Goal: Task Accomplishment & Management: Complete application form

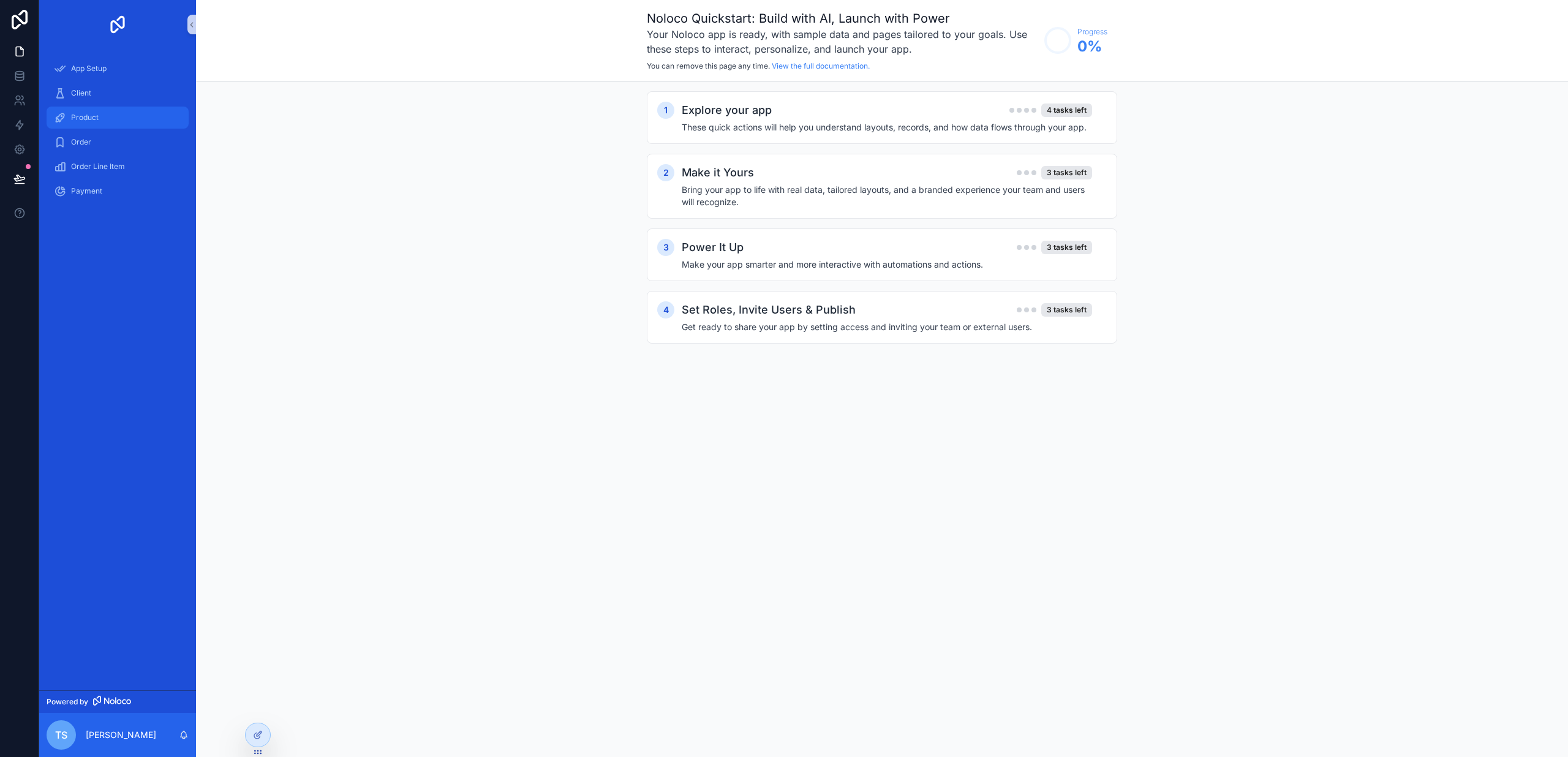
click at [101, 118] on div "Product" at bounding box center [118, 117] width 127 height 20
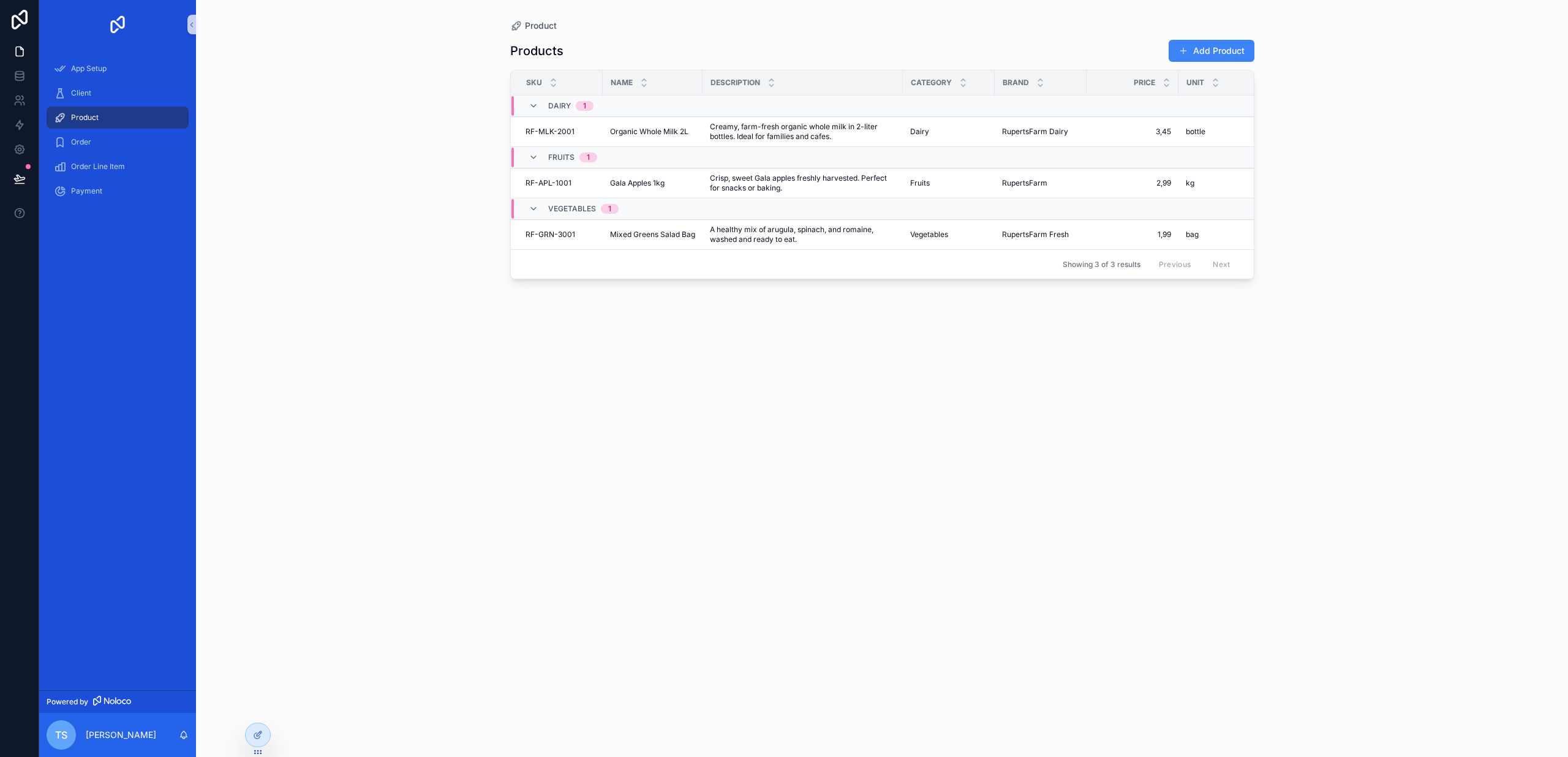
click at [546, 82] on div "Sku" at bounding box center [556, 83] width 90 height 23
click at [538, 82] on span "Sku" at bounding box center [534, 83] width 16 height 9
click at [607, 91] on div "Name" at bounding box center [653, 83] width 99 height 23
click at [87, 144] on span "Order" at bounding box center [81, 142] width 20 height 9
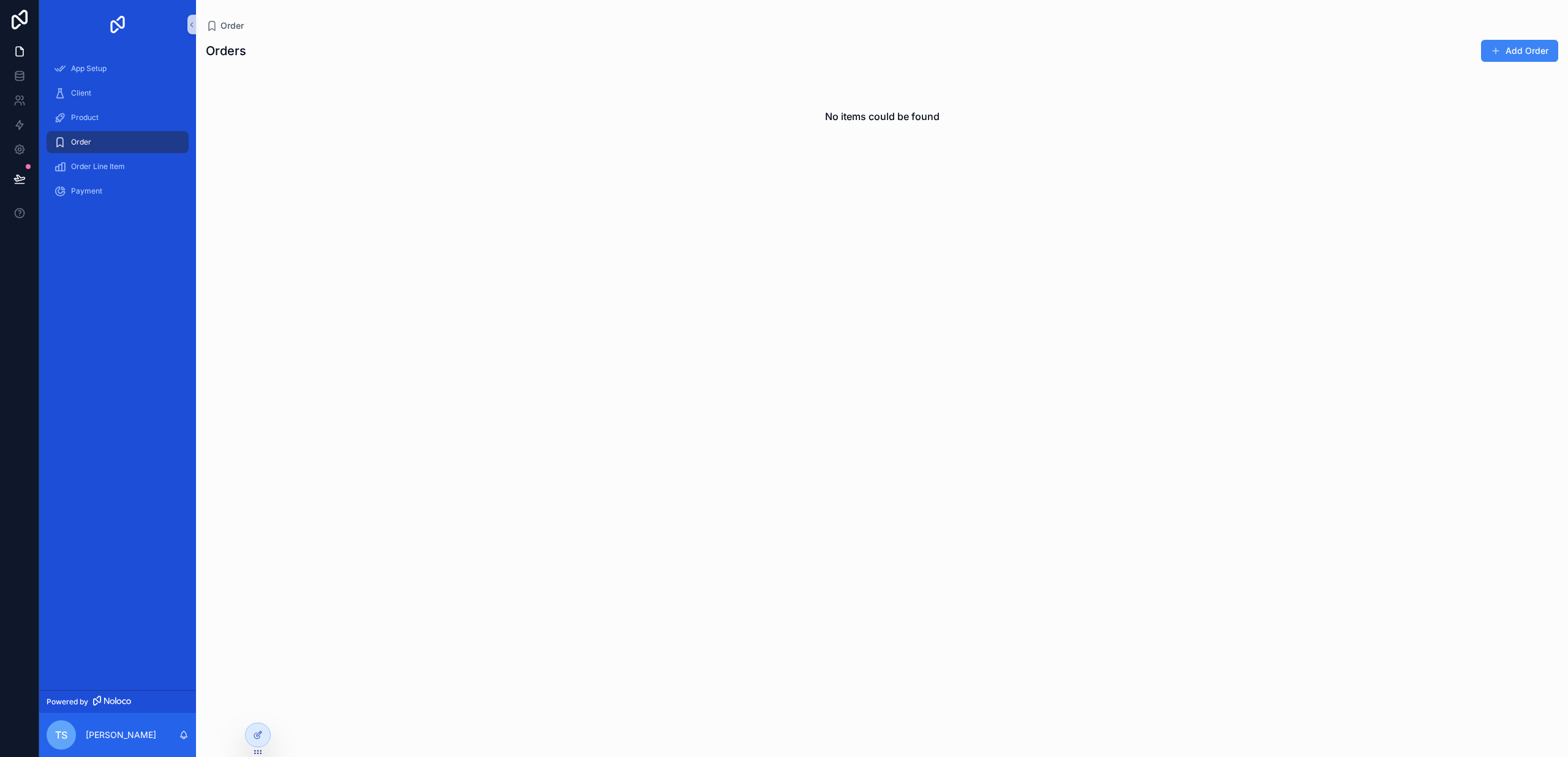
scroll to position [1, 0]
click at [411, 164] on div "No items could be found" at bounding box center [882, 406] width 1372 height 672
click at [1509, 52] on button "Add Order" at bounding box center [1519, 50] width 77 height 22
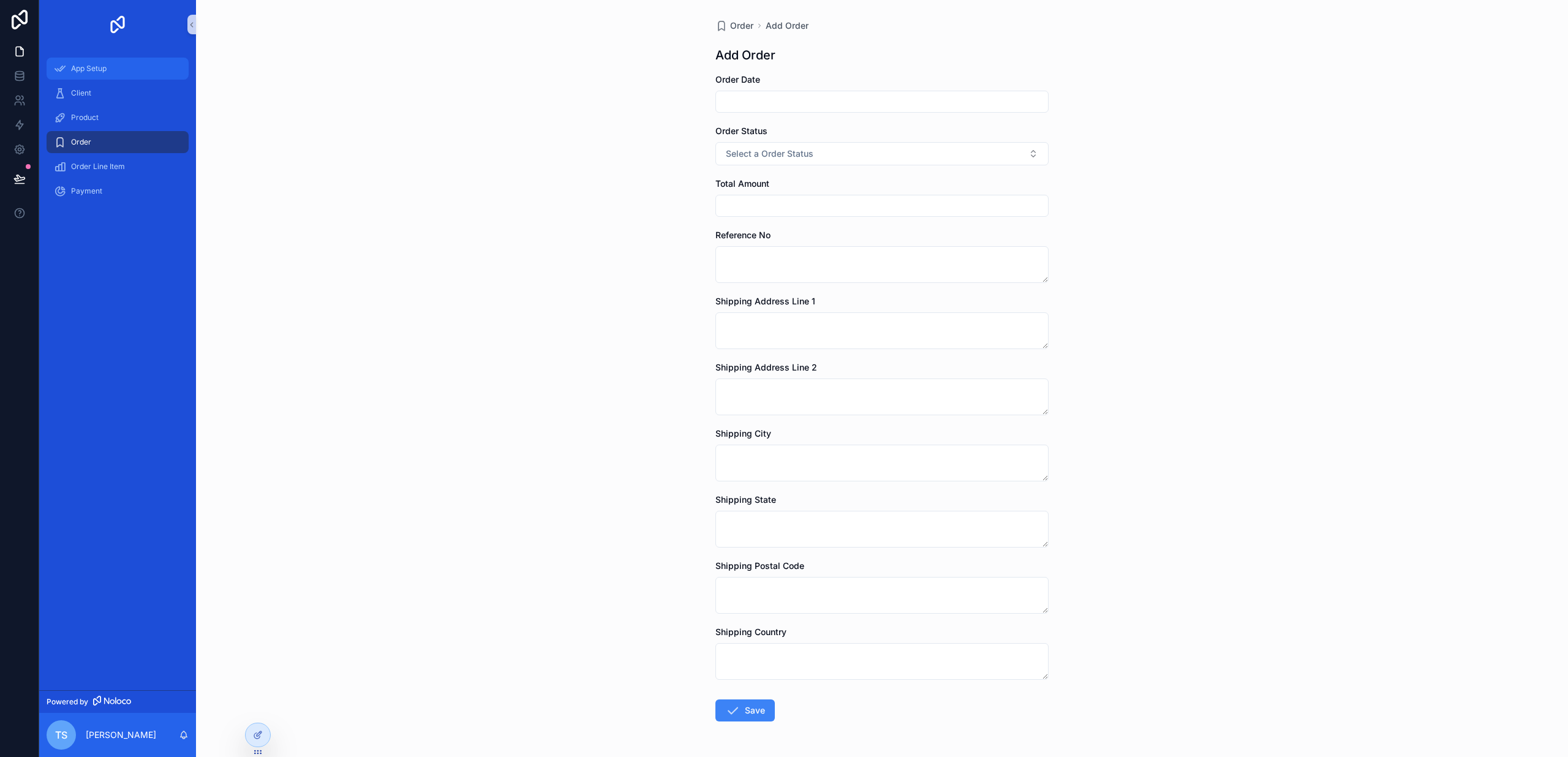
click at [96, 65] on span "App Setup" at bounding box center [88, 68] width 35 height 9
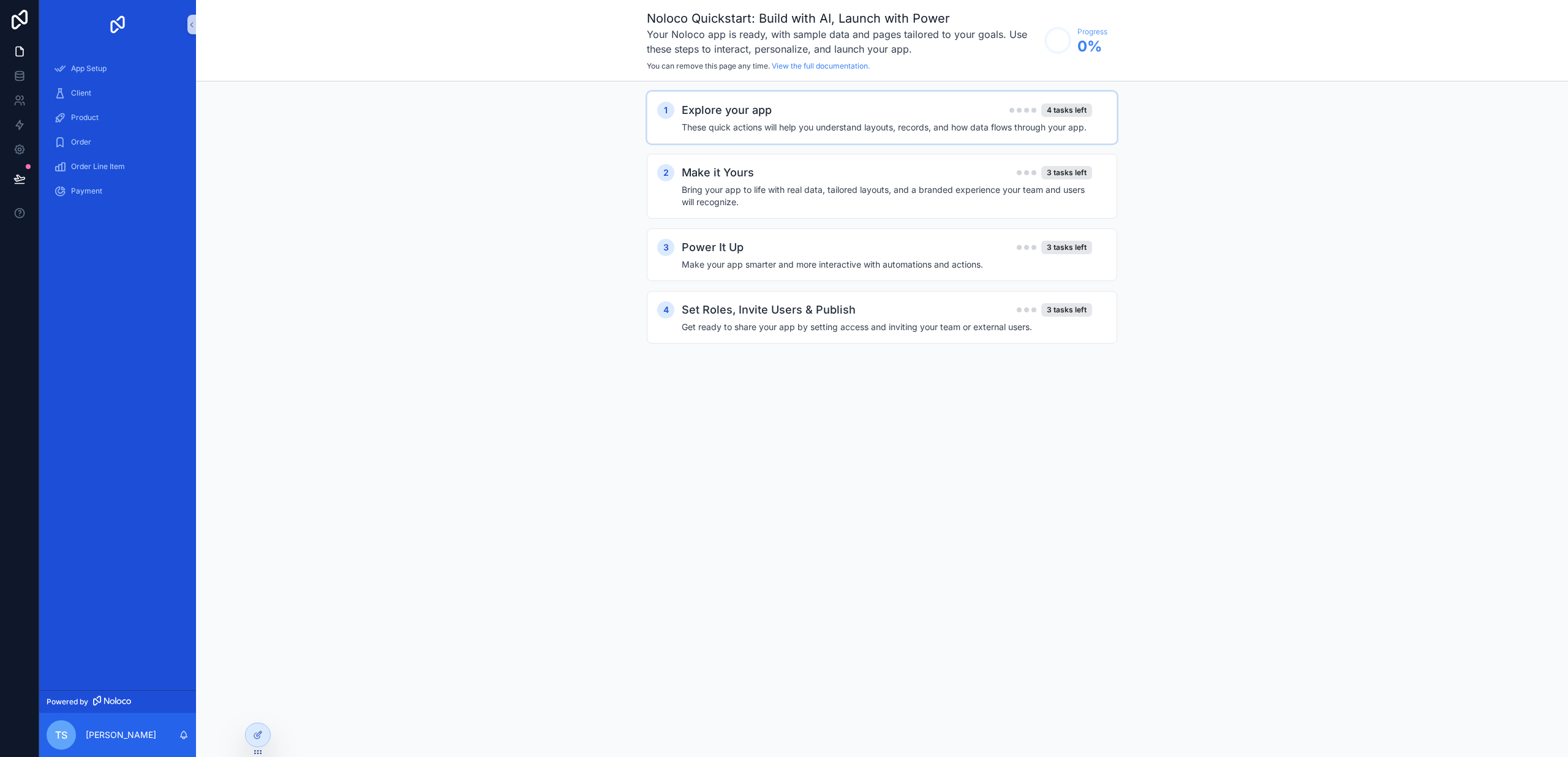
click at [736, 115] on h2 "Explore your app" at bounding box center [726, 110] width 90 height 17
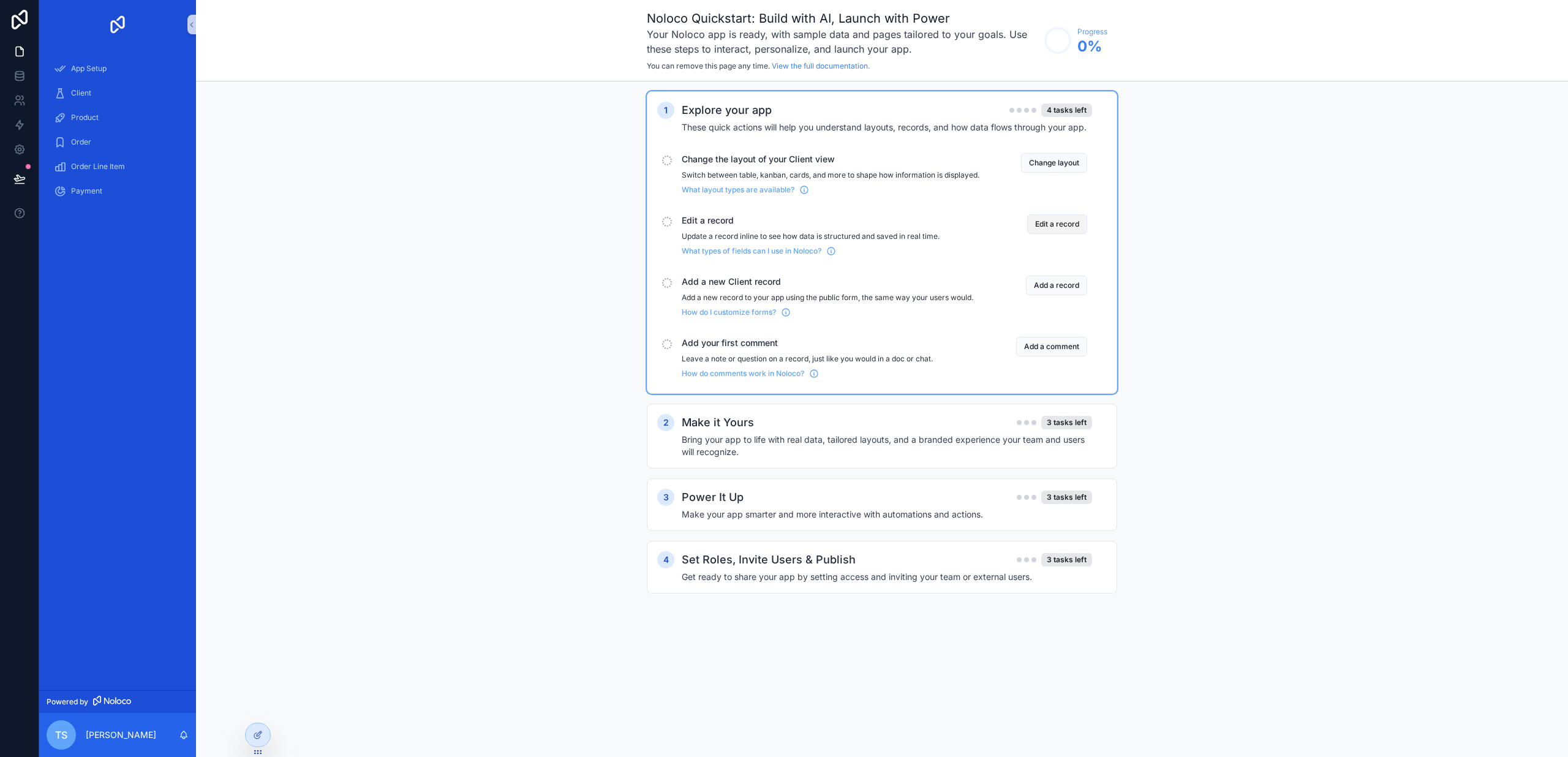
click at [1053, 234] on button "Edit a record" at bounding box center [1057, 224] width 60 height 20
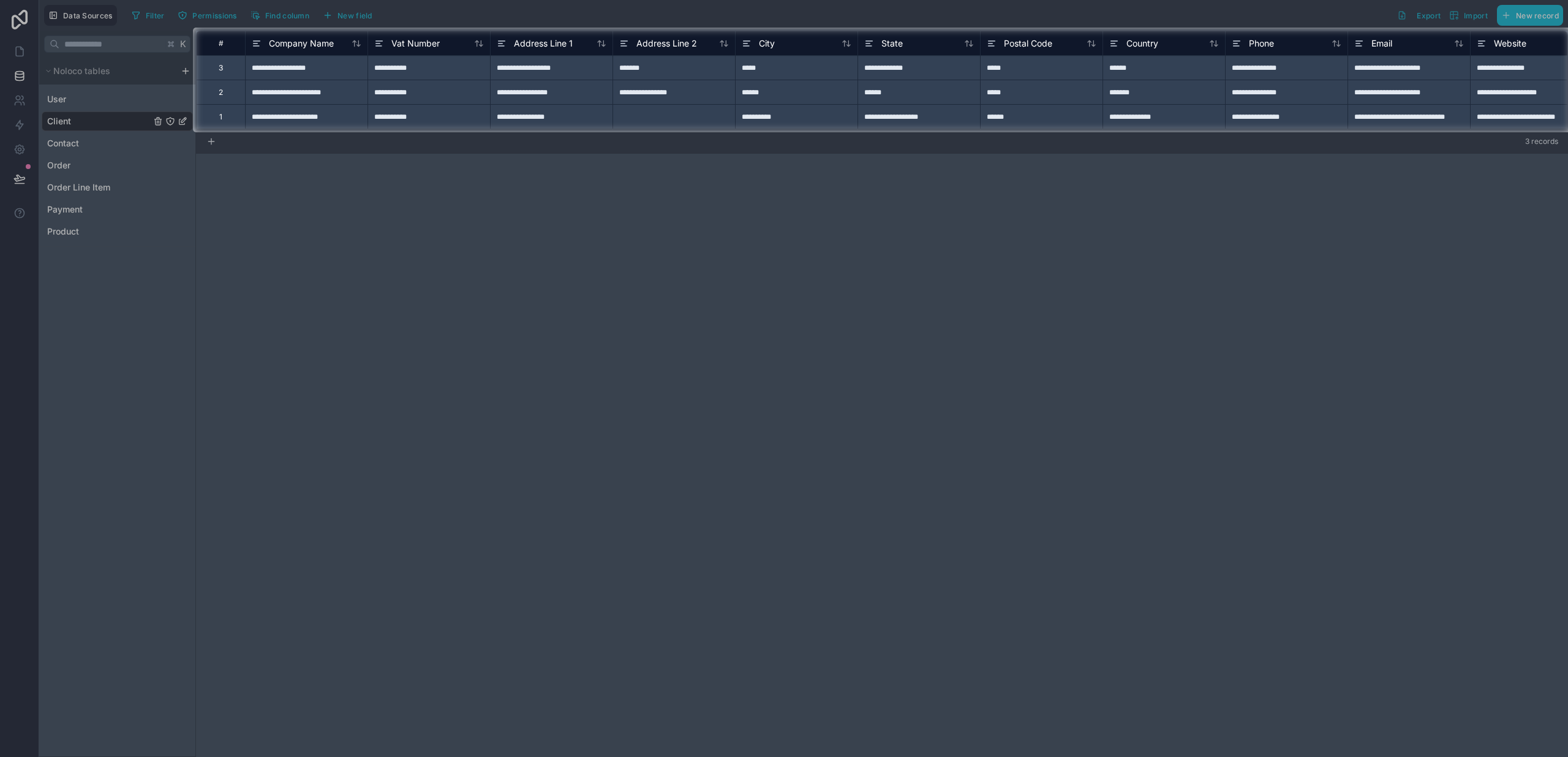
click at [950, 223] on div at bounding box center [784, 444] width 1568 height 624
click at [74, 149] on div at bounding box center [784, 444] width 1568 height 624
click at [74, 145] on div at bounding box center [784, 444] width 1568 height 624
click at [885, 123] on div "**********" at bounding box center [918, 117] width 123 height 25
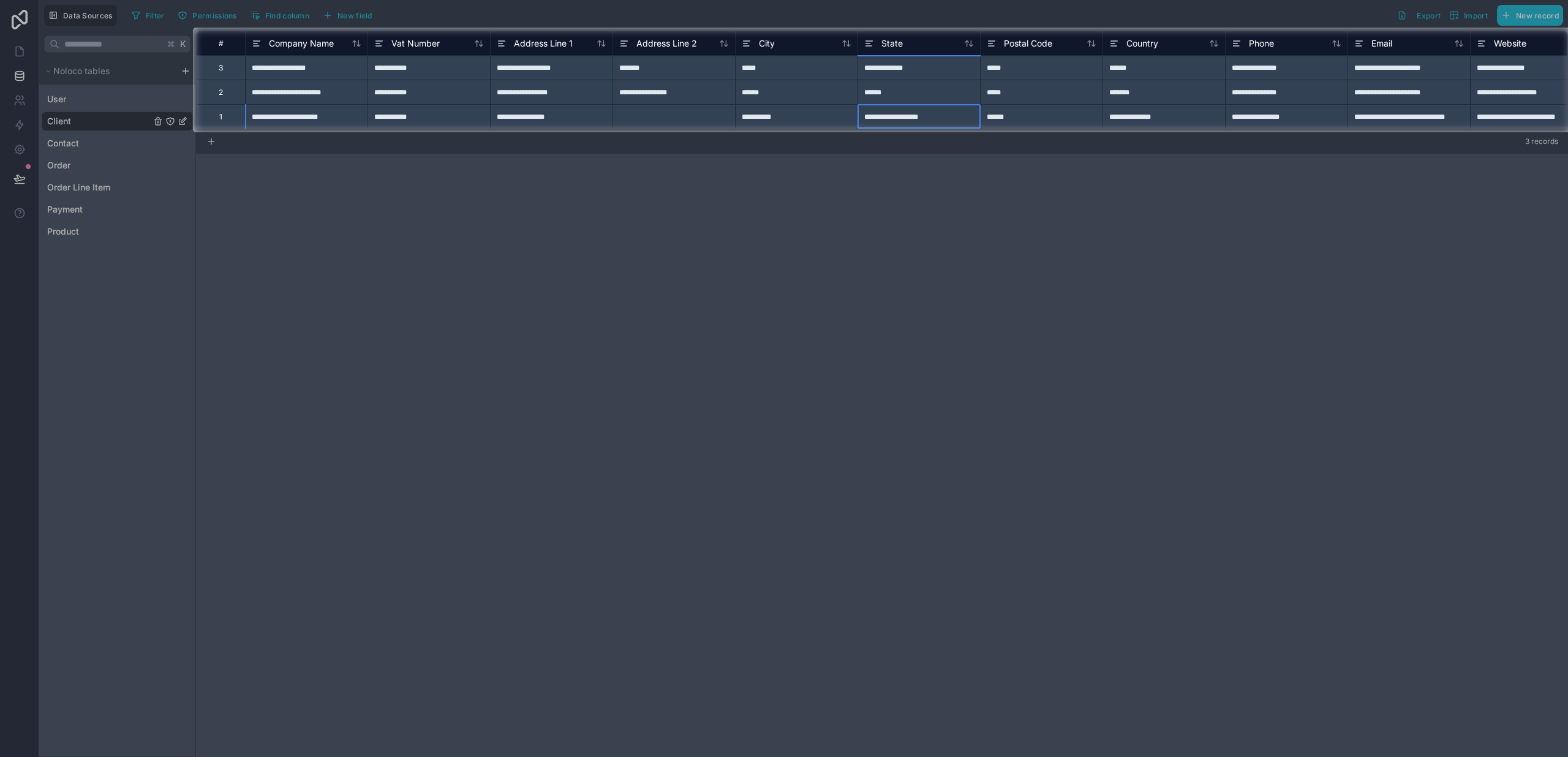
click at [776, 115] on div "**********" at bounding box center [795, 117] width 123 height 25
click at [68, 171] on div at bounding box center [784, 444] width 1568 height 624
click at [68, 168] on div at bounding box center [784, 444] width 1568 height 624
click at [943, 117] on div "**********" at bounding box center [918, 117] width 123 height 25
click at [894, 93] on div "******" at bounding box center [918, 92] width 123 height 25
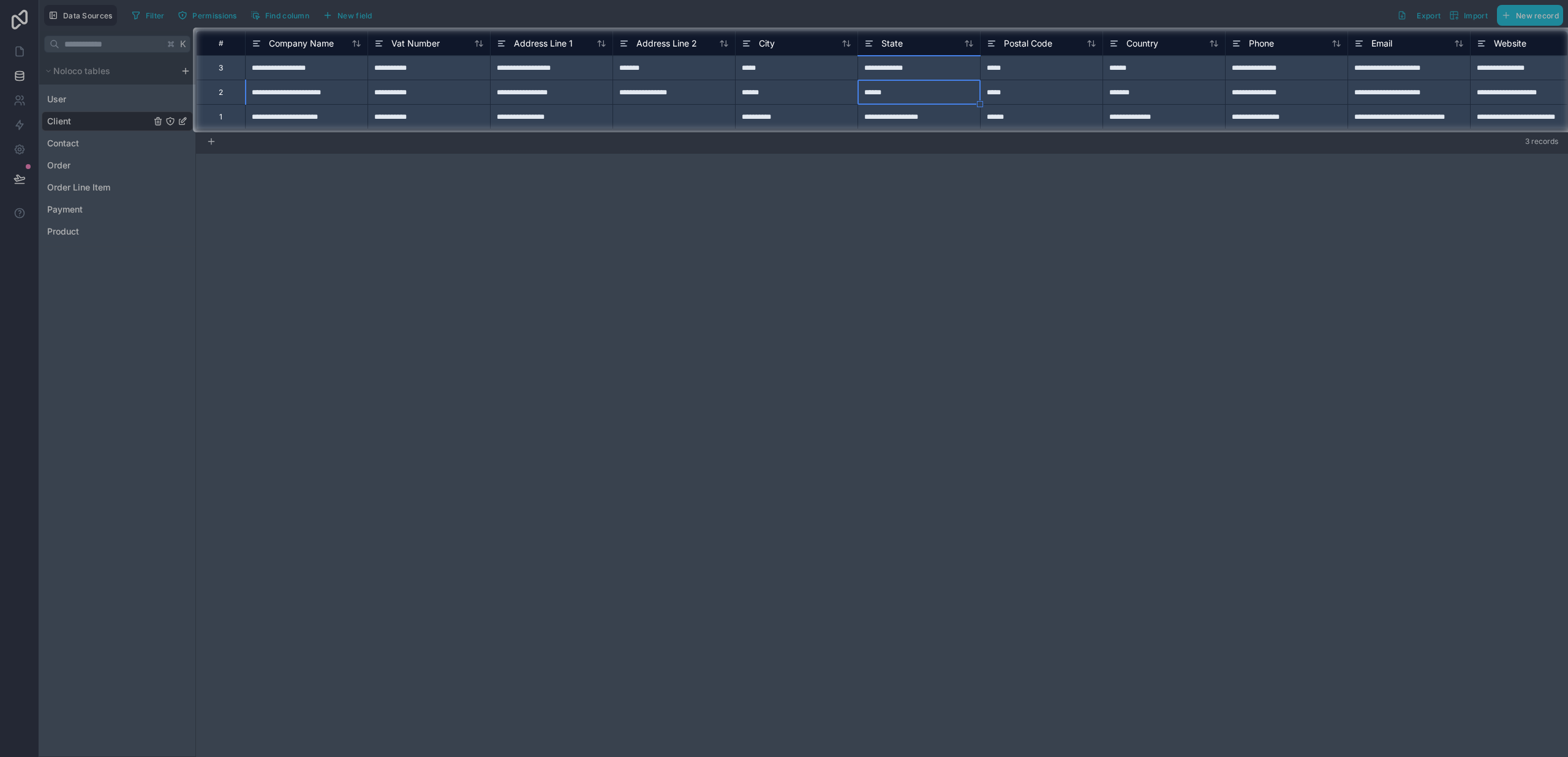
click at [78, 126] on div at bounding box center [96, 80] width 193 height 104
click at [258, 39] on icon at bounding box center [257, 43] width 10 height 14
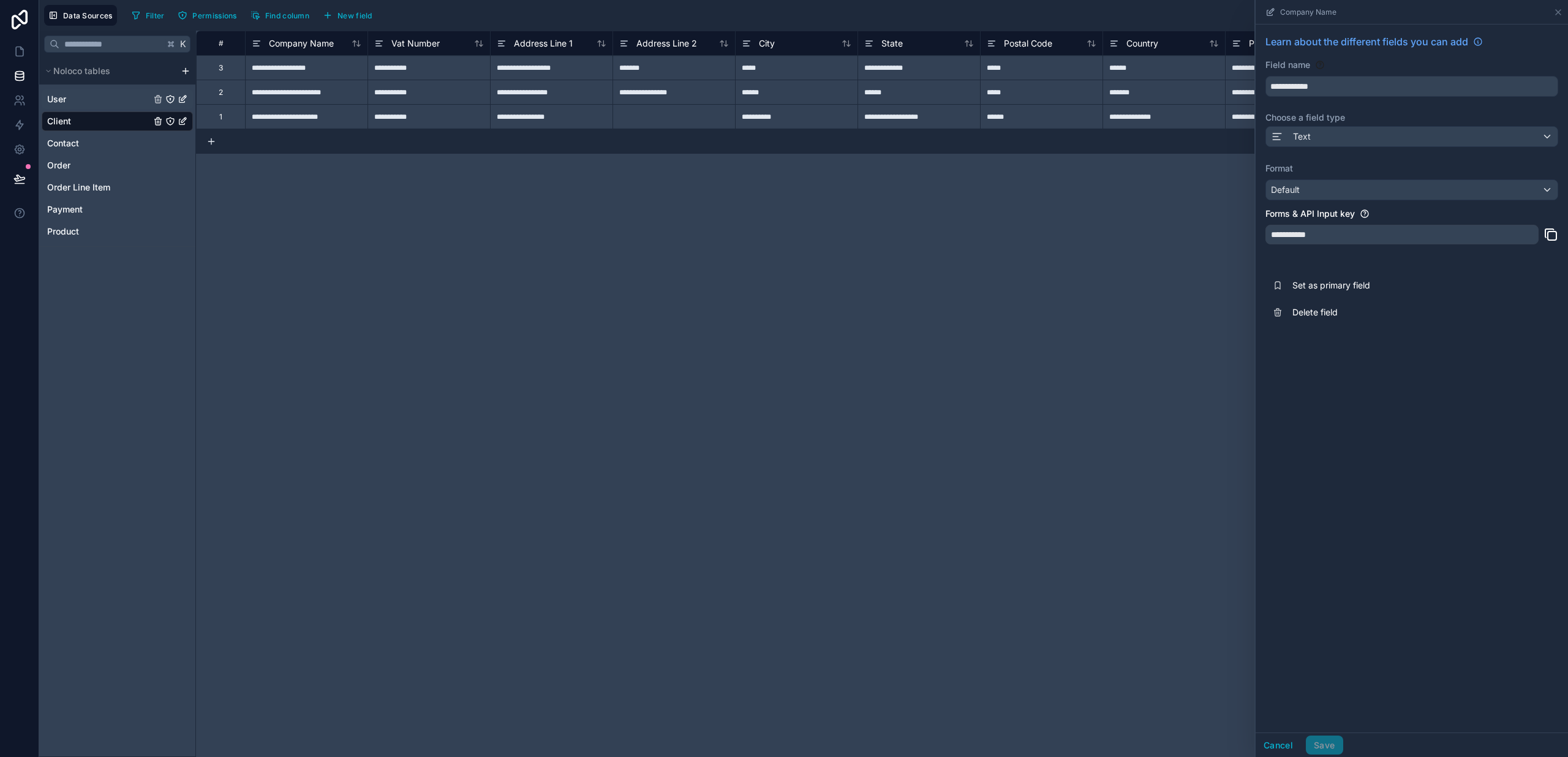
click at [63, 100] on span "User" at bounding box center [57, 99] width 19 height 12
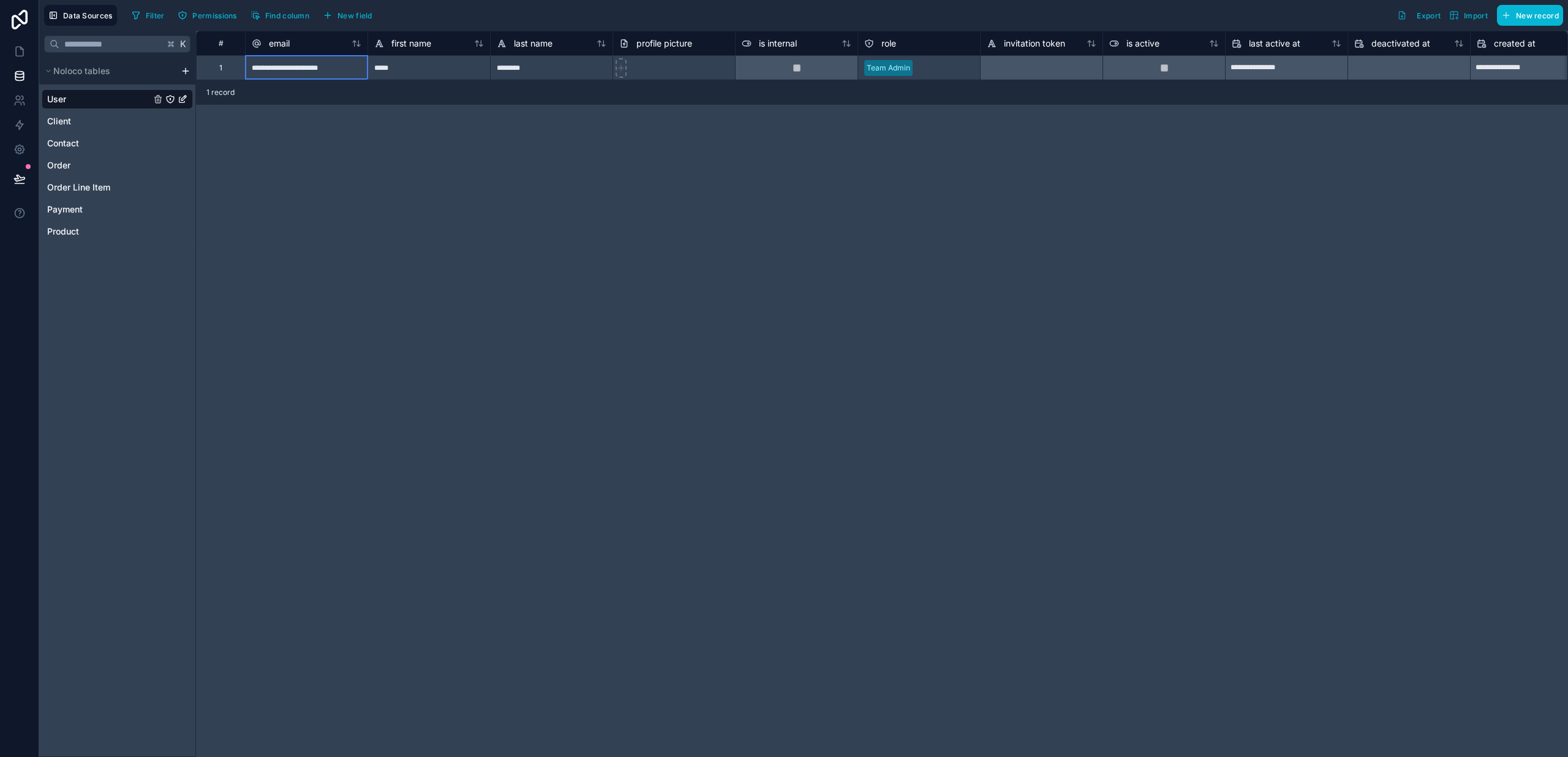
click at [316, 68] on div "**********" at bounding box center [306, 67] width 123 height 25
click at [61, 165] on span "Order" at bounding box center [59, 165] width 23 height 12
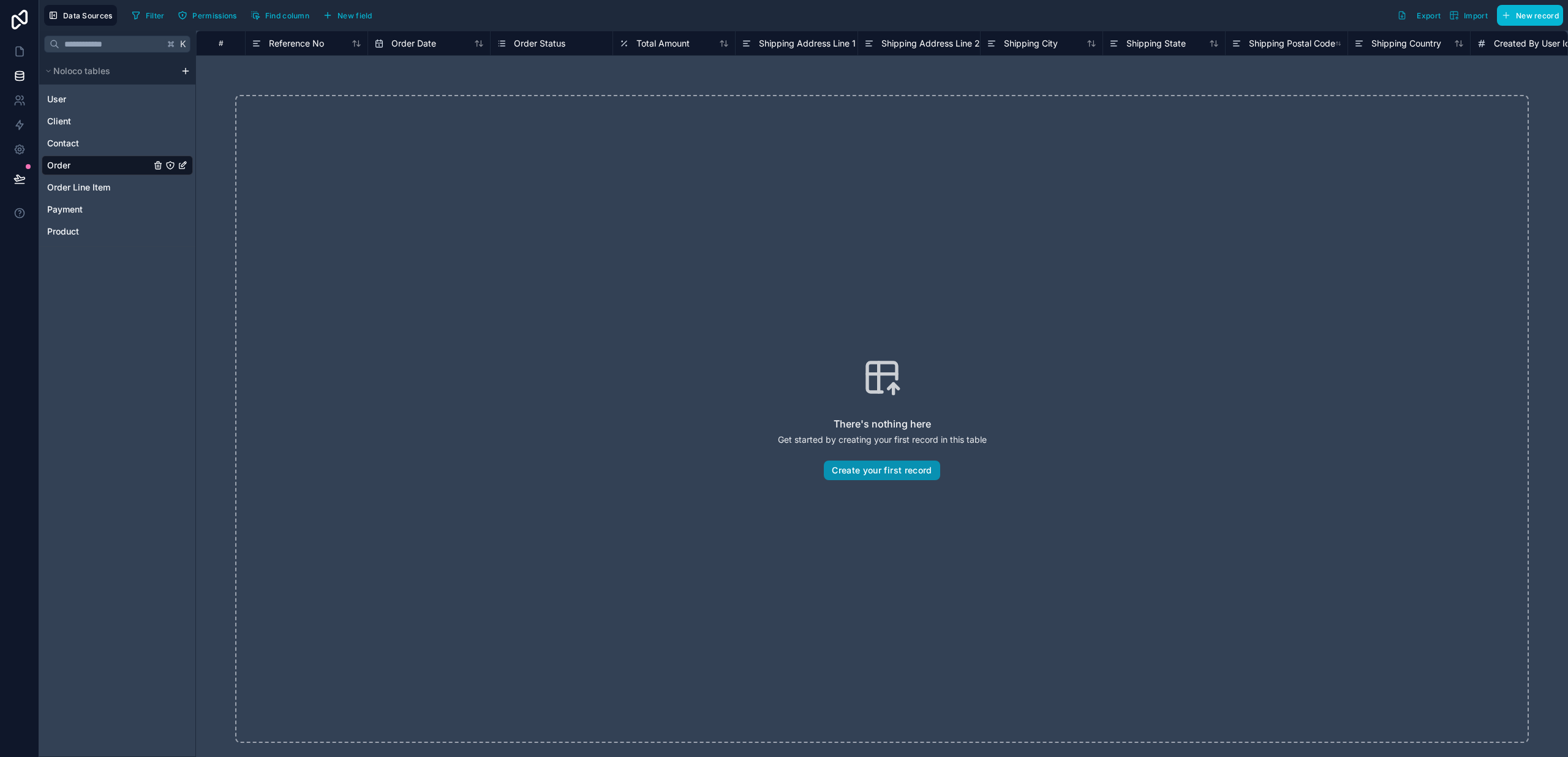
click at [869, 469] on button "Create your first record" at bounding box center [882, 470] width 116 height 20
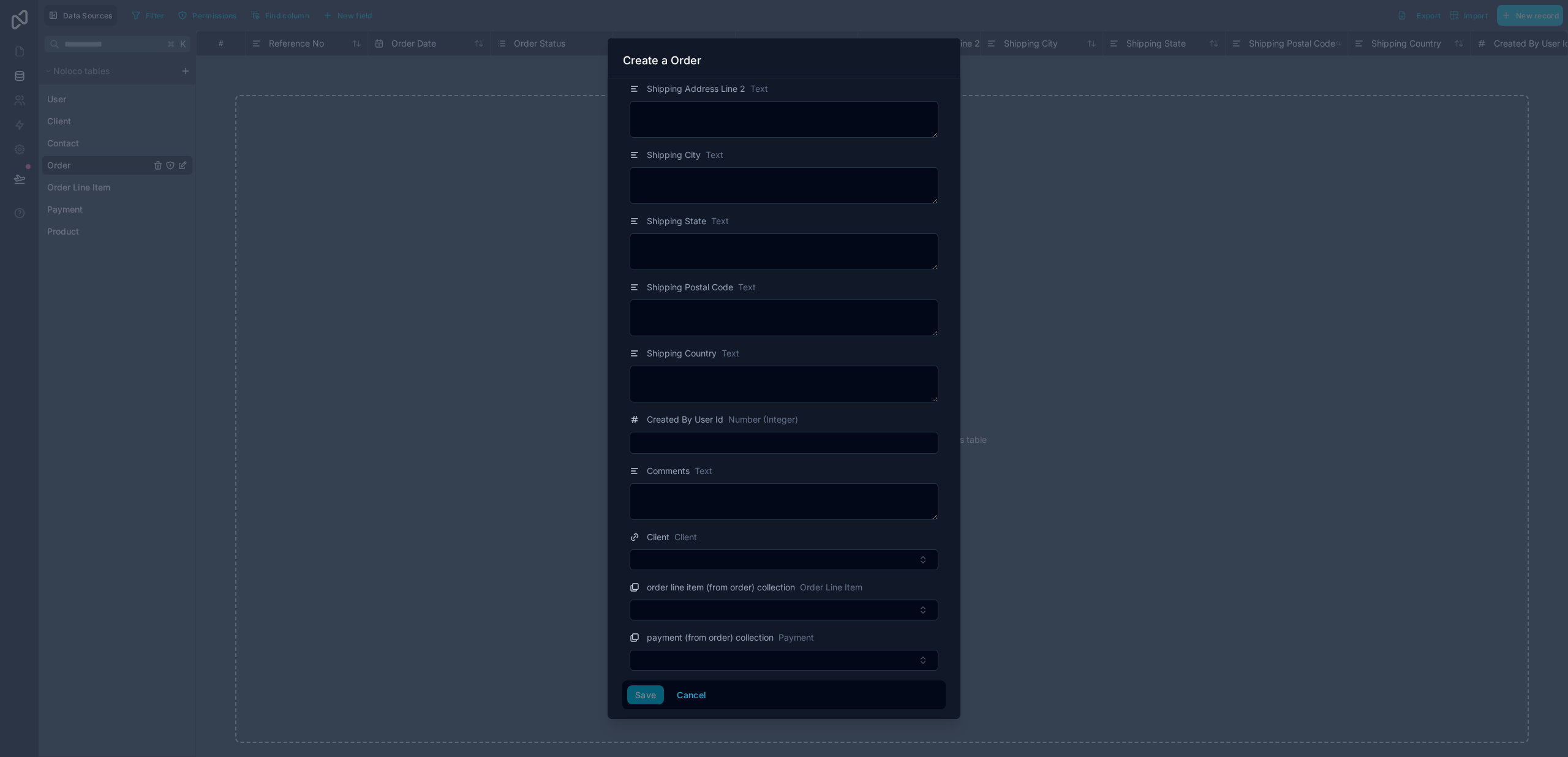
click at [416, 316] on div at bounding box center [784, 378] width 1568 height 757
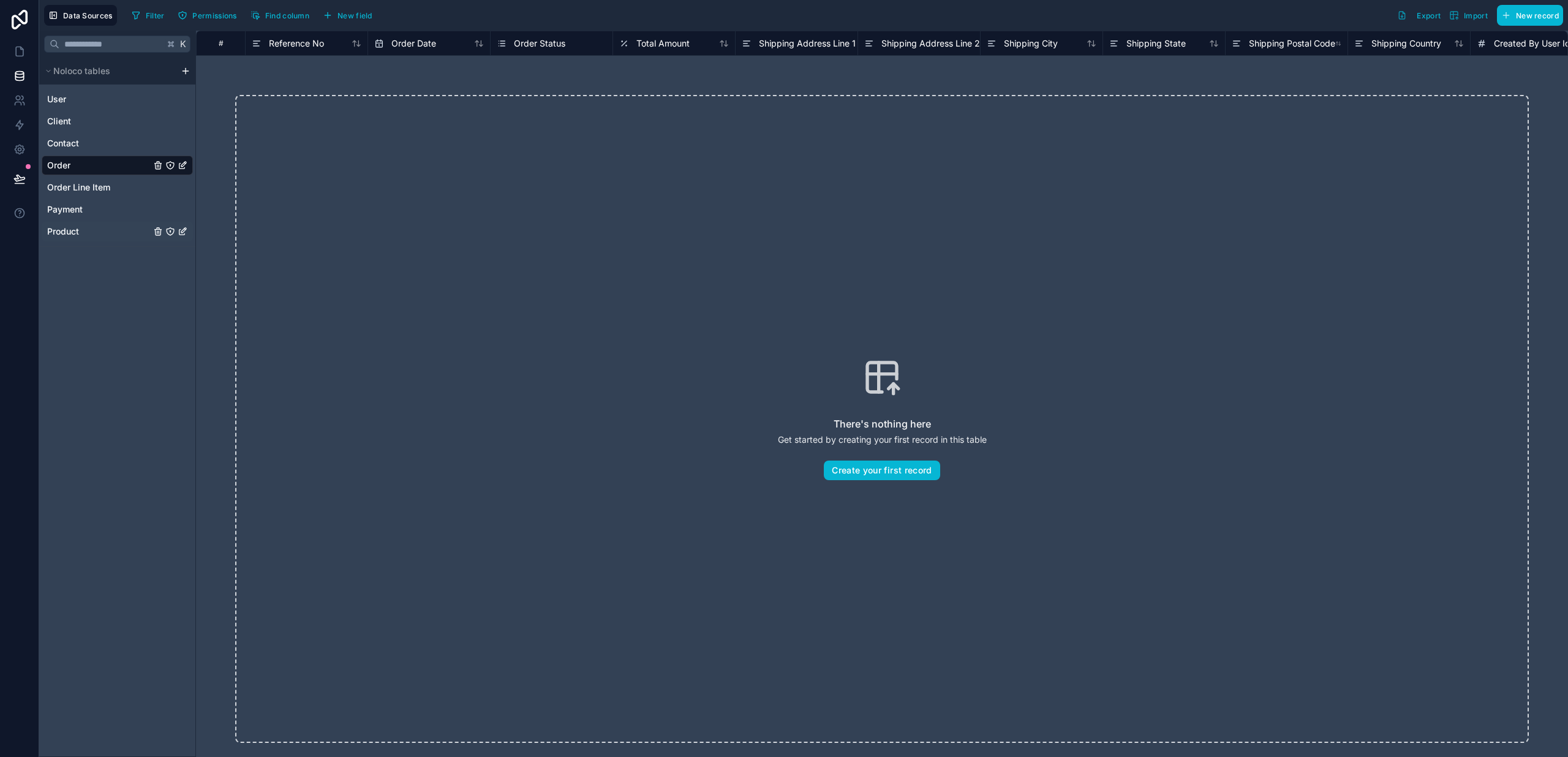
scroll to position [1, 0]
click at [71, 233] on span "Product" at bounding box center [64, 231] width 32 height 12
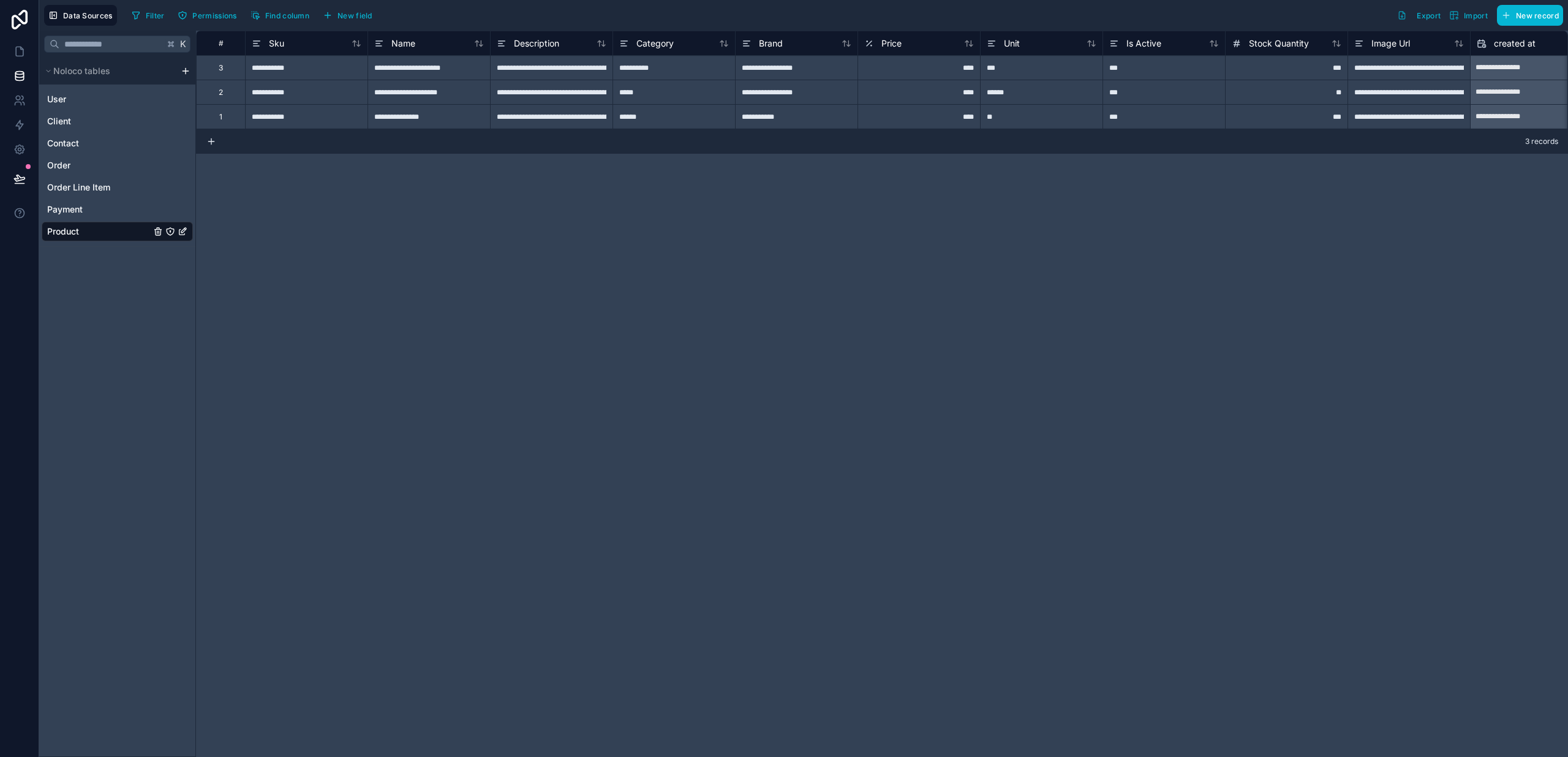
click at [274, 116] on div "**********" at bounding box center [306, 117] width 123 height 25
click at [769, 118] on div "**********" at bounding box center [795, 117] width 123 height 25
click at [20, 13] on icon at bounding box center [19, 19] width 16 height 20
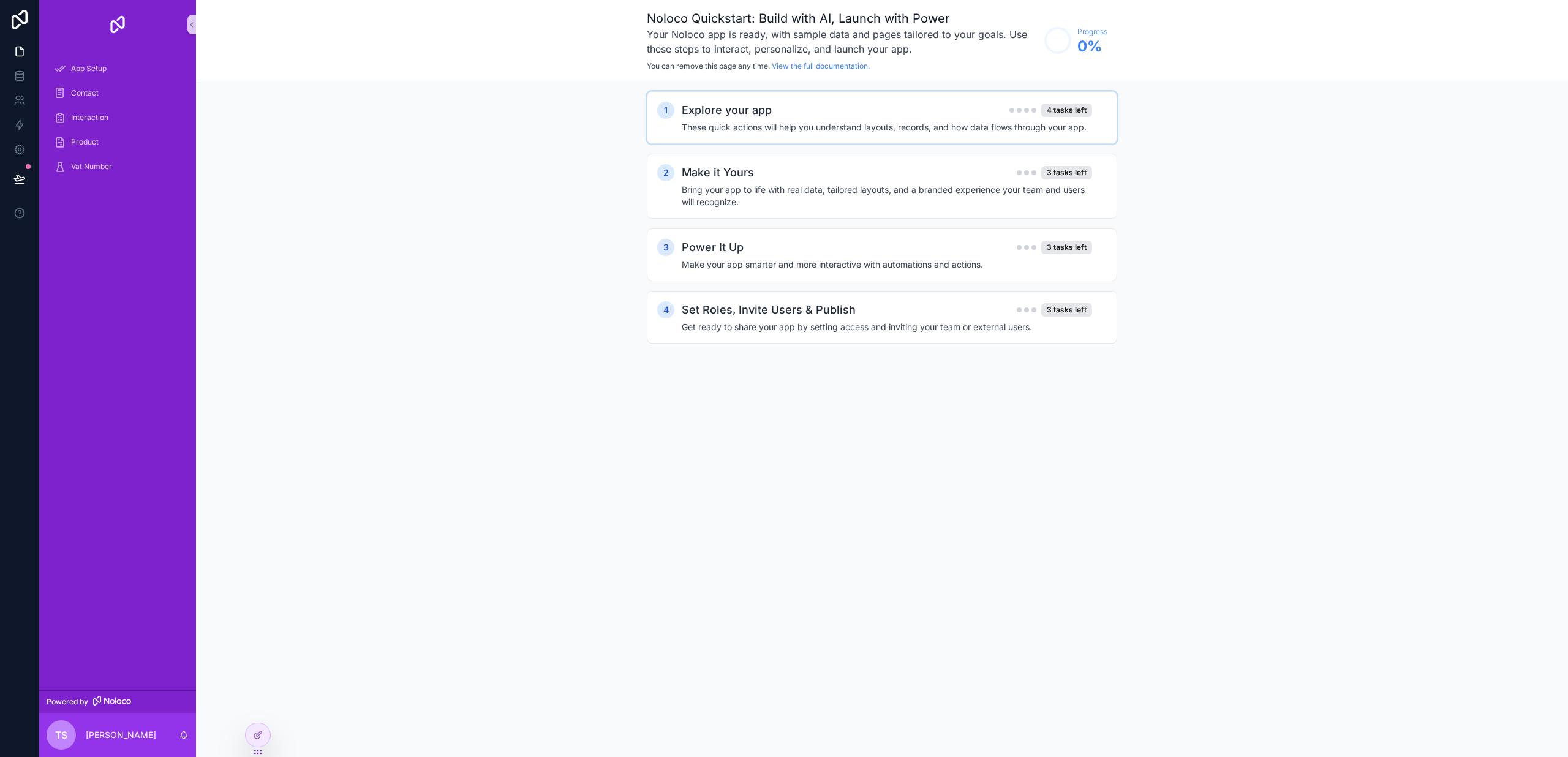
click at [690, 126] on h4 "These quick actions will help you understand layouts, records, and how data flo…" at bounding box center [887, 127] width 411 height 12
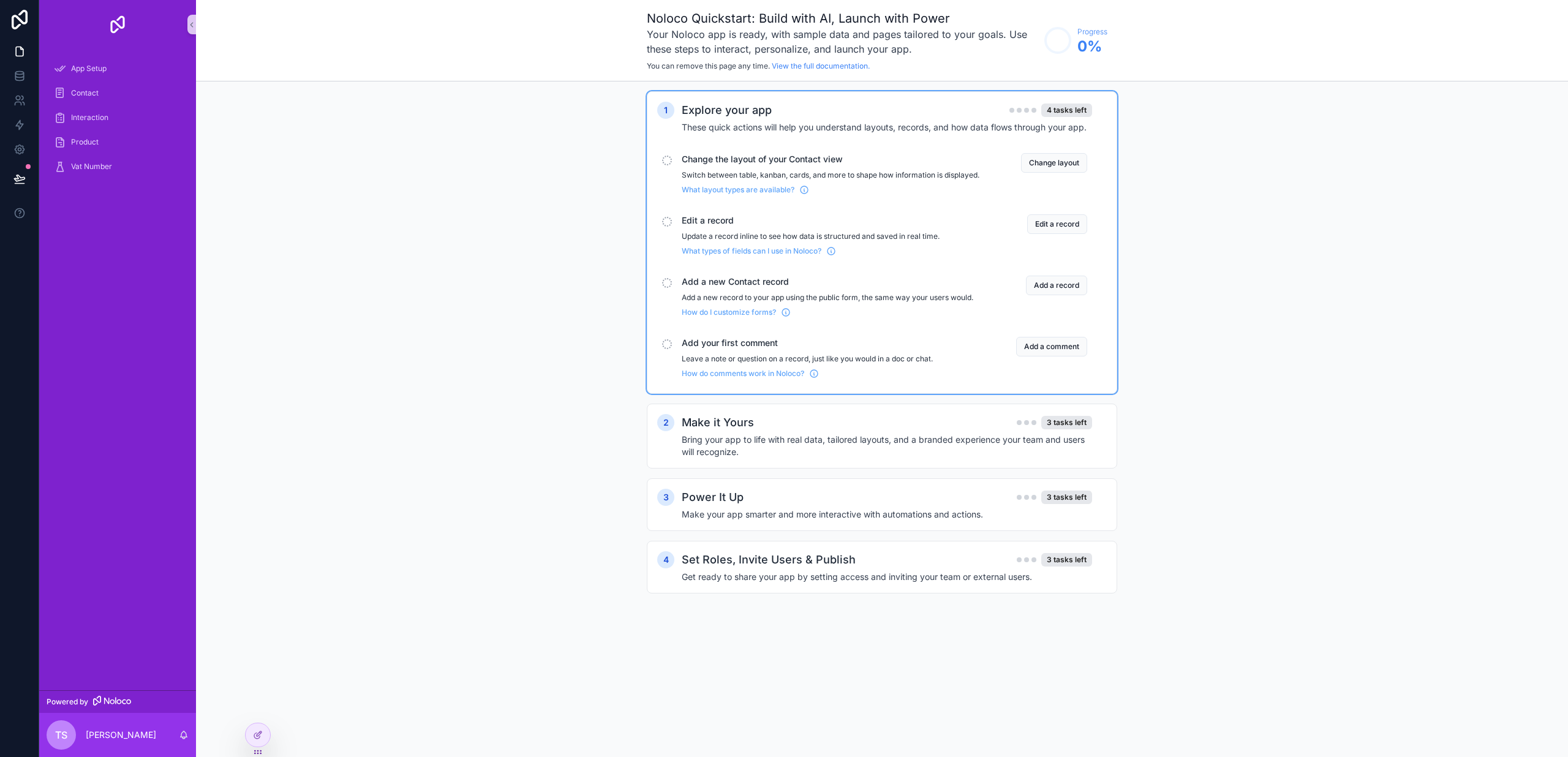
click at [698, 158] on span "Change the layout of your Contact view" at bounding box center [830, 159] width 297 height 12
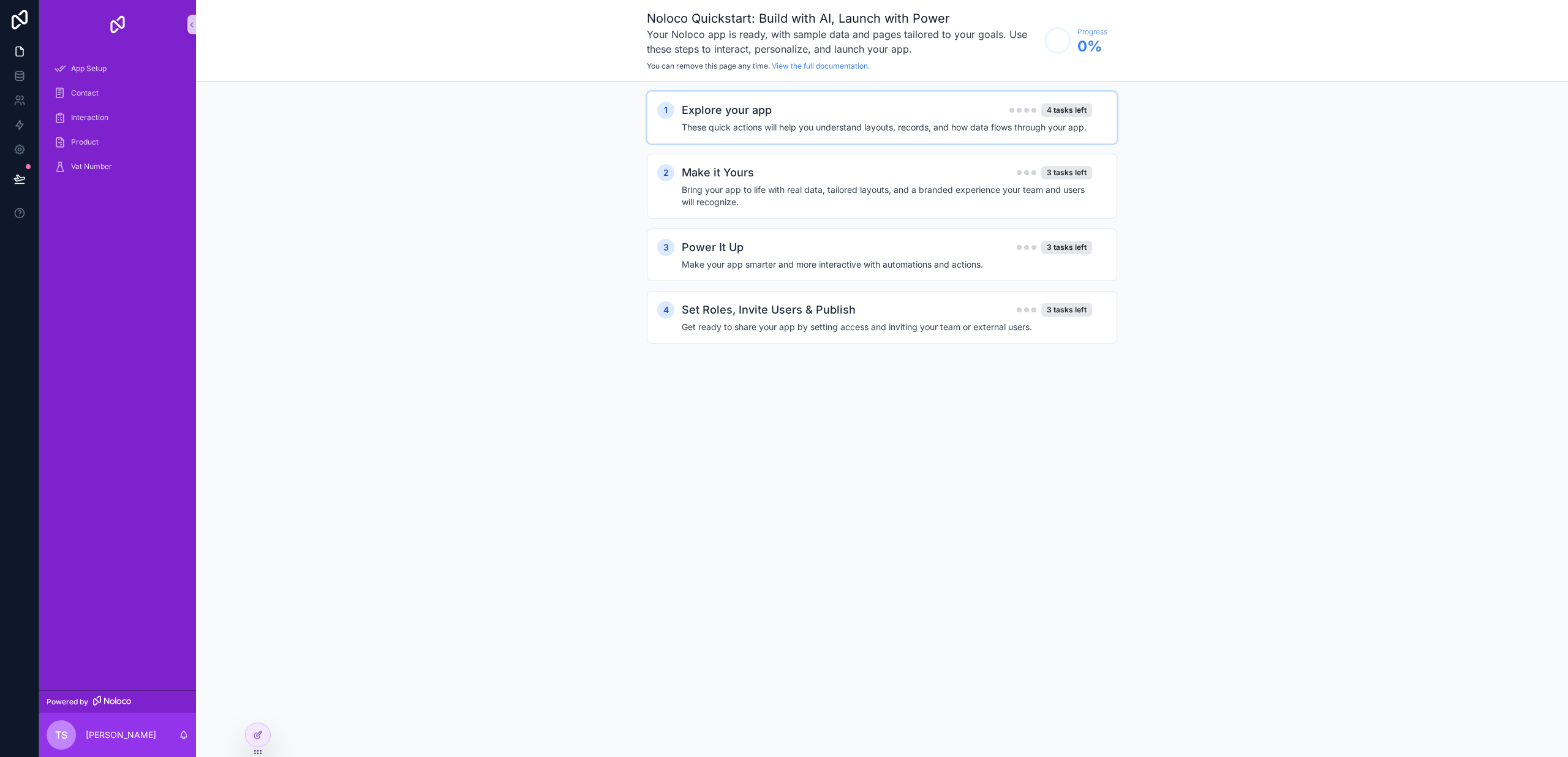
click at [694, 108] on h2 "Explore your app" at bounding box center [726, 110] width 90 height 17
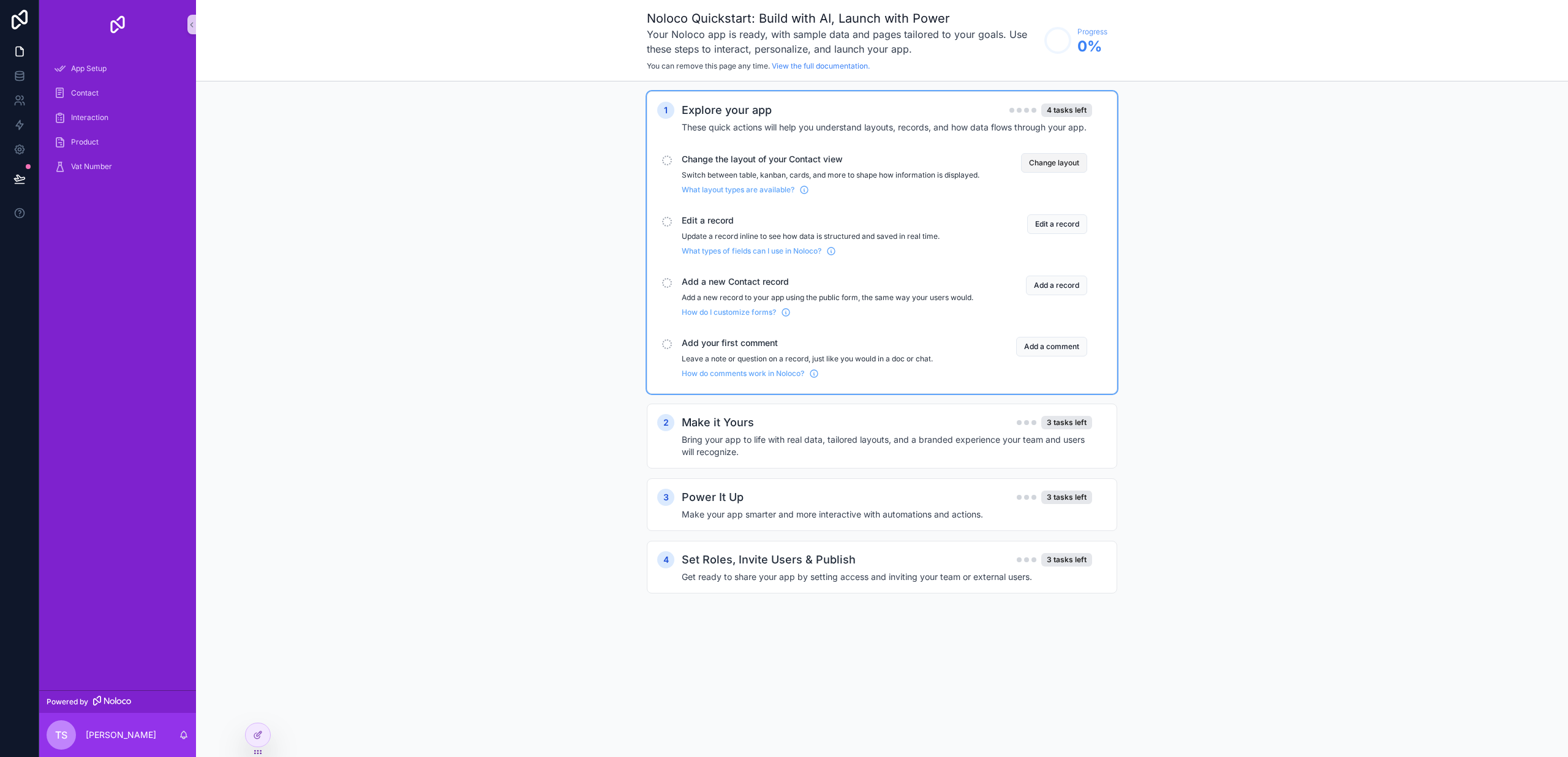
click at [1059, 162] on button "Change layout" at bounding box center [1054, 162] width 67 height 20
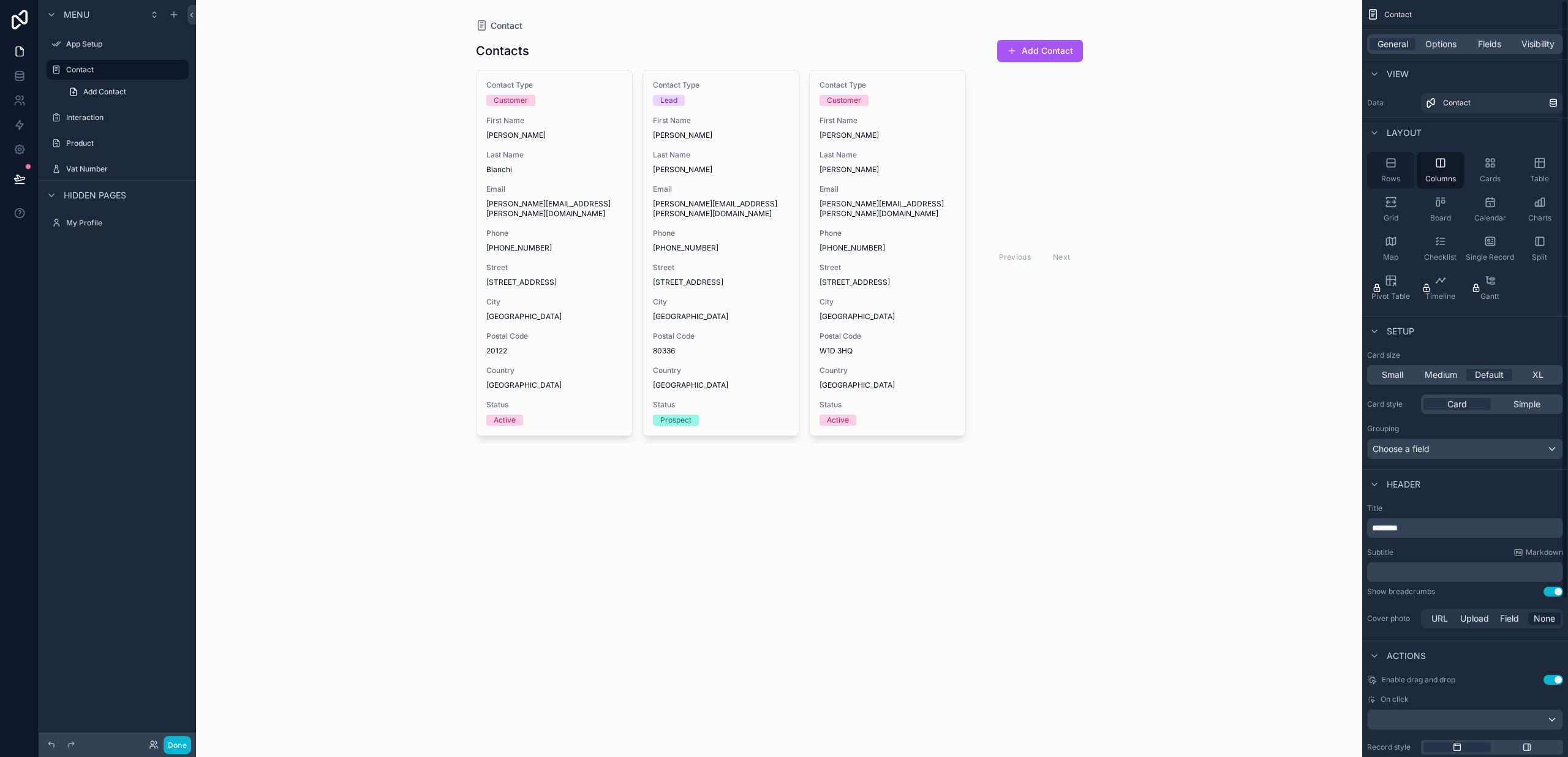
click at [1396, 179] on span "Rows" at bounding box center [1390, 179] width 19 height 9
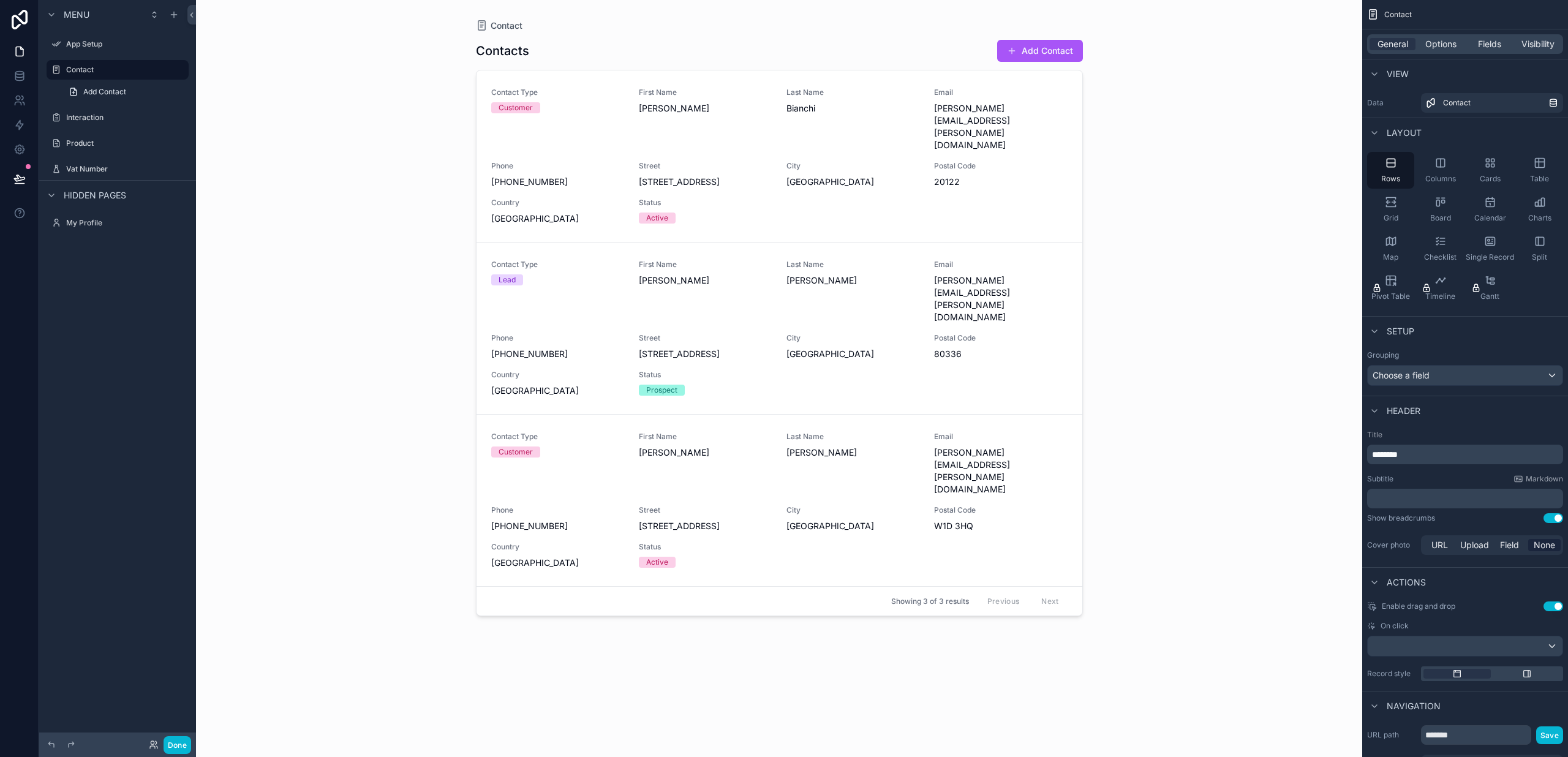
click at [1461, 376] on div "Choose a field" at bounding box center [1464, 375] width 195 height 20
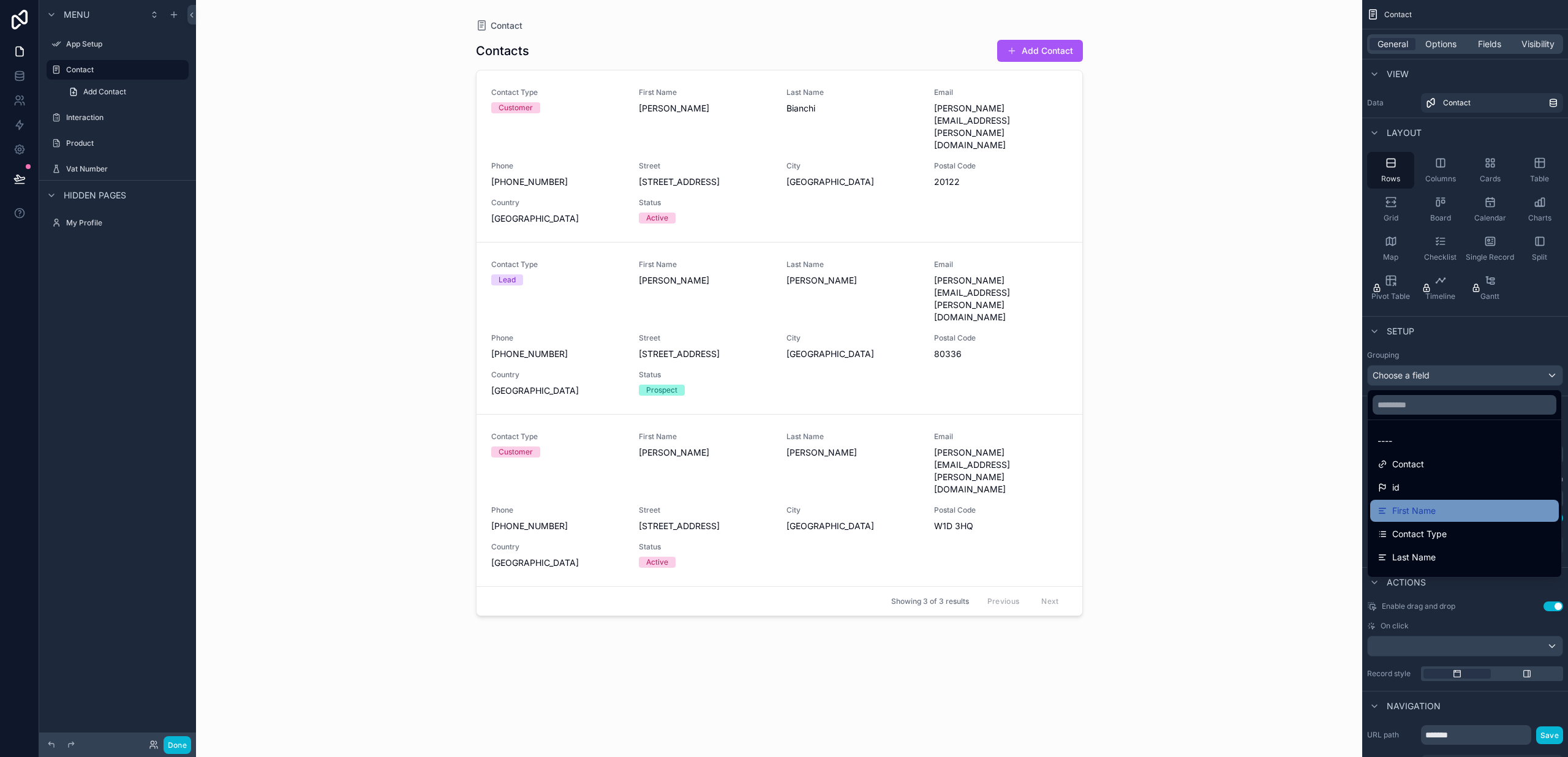
click at [1451, 503] on div "First Name" at bounding box center [1463, 510] width 174 height 14
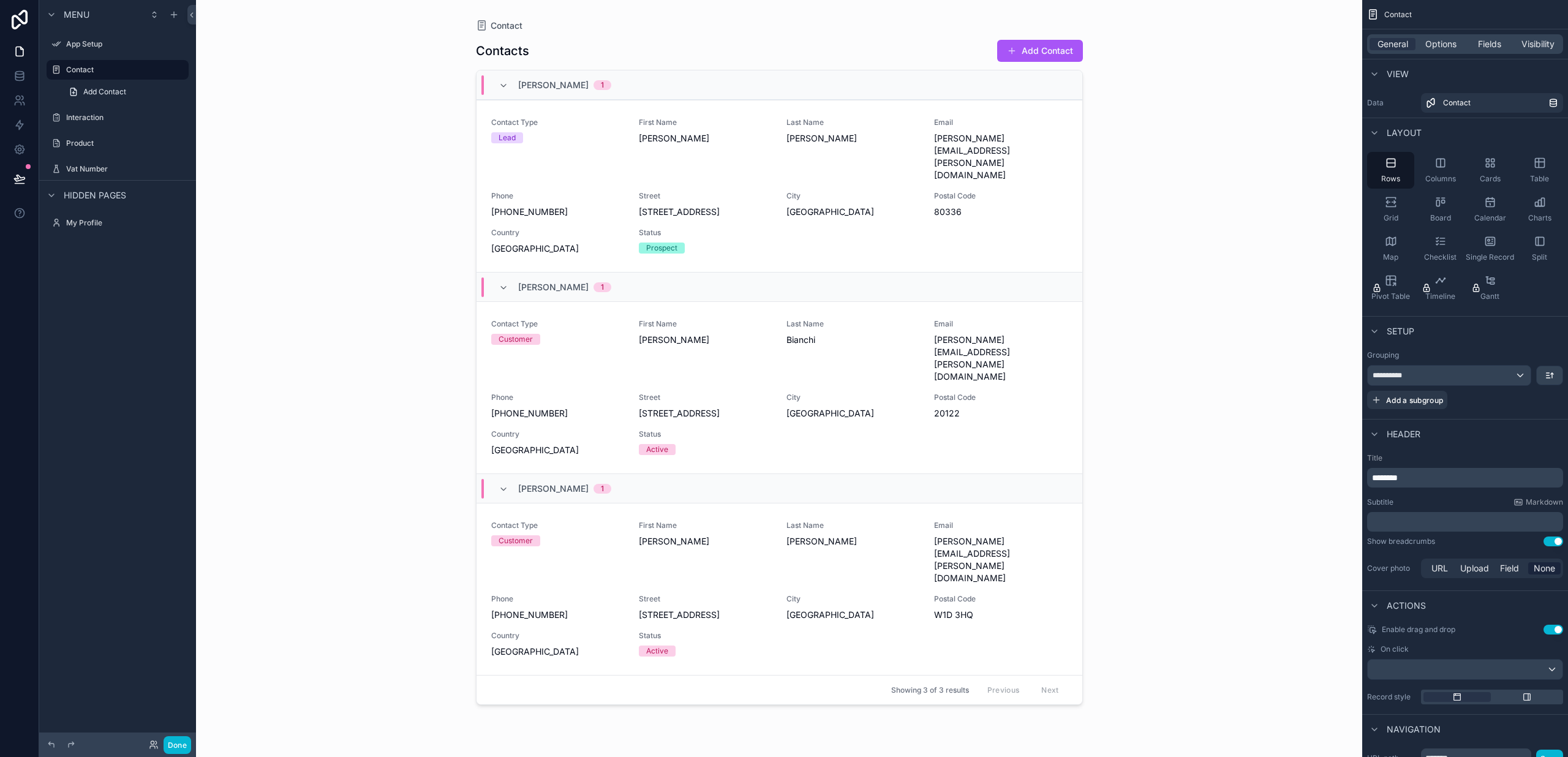
click at [1441, 376] on div "**********" at bounding box center [1448, 375] width 163 height 20
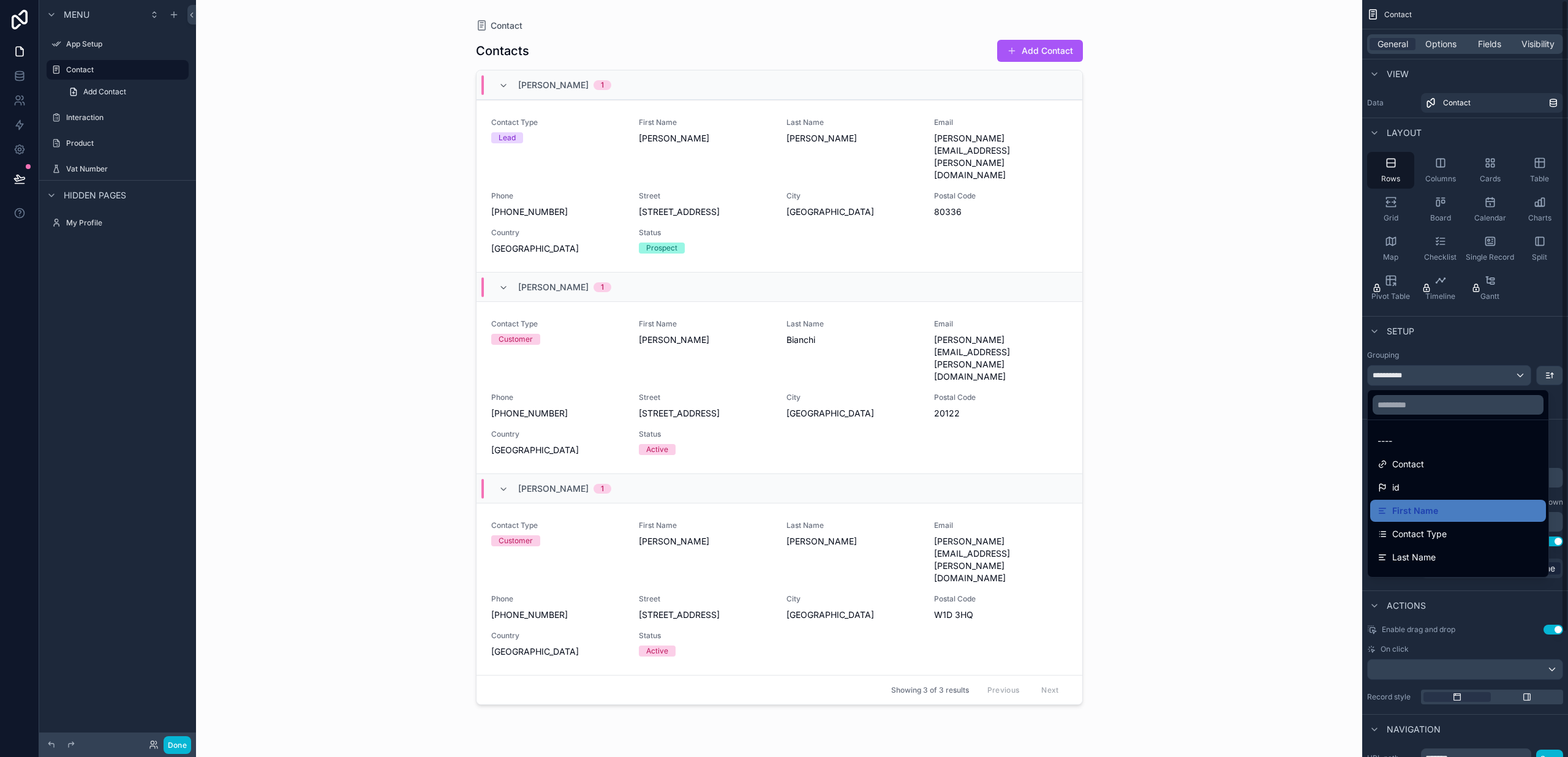
click at [1315, 480] on div "Contact Contacts Add Contact Peter 1 Contact Type Lead First Name Peter Last Na…" at bounding box center [778, 378] width 1166 height 757
click at [1336, 463] on div "Contact Contacts Add Contact Peter 1 Contact Type Lead First Name Peter Last Na…" at bounding box center [778, 378] width 1166 height 757
click at [1444, 366] on div "scrollable content" at bounding box center [784, 378] width 1568 height 757
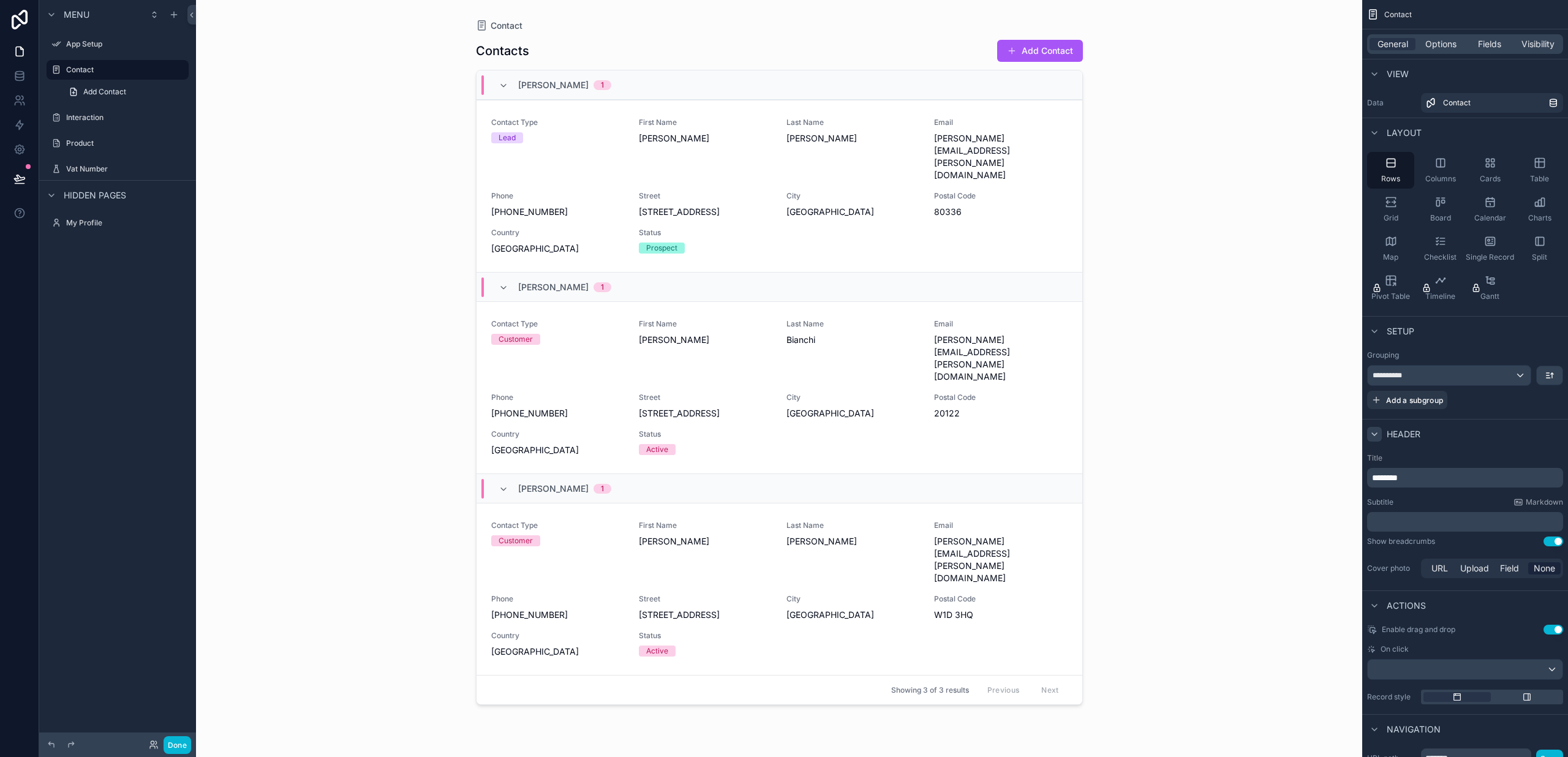
click at [1379, 435] on div "scrollable content" at bounding box center [1373, 433] width 14 height 14
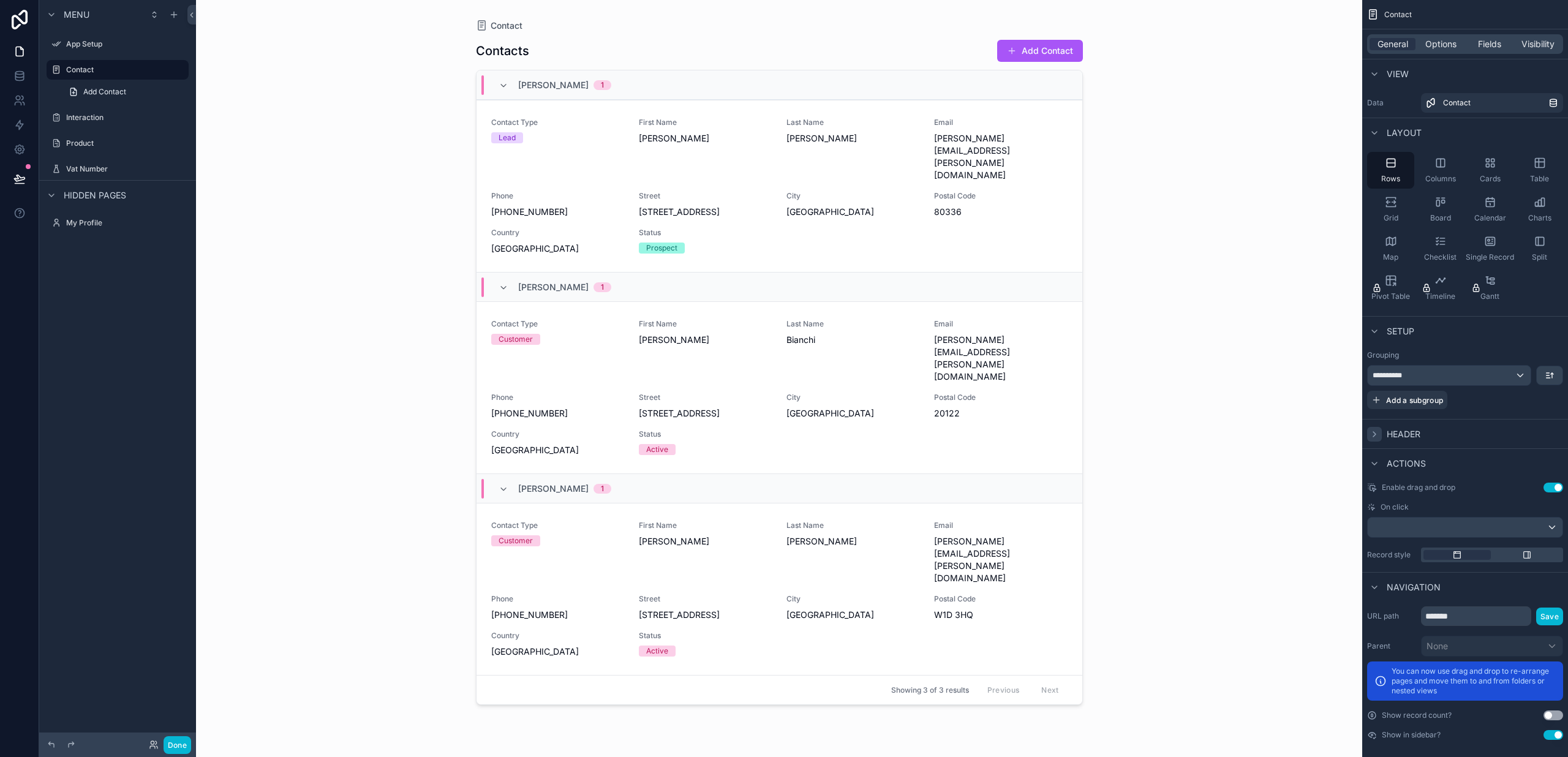
click at [1379, 435] on div "scrollable content" at bounding box center [1373, 433] width 14 height 14
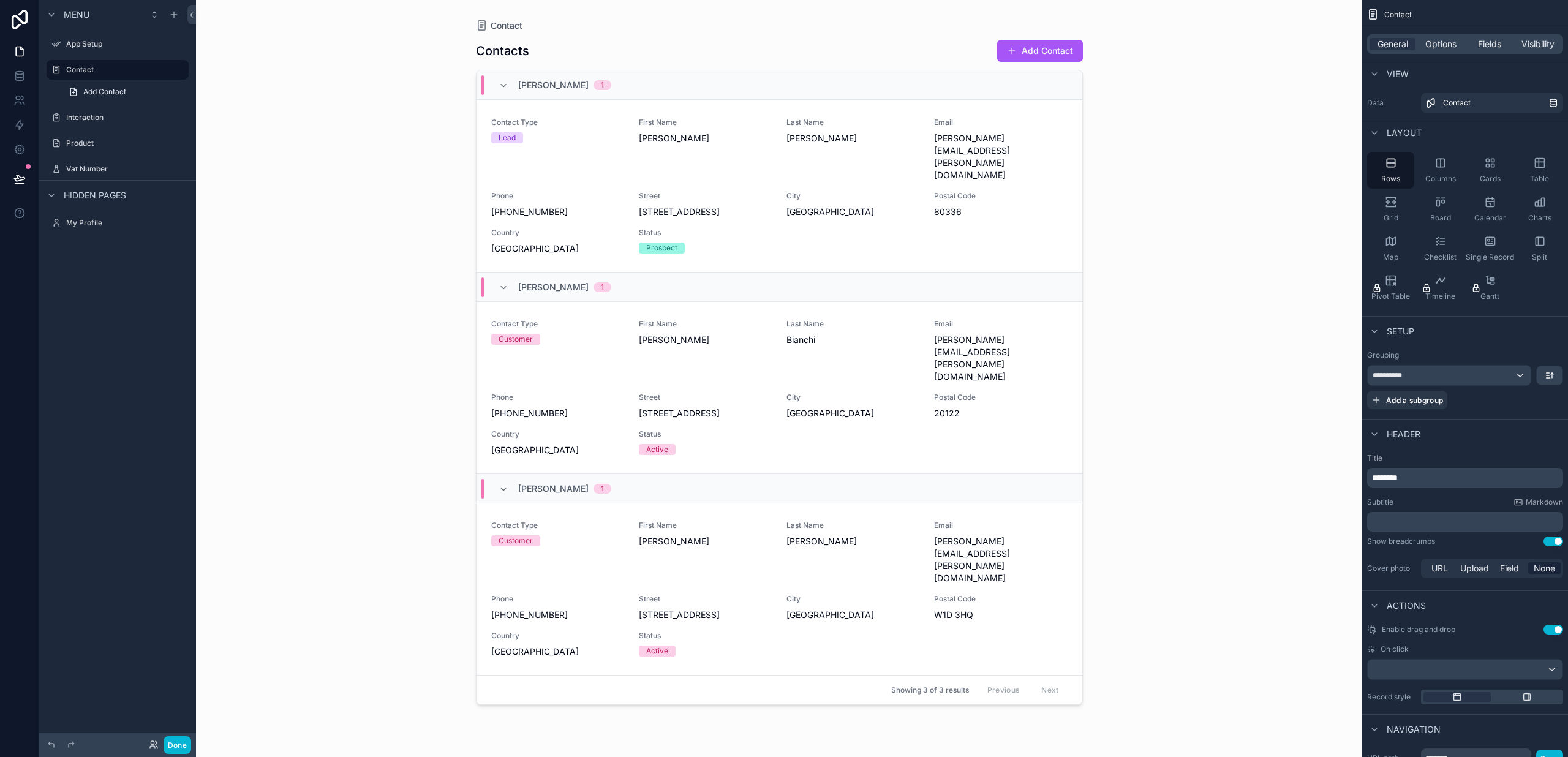
click at [1440, 479] on p "********" at bounding box center [1466, 477] width 188 height 12
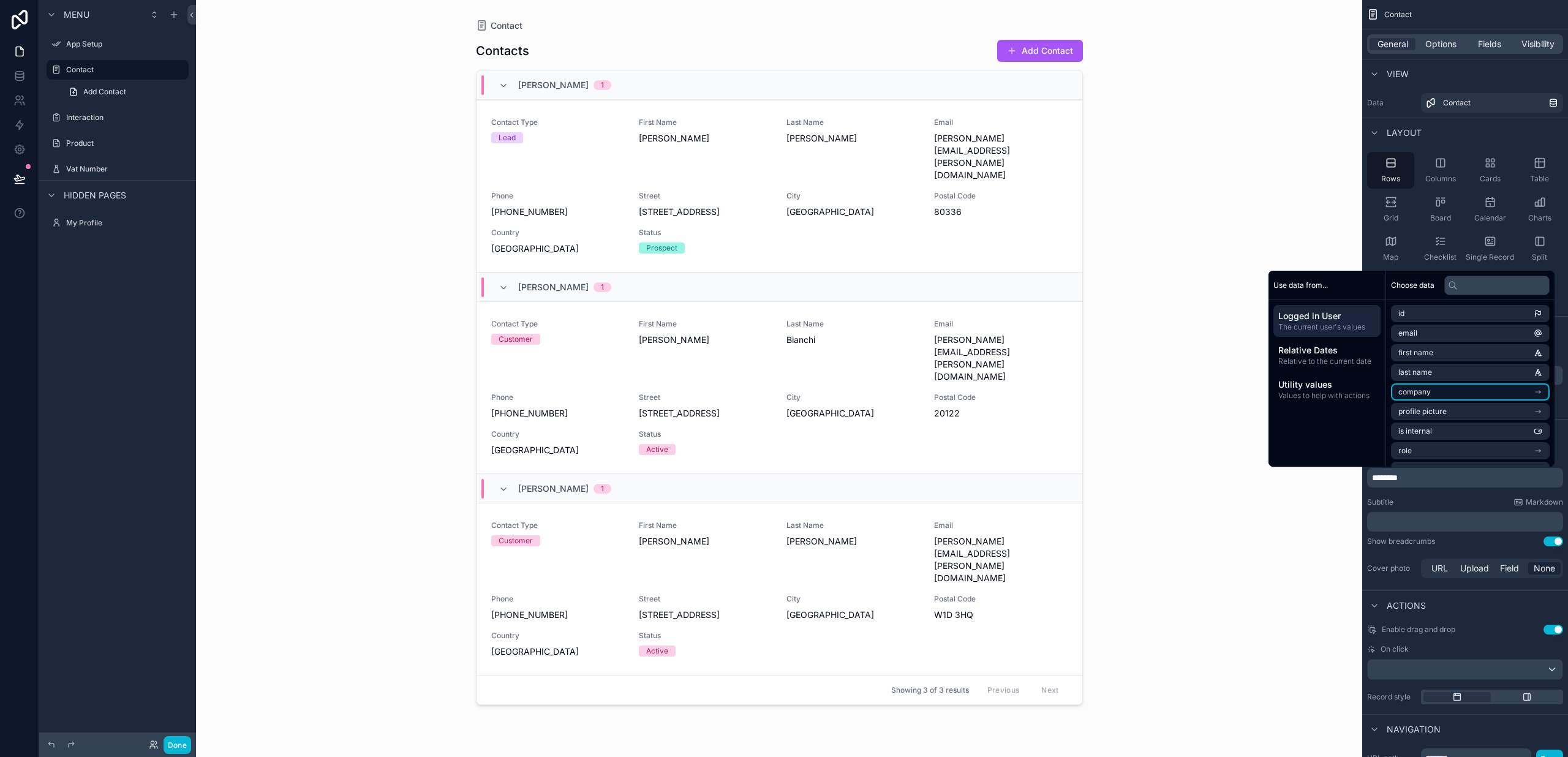
click at [1417, 390] on span "company" at bounding box center [1414, 391] width 32 height 9
click at [1405, 377] on span "logo" at bounding box center [1405, 374] width 14 height 9
click at [1194, 352] on div "Contact Contacts Add Contact Peter 1 Contact Type Lead First Name Peter Last Na…" at bounding box center [778, 378] width 1166 height 757
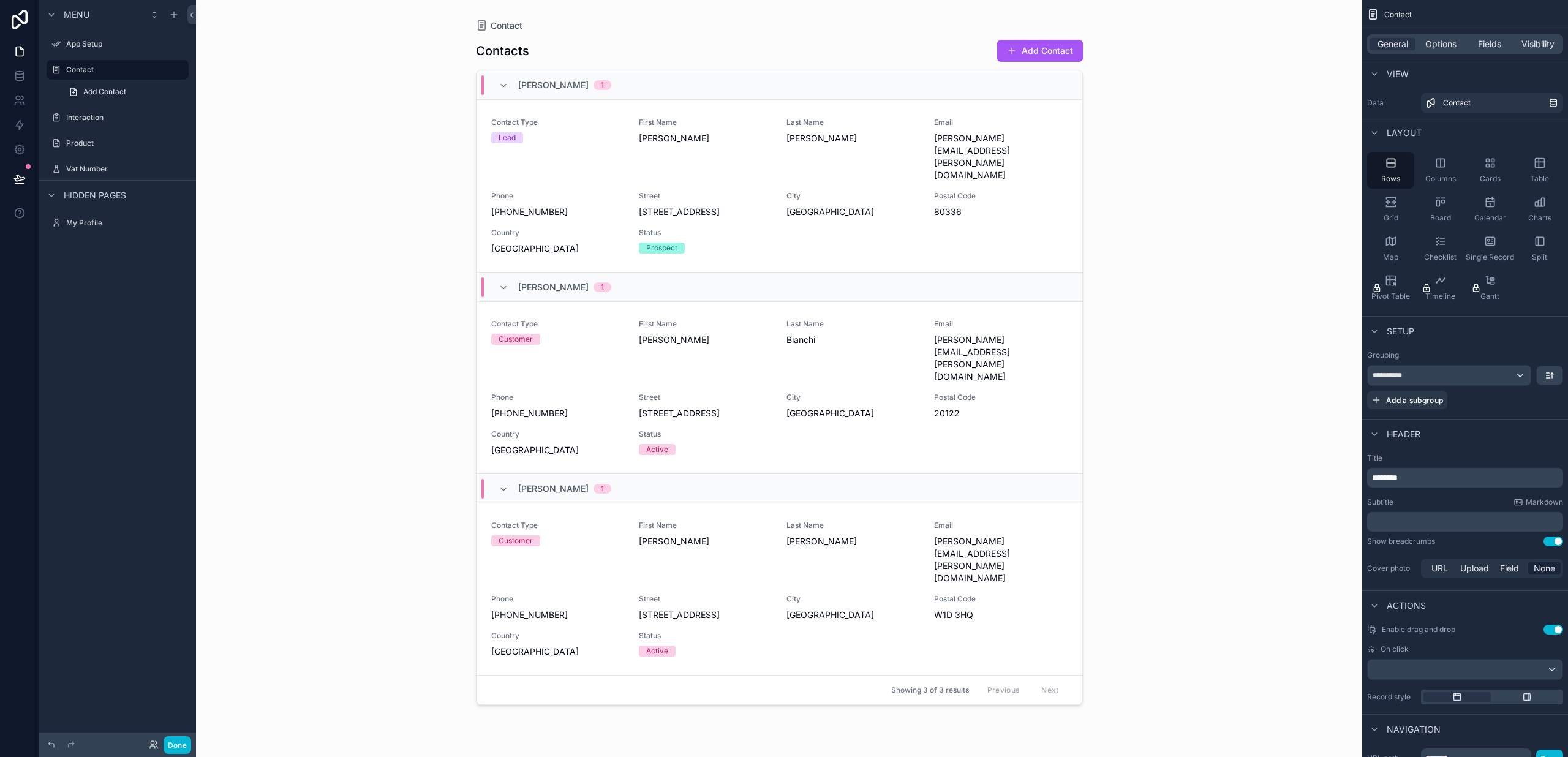
click at [1394, 374] on span "**********" at bounding box center [1390, 375] width 37 height 9
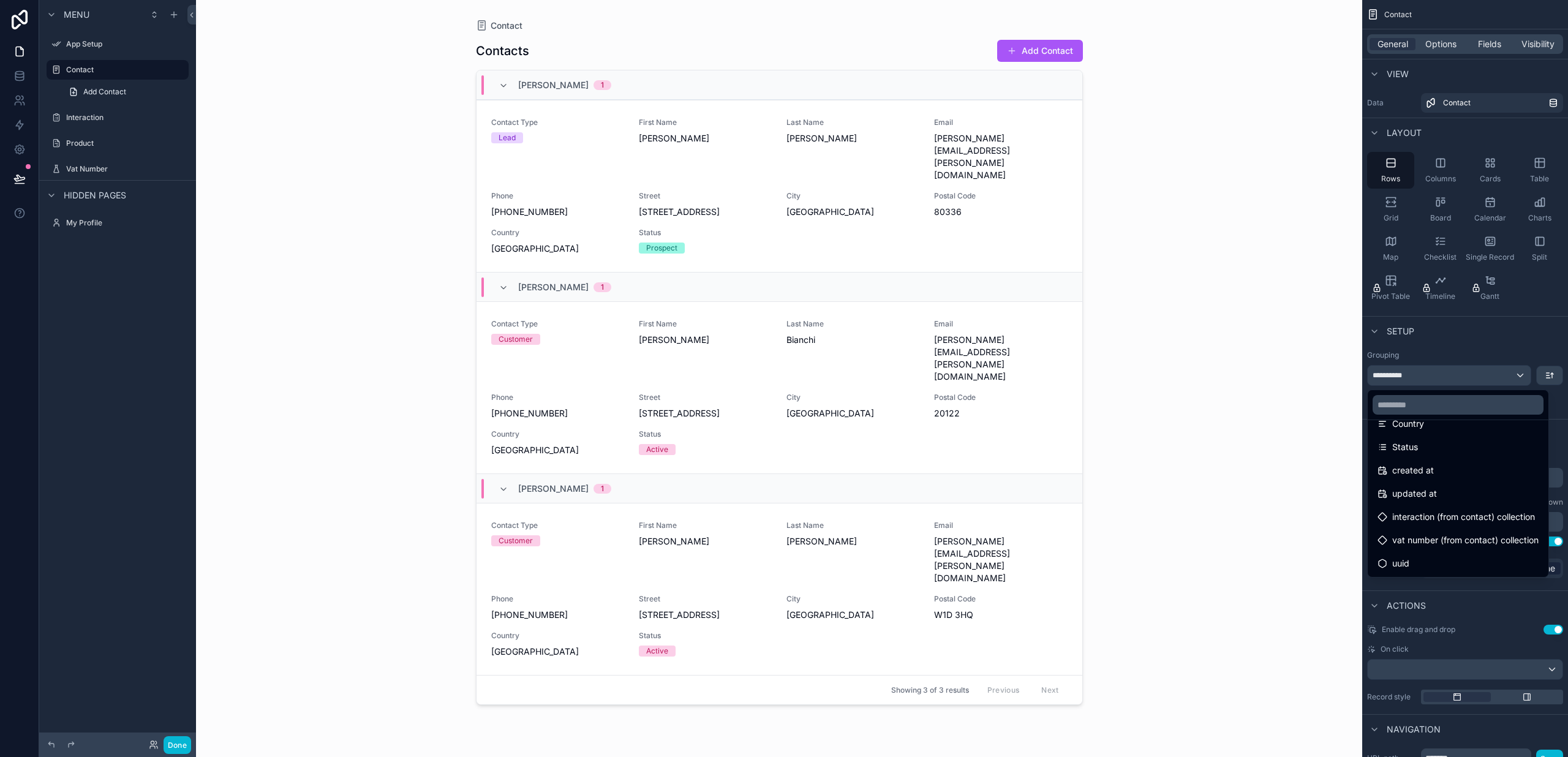
click at [1329, 467] on div "Contact Contacts Add Contact Peter 1 Contact Type Lead First Name Peter Last Na…" at bounding box center [778, 378] width 1166 height 757
click at [1398, 350] on div "scrollable content" at bounding box center [784, 378] width 1568 height 757
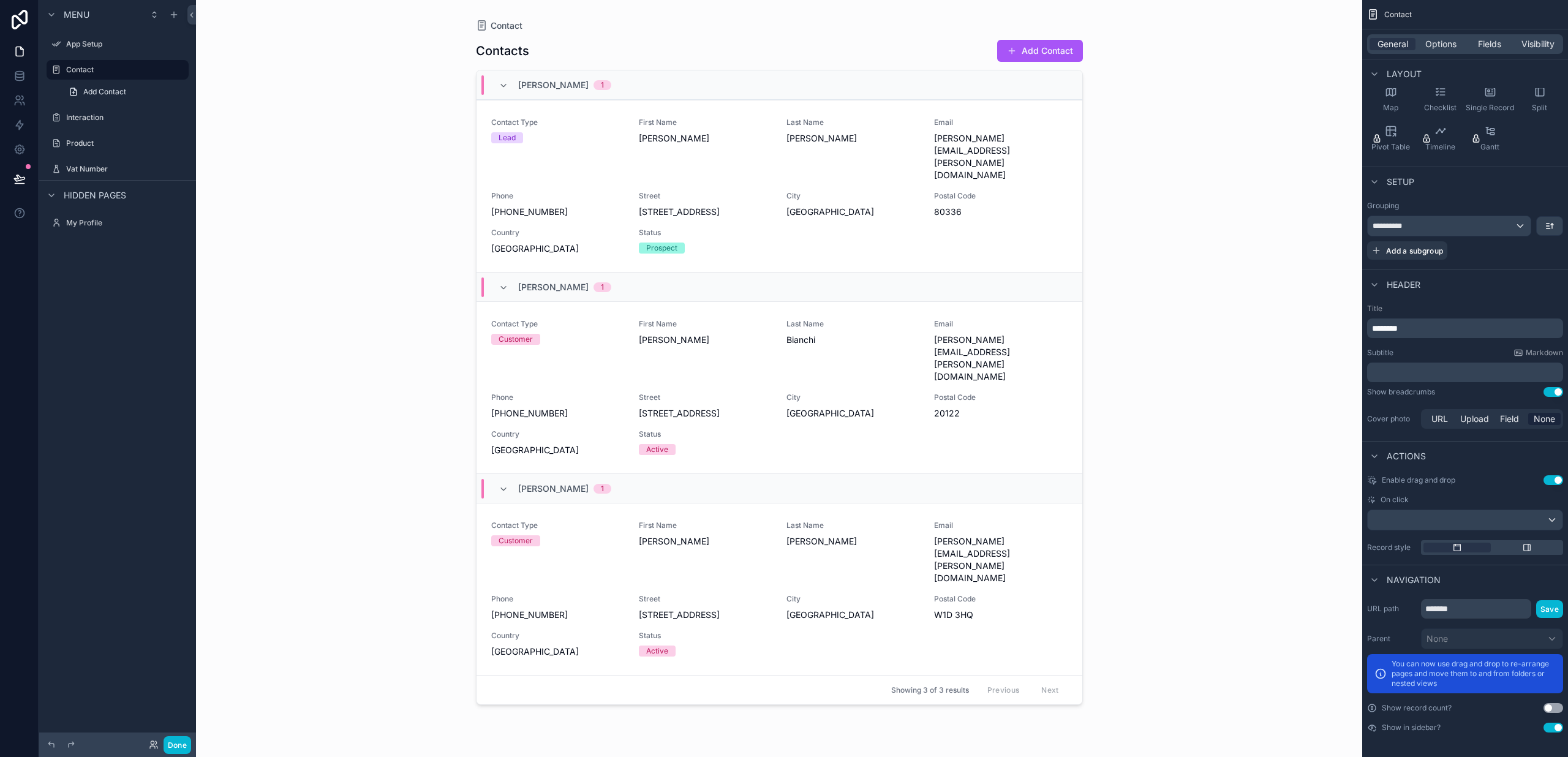
scroll to position [0, 1]
click at [1402, 522] on div "scrollable content" at bounding box center [1464, 520] width 195 height 20
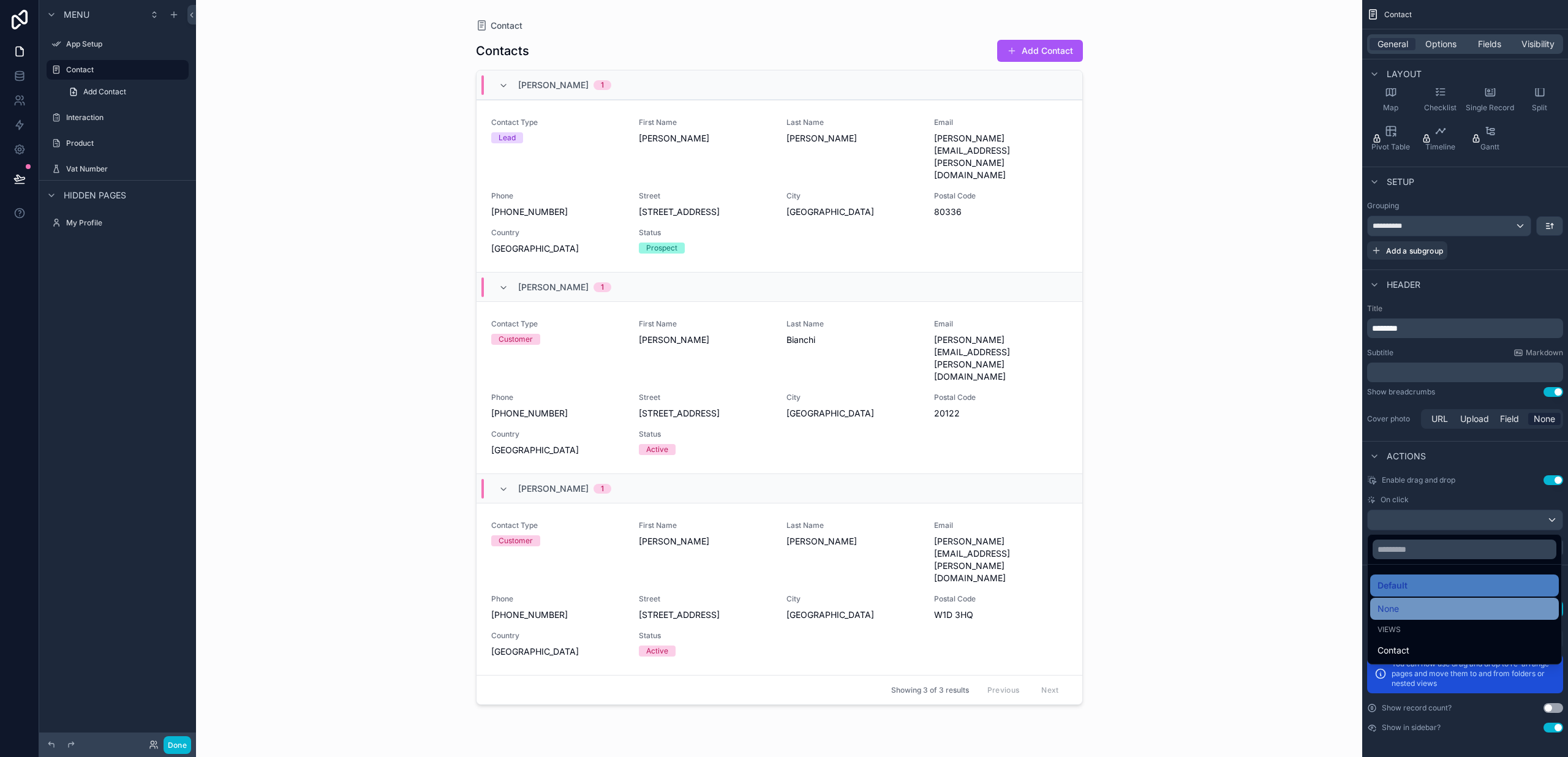
scroll to position [0, 0]
click at [1415, 522] on div "scrollable content" at bounding box center [784, 378] width 1568 height 757
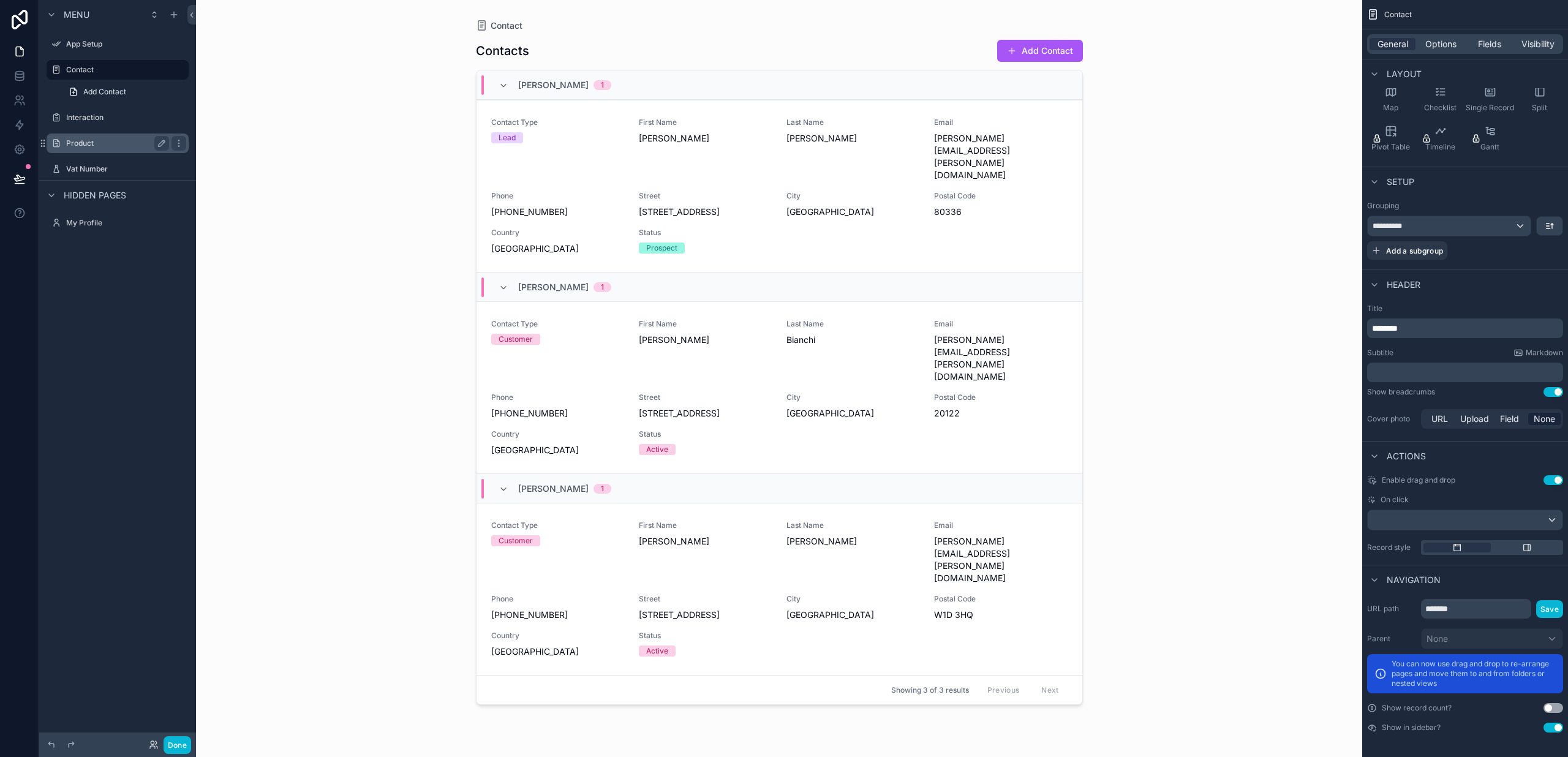
click at [80, 141] on label "Product" at bounding box center [115, 143] width 98 height 9
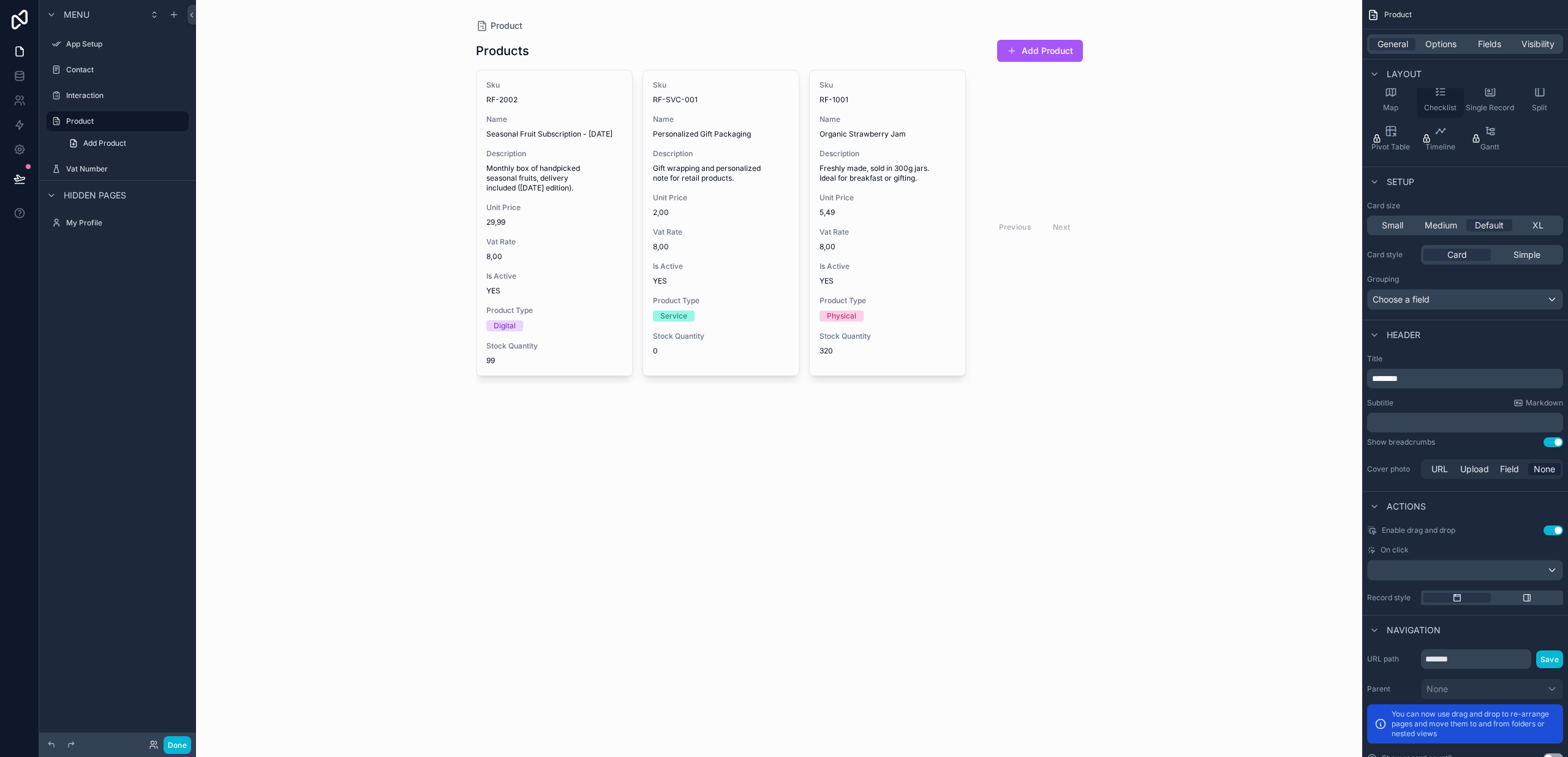
click at [1445, 99] on div "Checklist" at bounding box center [1441, 99] width 48 height 37
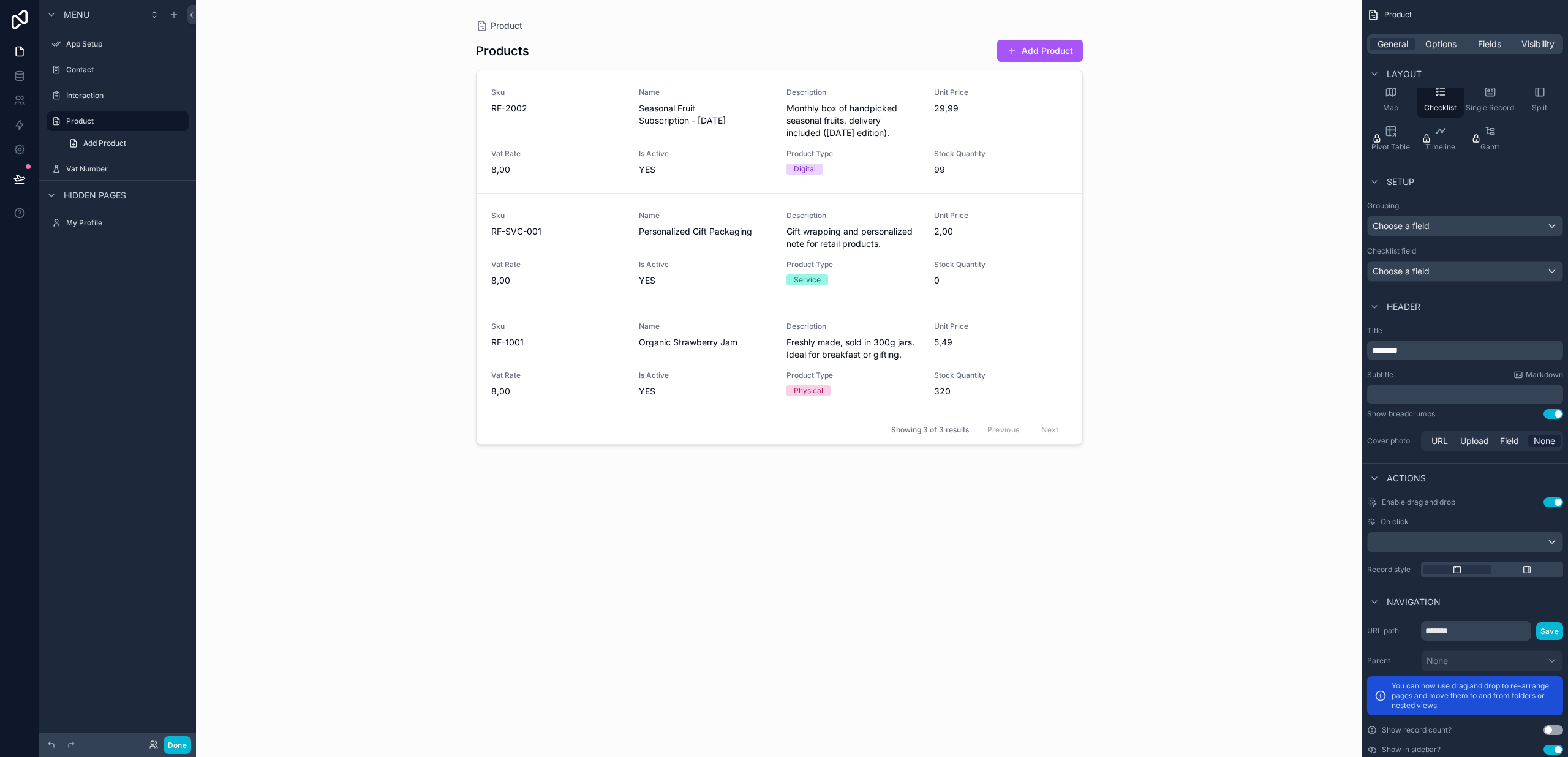
click at [1429, 272] on span "Choose a field" at bounding box center [1401, 271] width 57 height 10
click at [1429, 298] on input "text" at bounding box center [1463, 300] width 183 height 20
type input "*"
click at [1169, 360] on div "Product Products Add Product Sku RF-2002 Name Seasonal Fruit Subscription - Aug…" at bounding box center [778, 378] width 1166 height 757
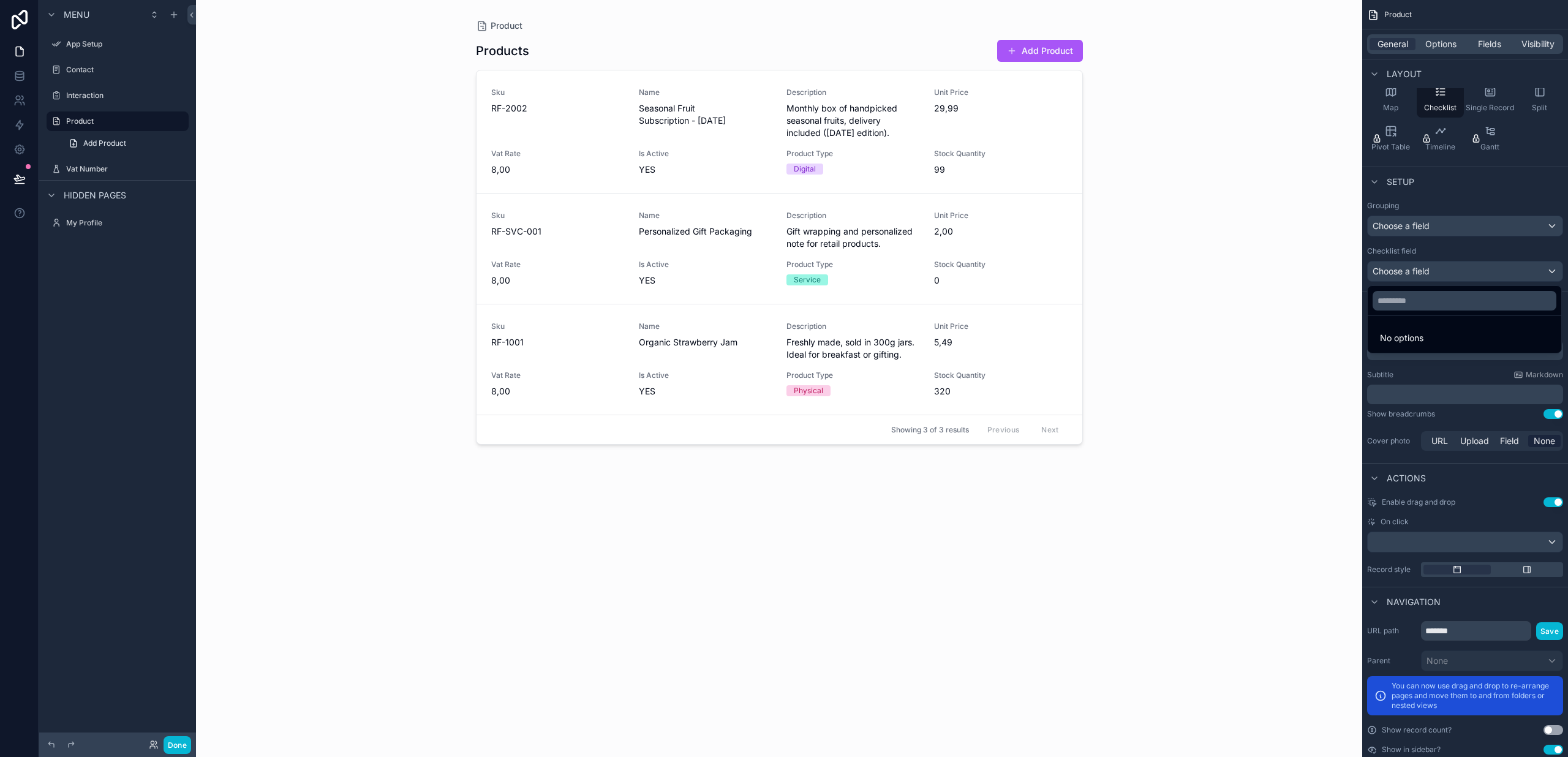
click at [88, 98] on div "scrollable content" at bounding box center [784, 378] width 1568 height 757
click at [110, 118] on label "Product" at bounding box center [115, 121] width 98 height 9
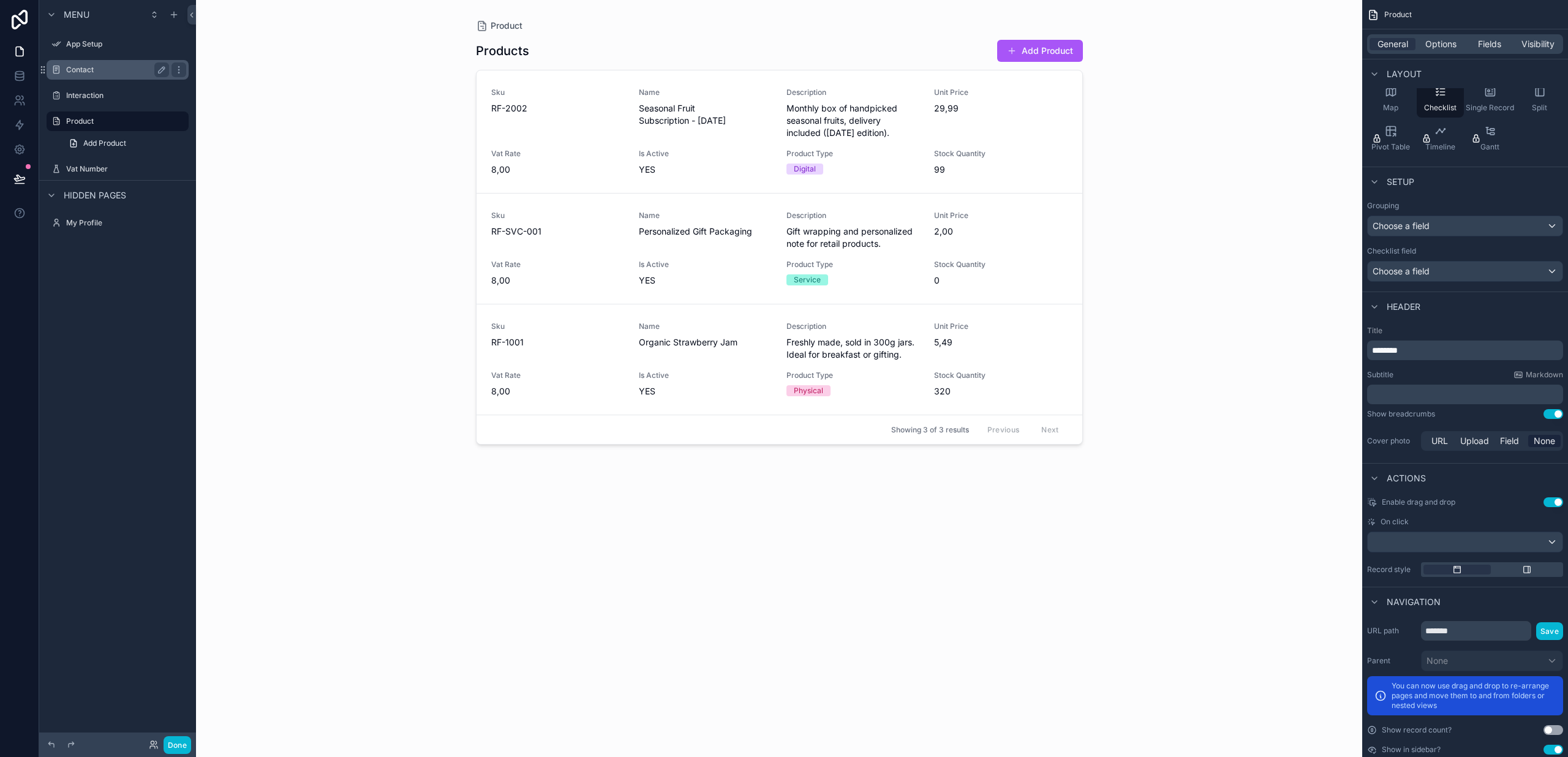
click at [86, 67] on label "Contact" at bounding box center [115, 69] width 98 height 9
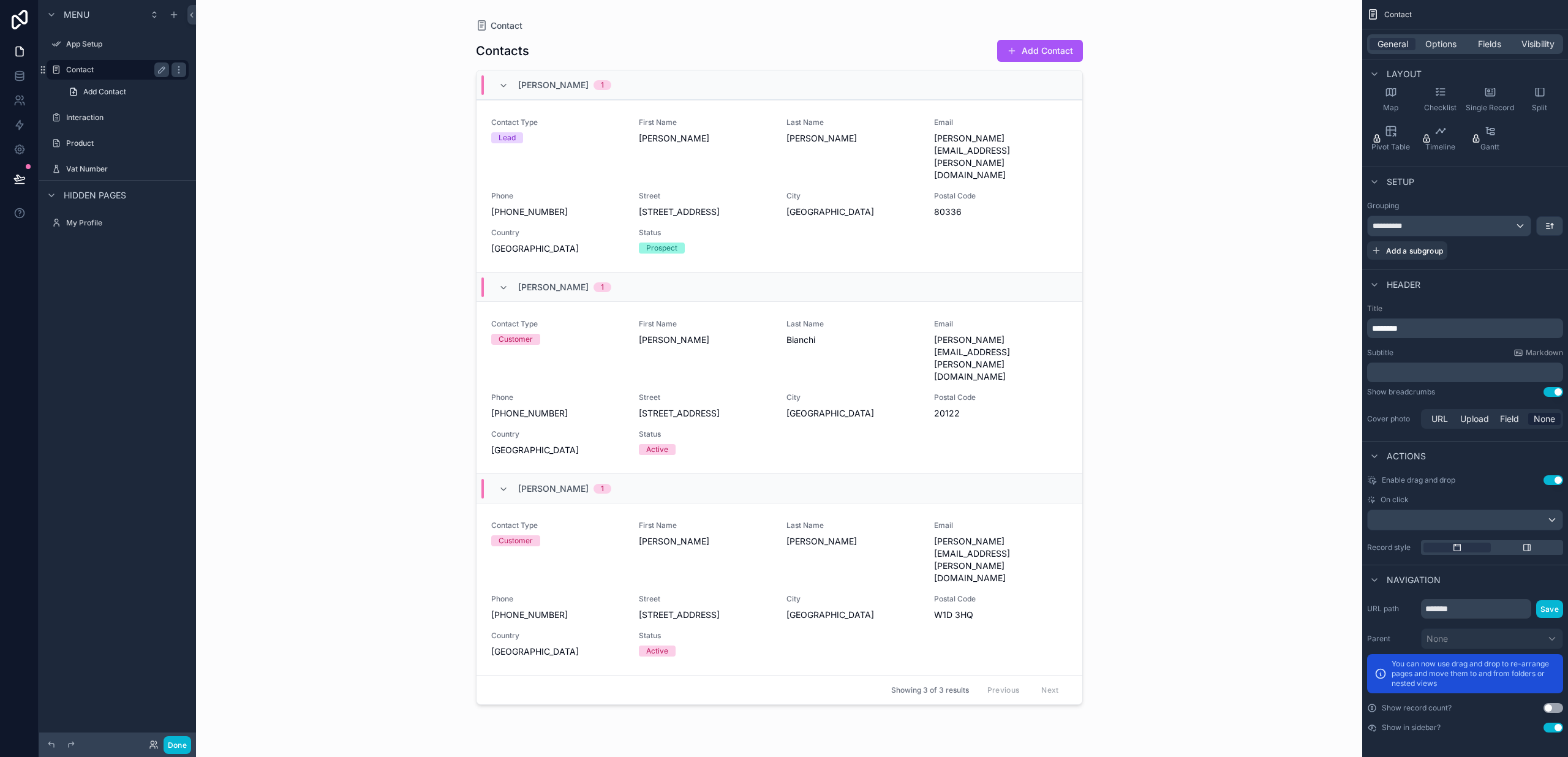
scroll to position [110, 0]
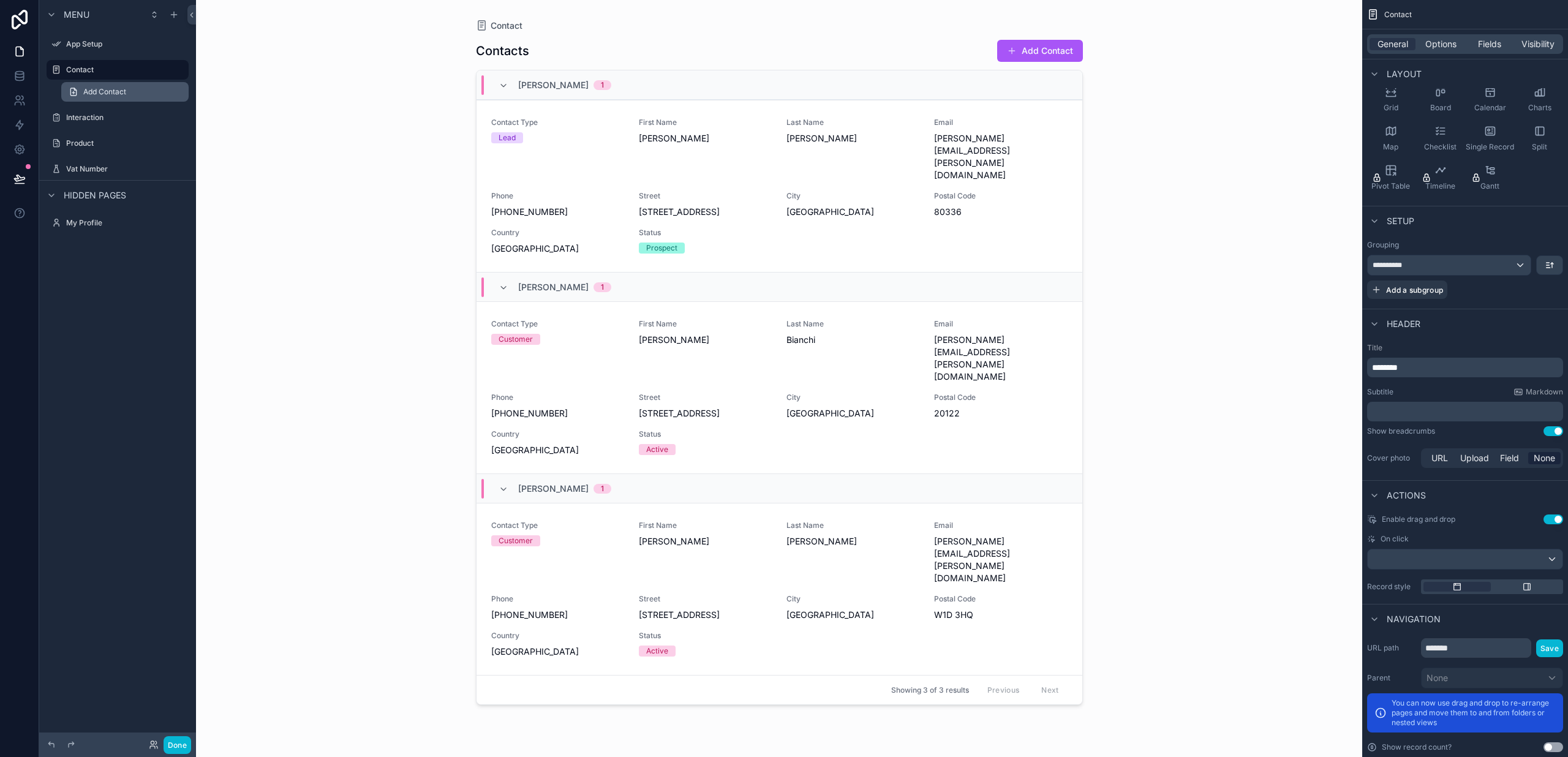
click at [89, 90] on span "Add Contact" at bounding box center [105, 92] width 43 height 9
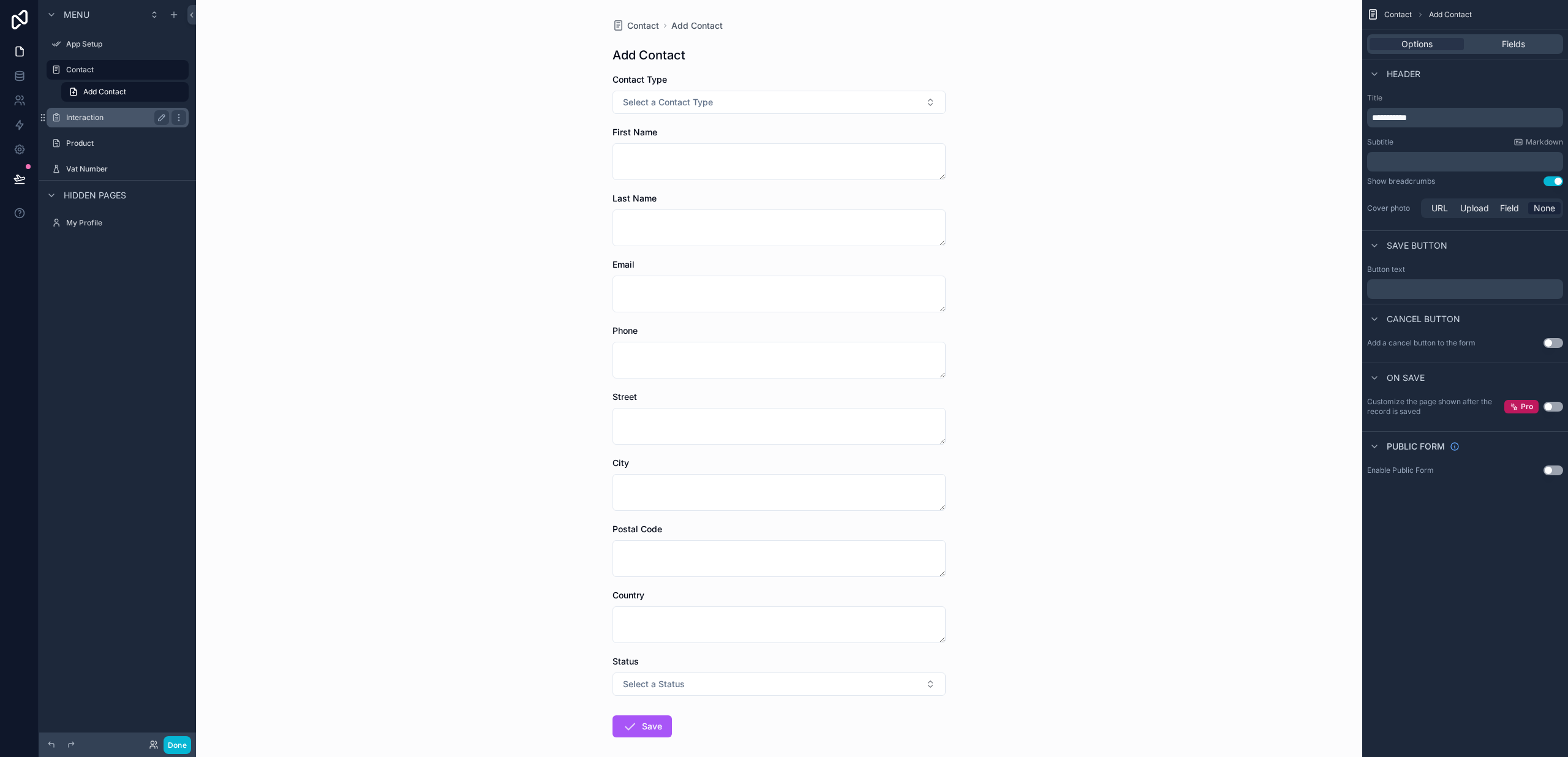
click at [85, 109] on div "Interaction" at bounding box center [118, 117] width 137 height 20
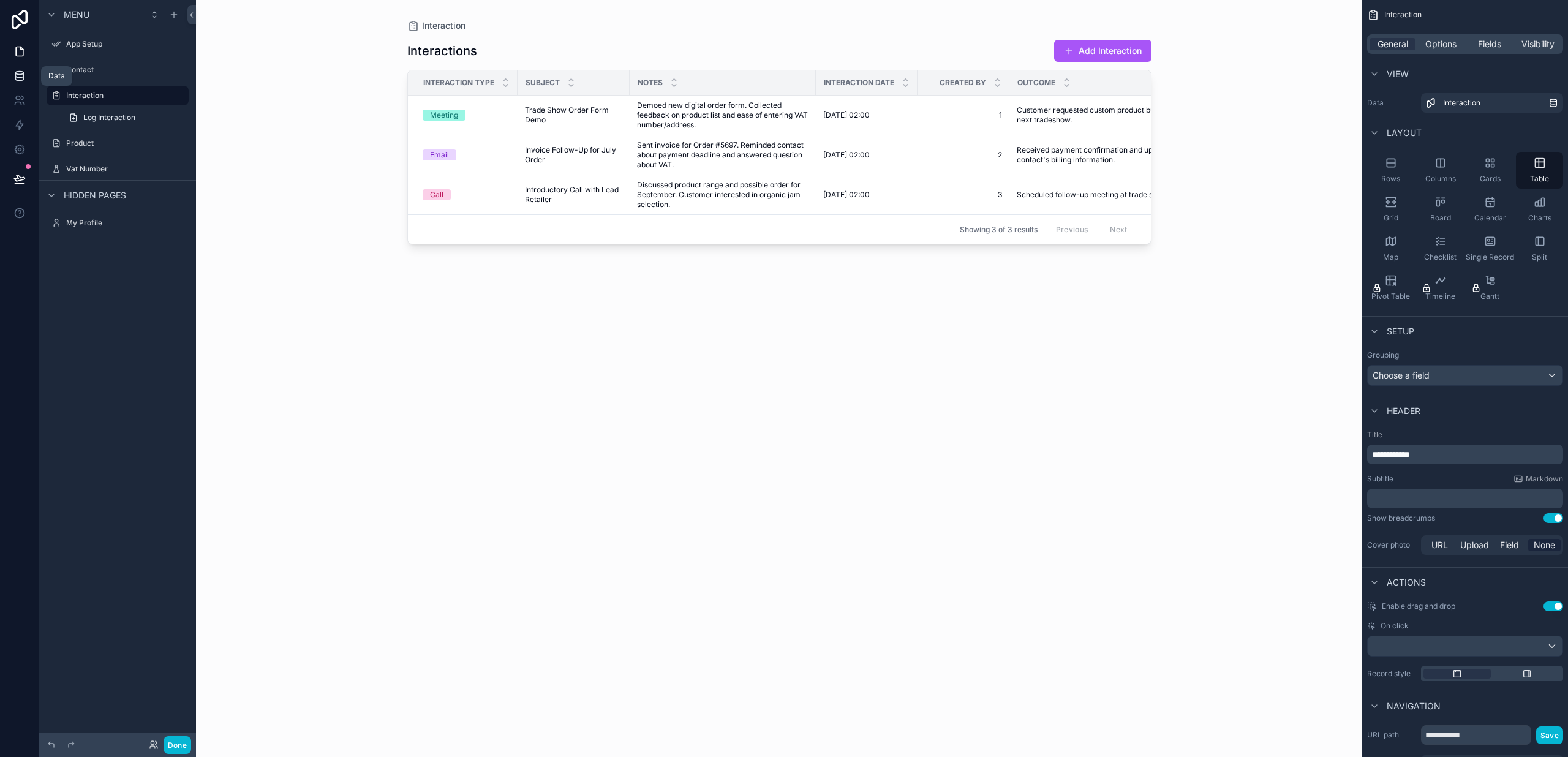
click at [23, 80] on icon at bounding box center [19, 78] width 8 height 5
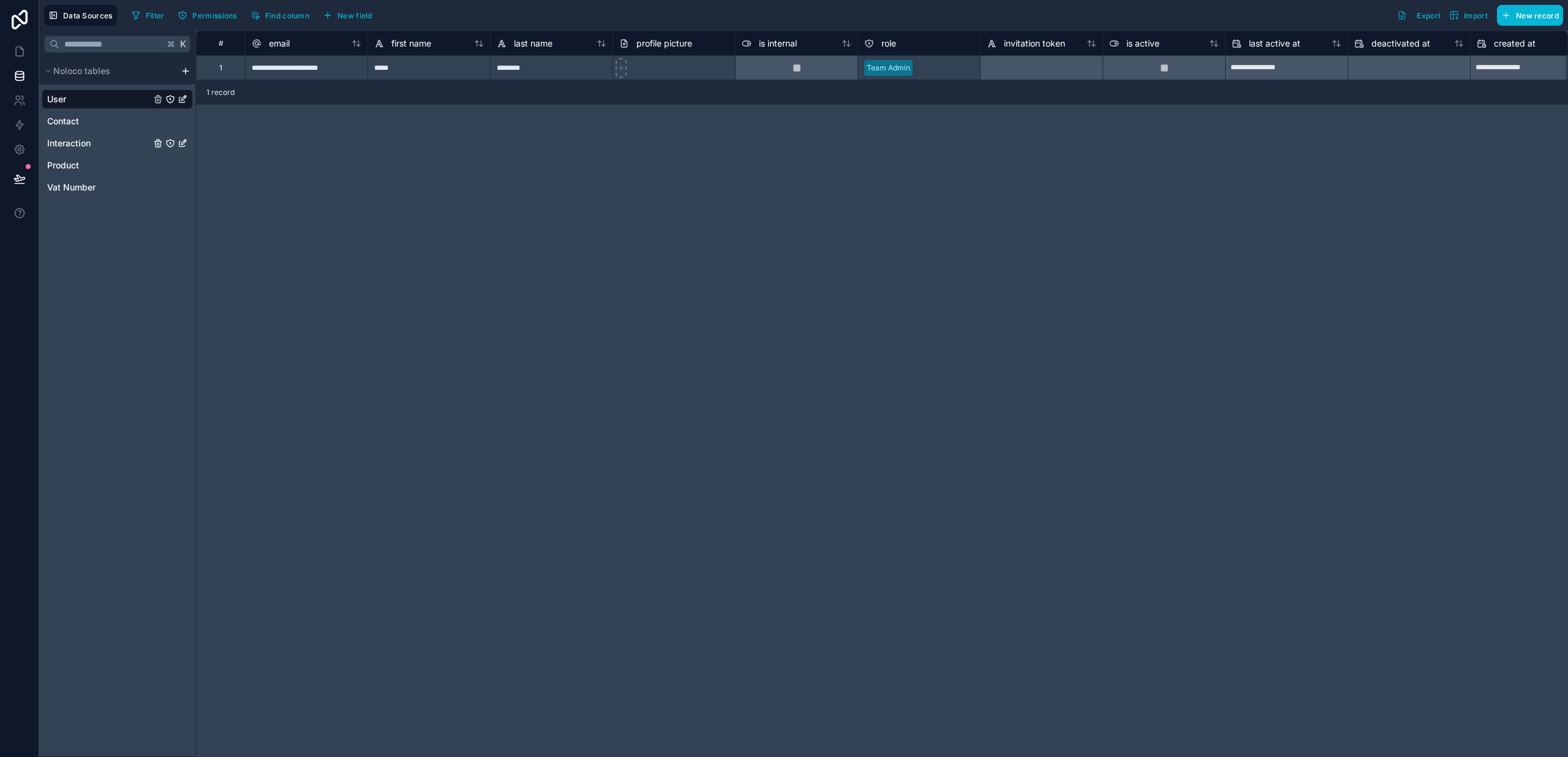
click at [67, 142] on span "Interaction" at bounding box center [69, 142] width 44 height 12
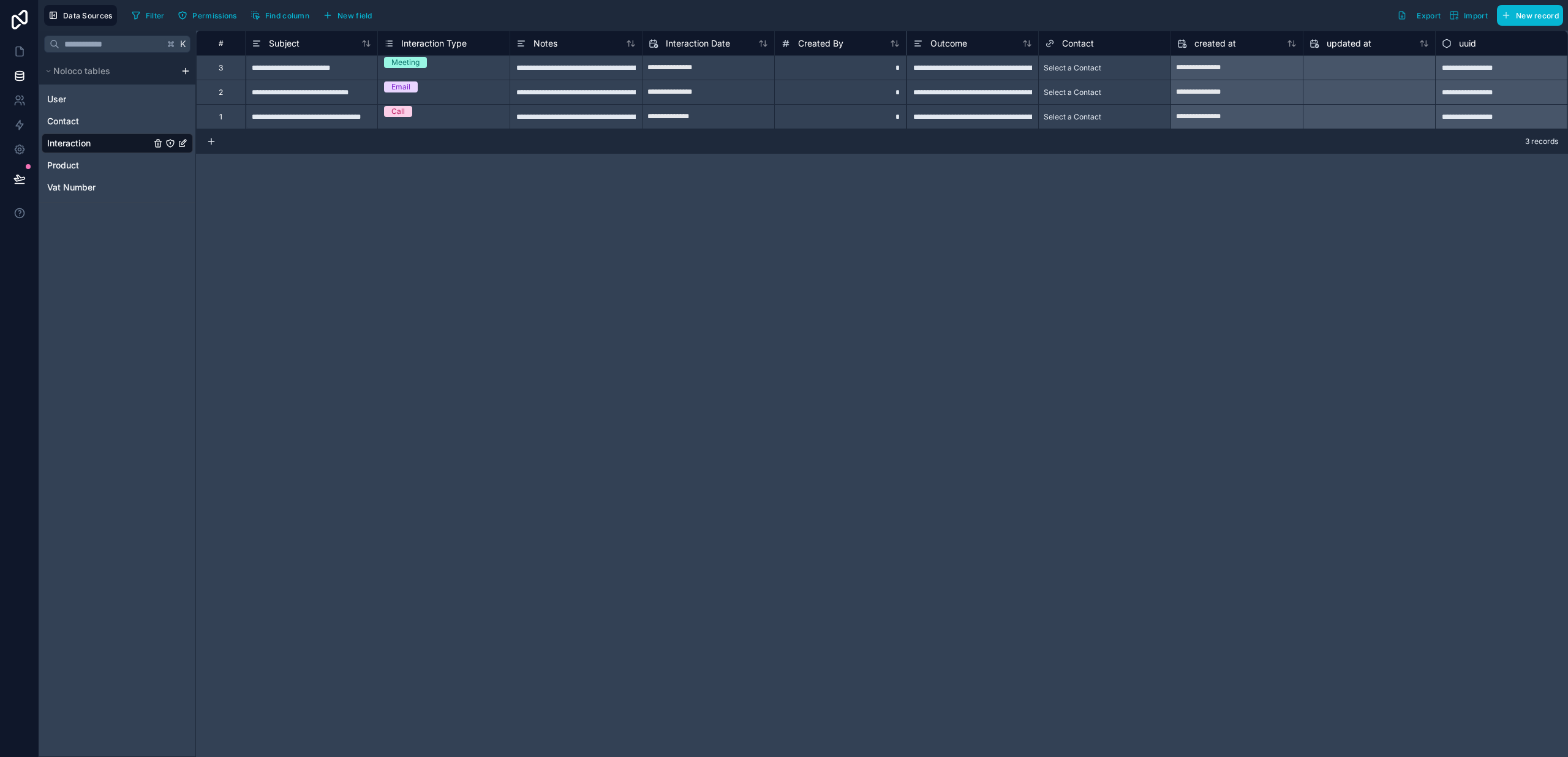
click at [236, 68] on div "3" at bounding box center [220, 67] width 49 height 25
click at [19, 21] on icon at bounding box center [20, 19] width 25 height 20
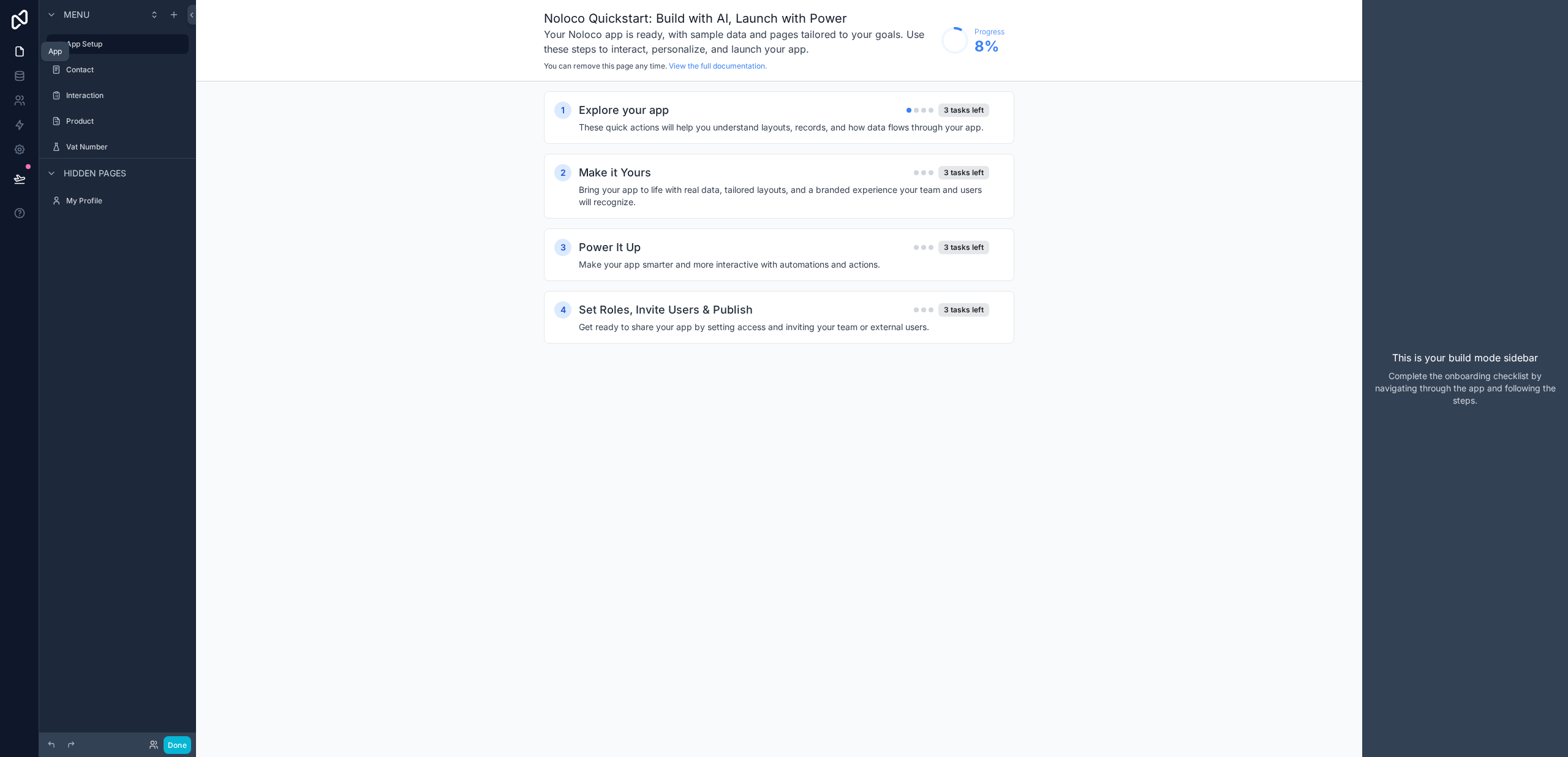
click at [18, 50] on icon at bounding box center [19, 51] width 12 height 12
click at [18, 51] on icon at bounding box center [19, 51] width 12 height 12
click at [963, 244] on div "3 tasks left" at bounding box center [963, 247] width 50 height 13
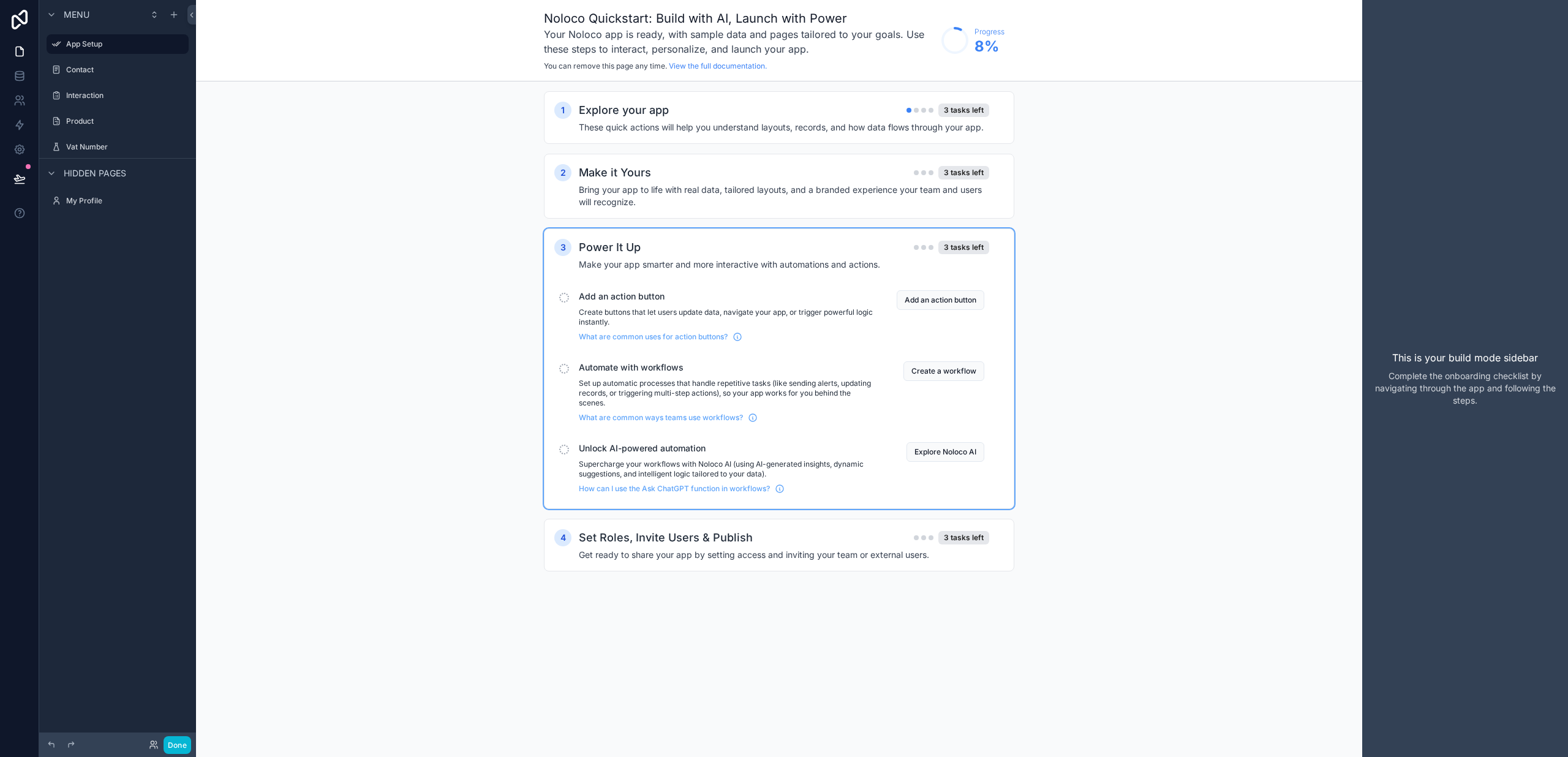
click at [567, 295] on div "scrollable content" at bounding box center [564, 297] width 10 height 9
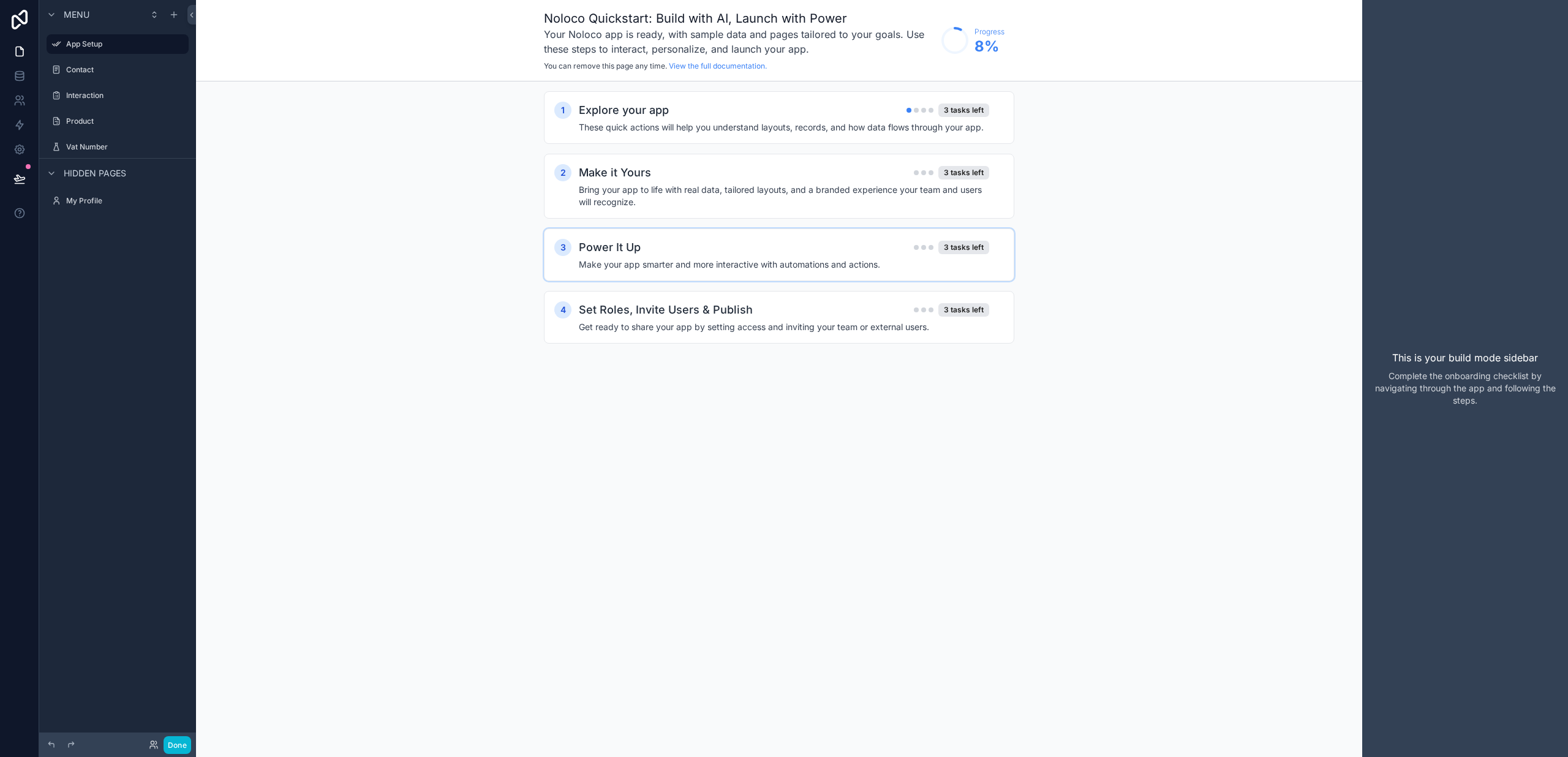
click at [596, 269] on h4 "Make your app smarter and more interactive with automations and actions." at bounding box center [784, 264] width 411 height 12
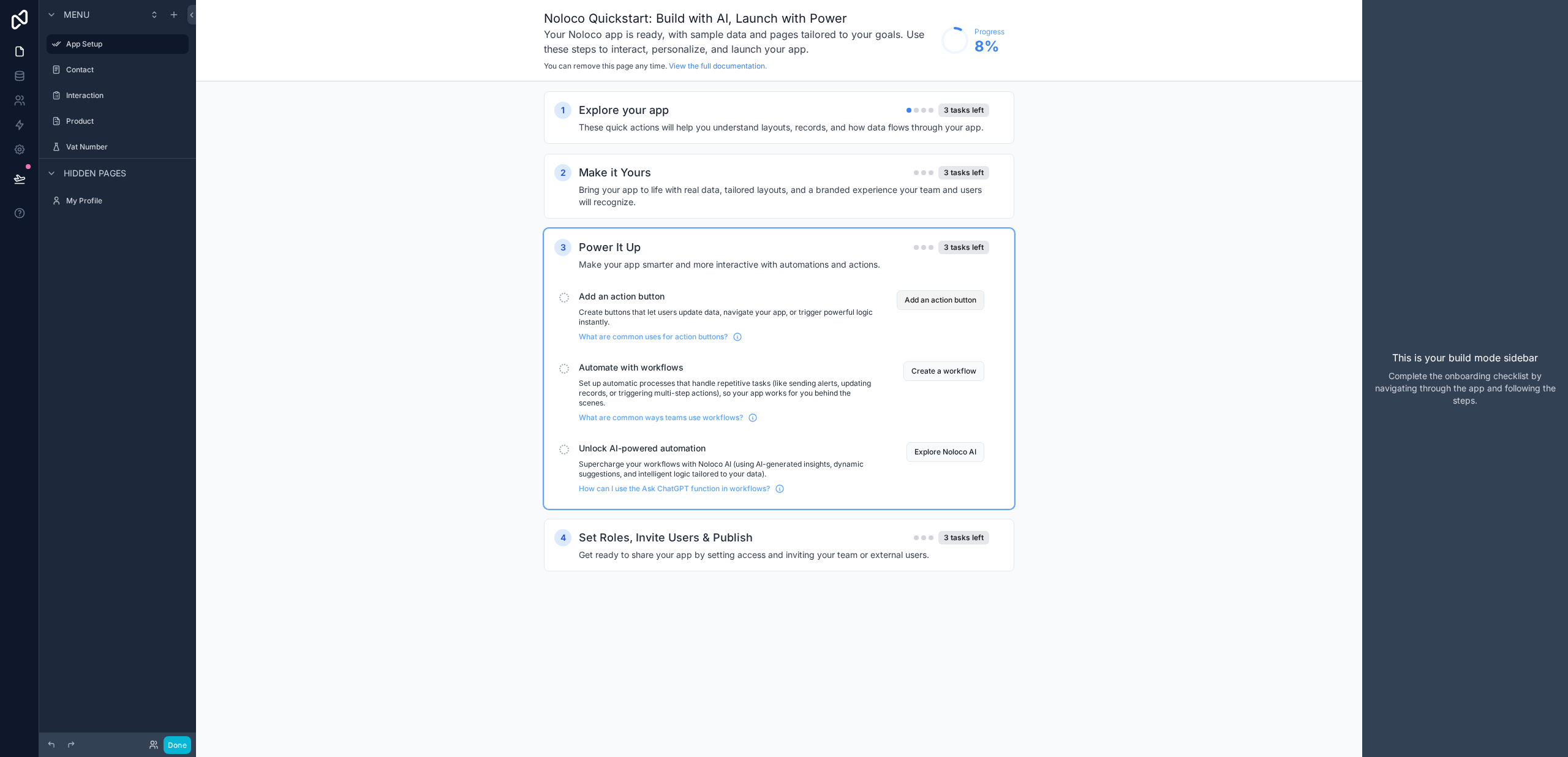
click at [966, 298] on button "Add an action button" at bounding box center [940, 299] width 87 height 20
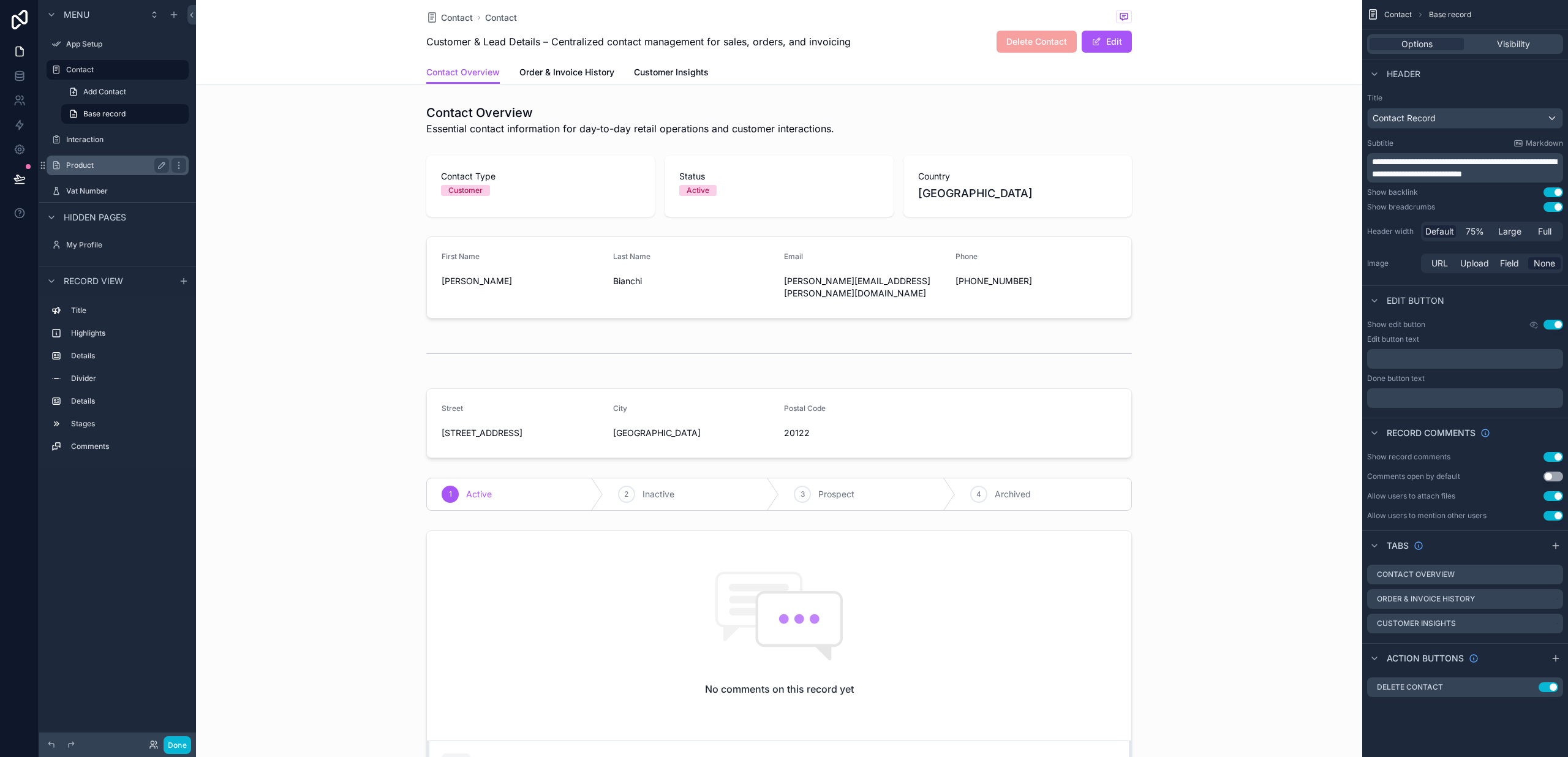
click at [86, 162] on label "Product" at bounding box center [115, 165] width 98 height 9
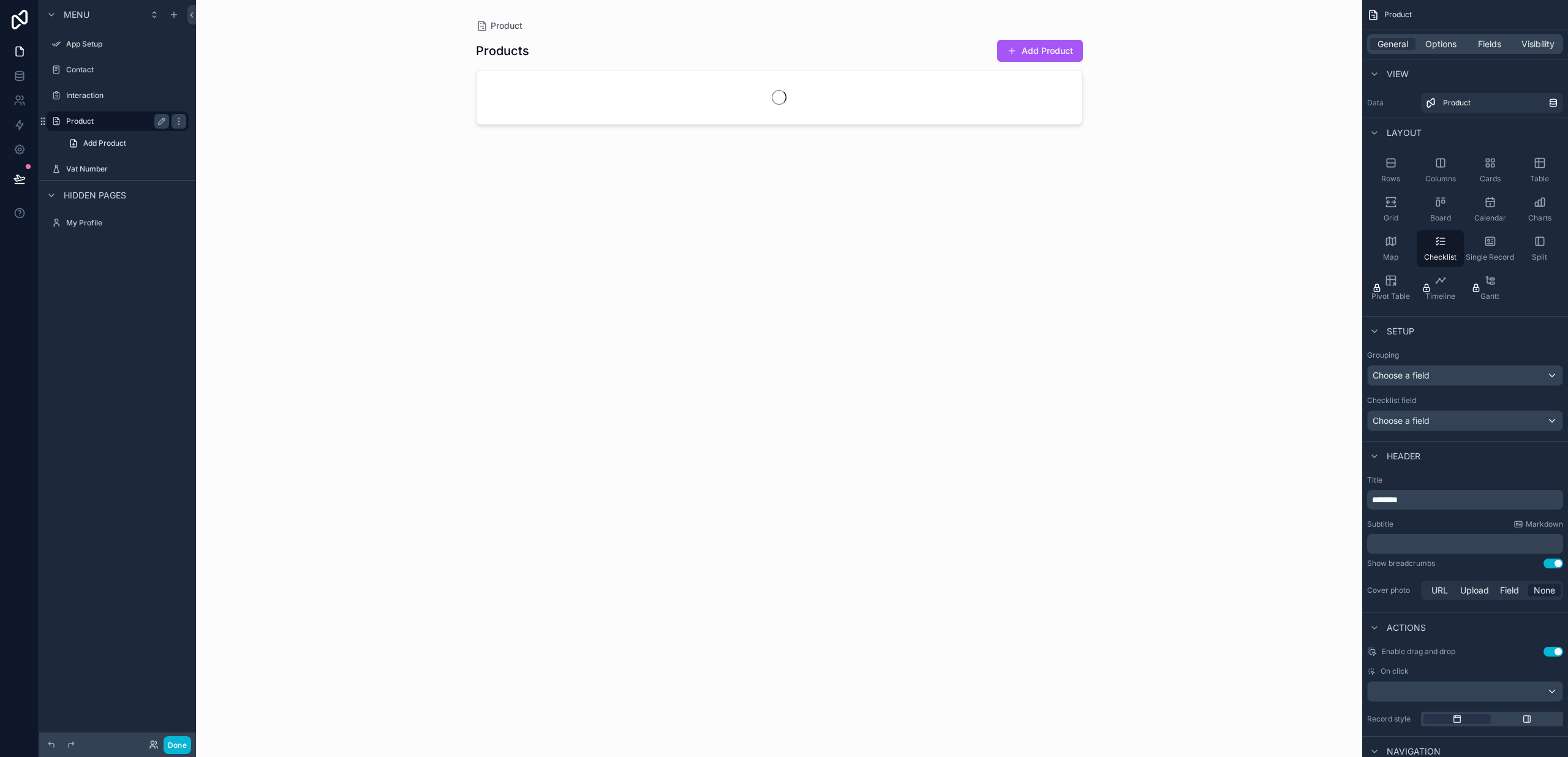
scroll to position [1, 0]
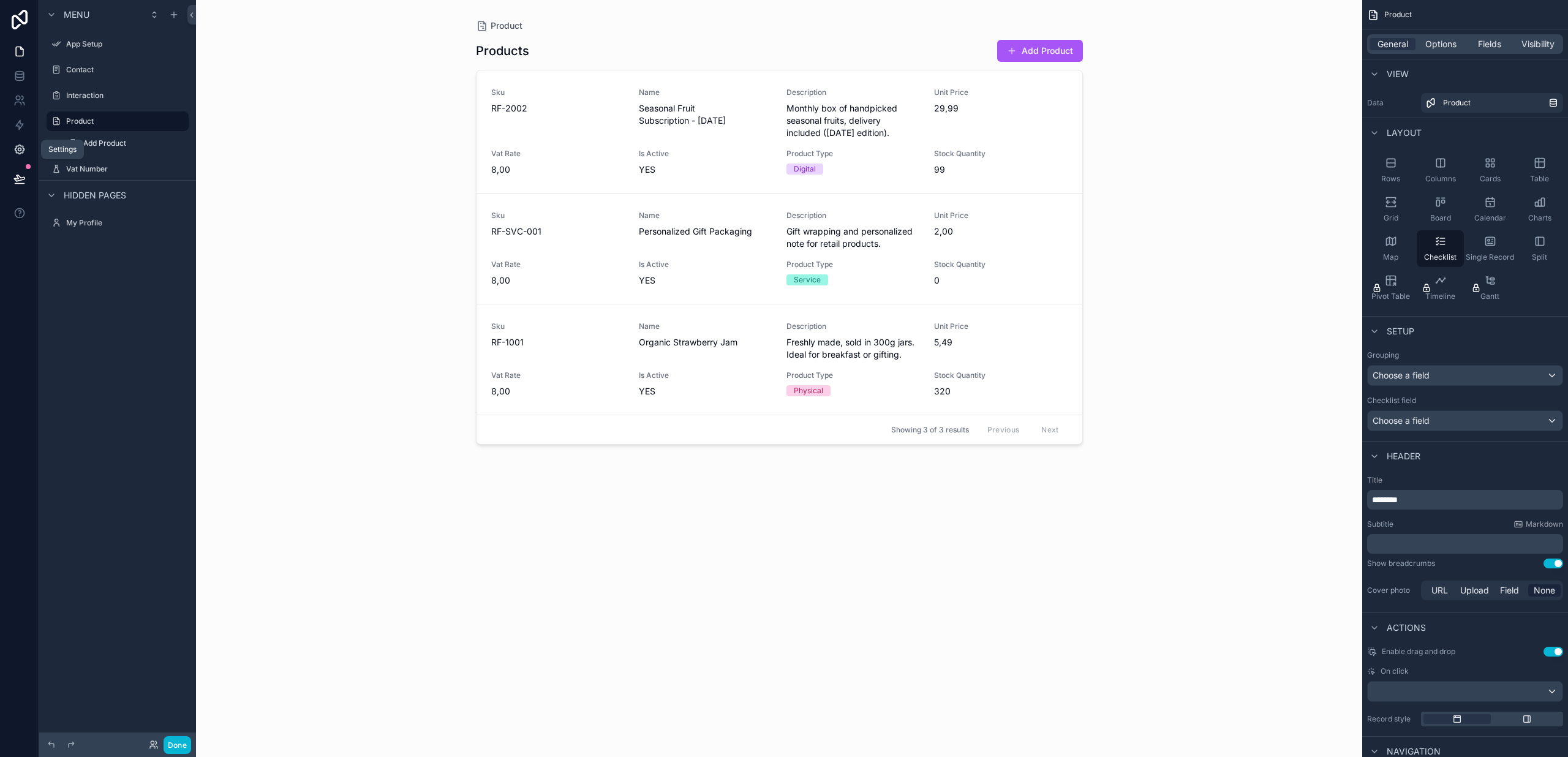
click at [24, 147] on icon at bounding box center [19, 150] width 10 height 9
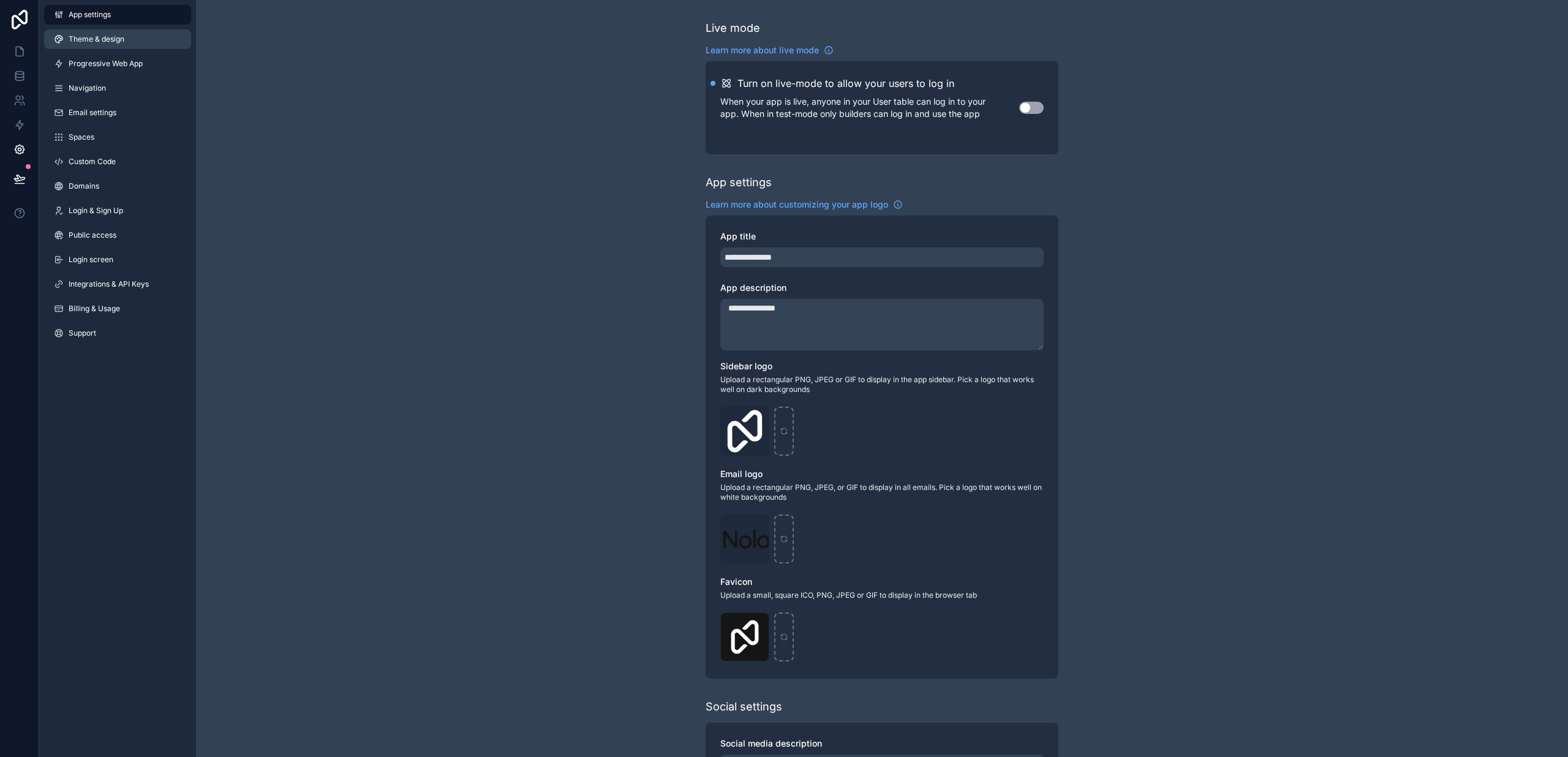
drag, startPoint x: 95, startPoint y: 27, endPoint x: 88, endPoint y: 30, distance: 7.6
click at [94, 27] on div "App settings Theme & design Progressive Web App Navigation Email settings Space…" at bounding box center [117, 176] width 157 height 352
click at [88, 33] on link "Theme & design" at bounding box center [117, 39] width 147 height 20
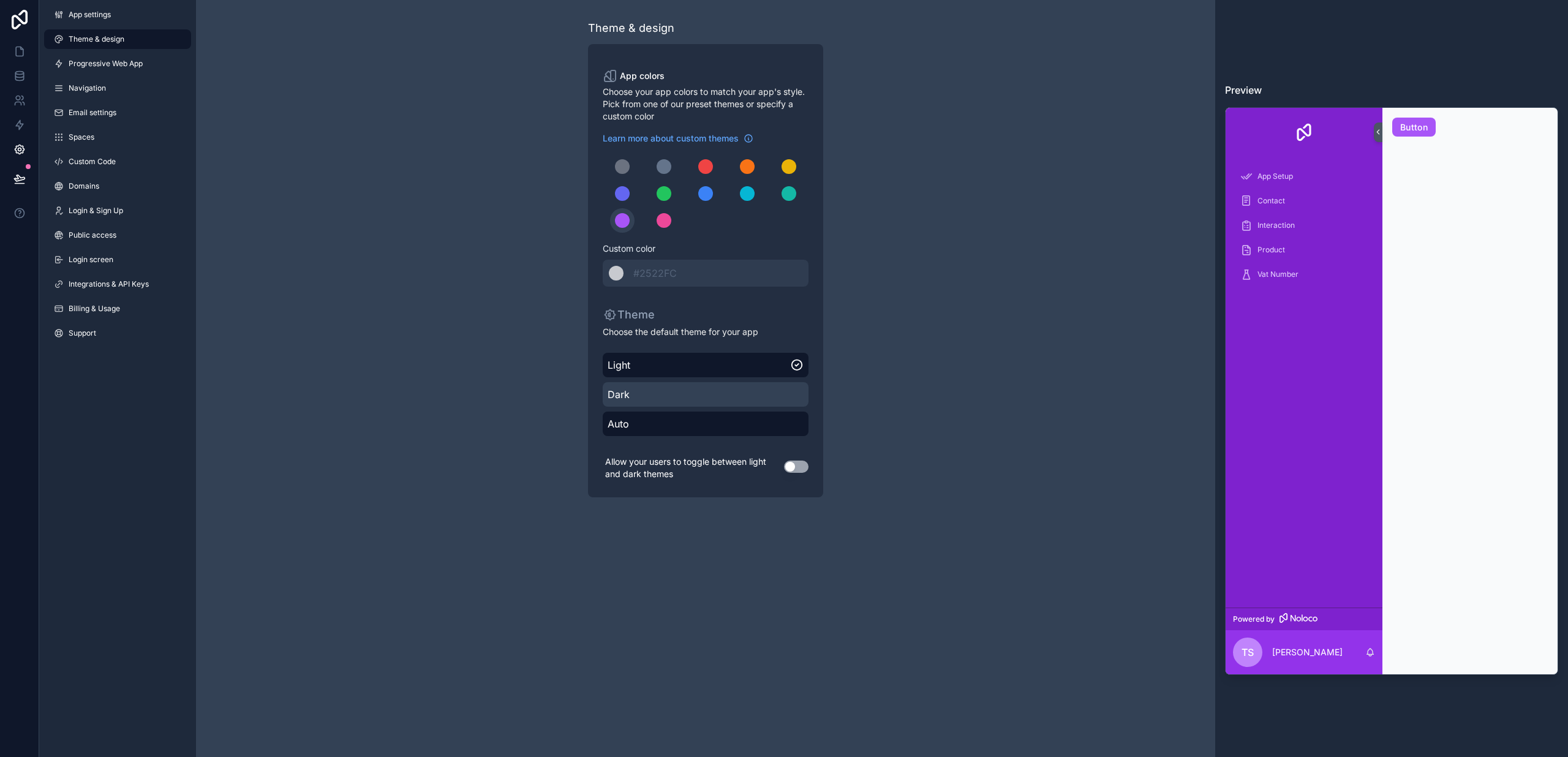
scroll to position [1, 0]
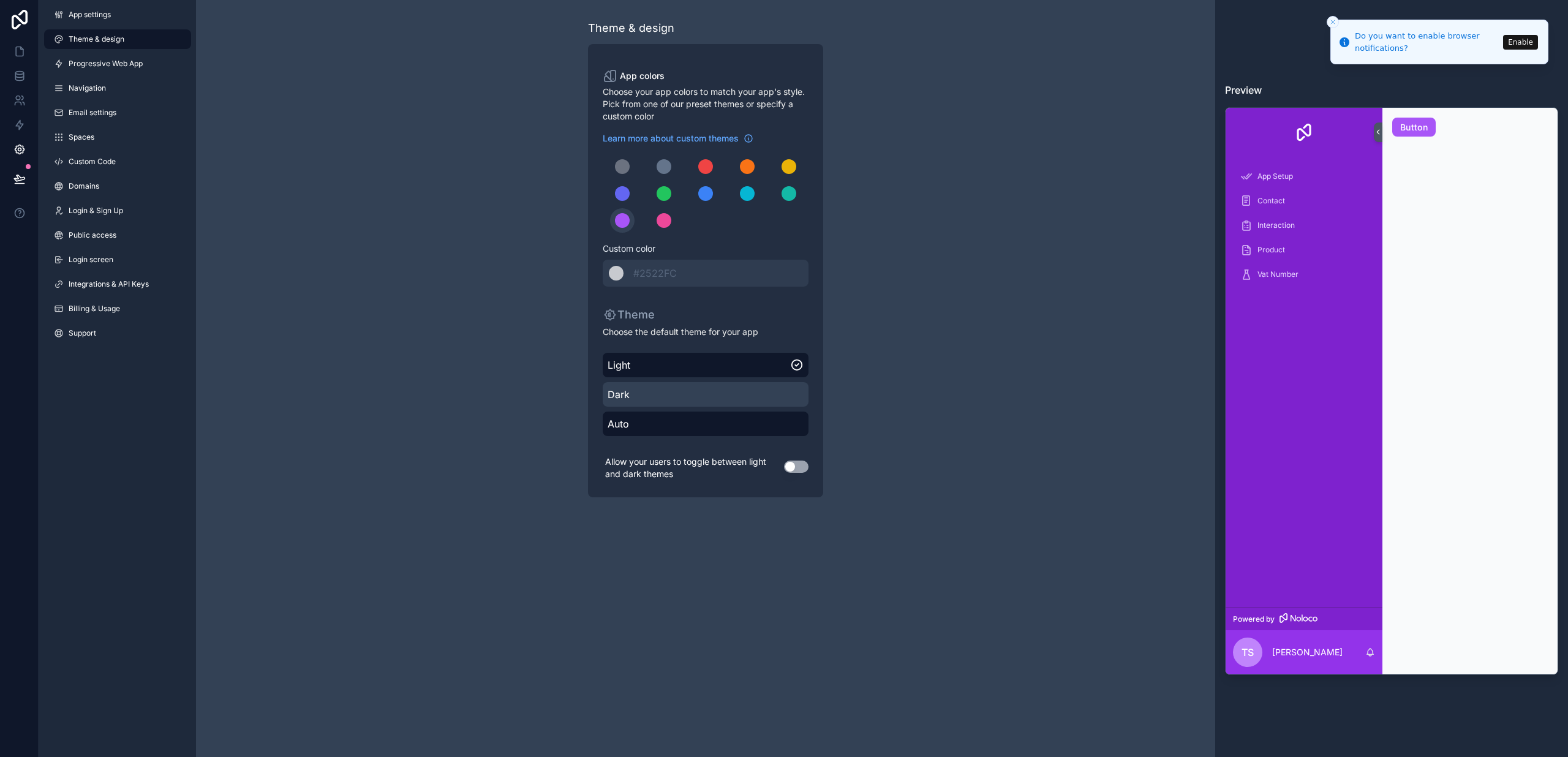
click at [642, 388] on span "Dark" at bounding box center [705, 393] width 196 height 14
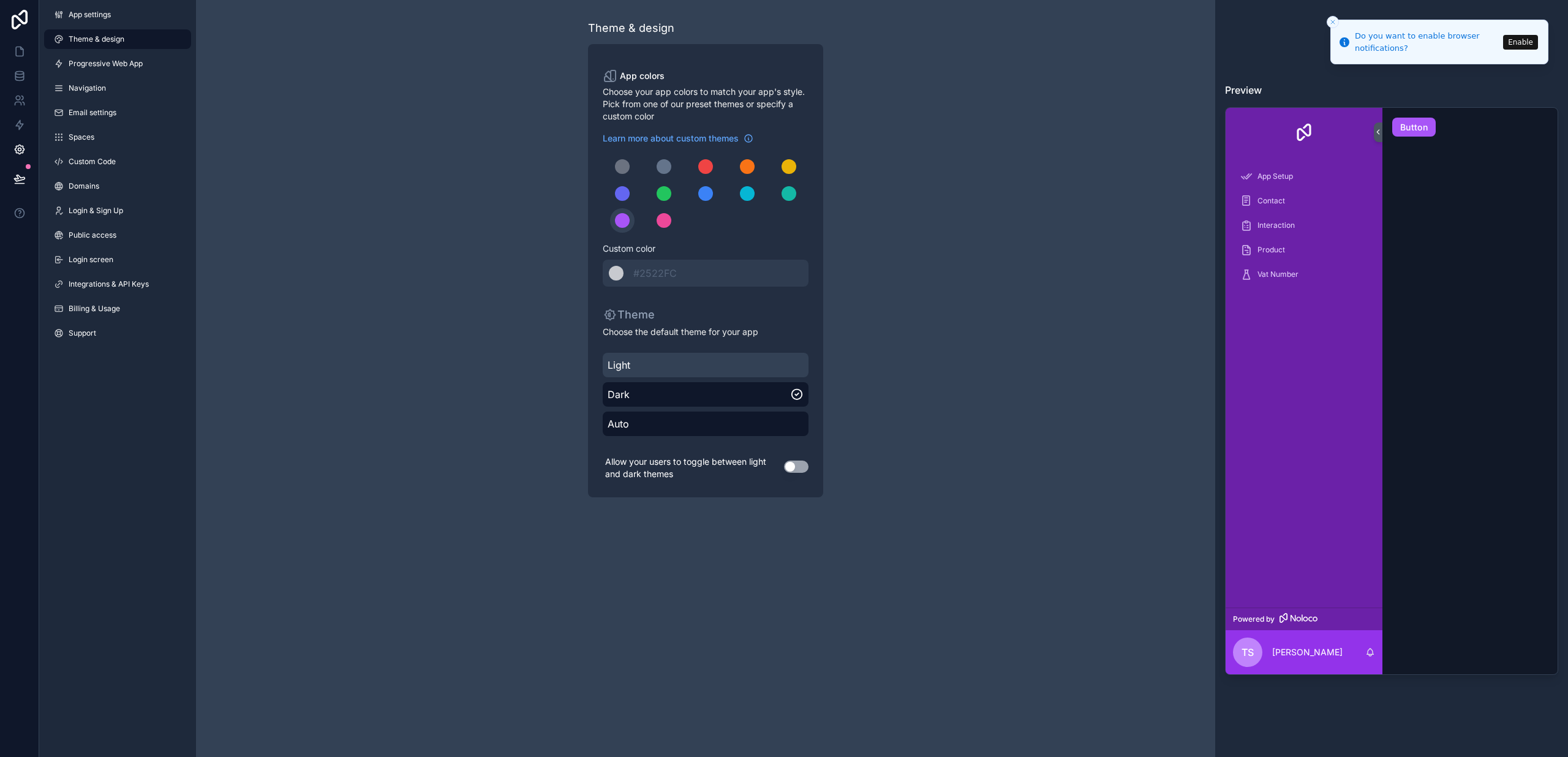
click at [647, 370] on div "Light" at bounding box center [705, 365] width 206 height 25
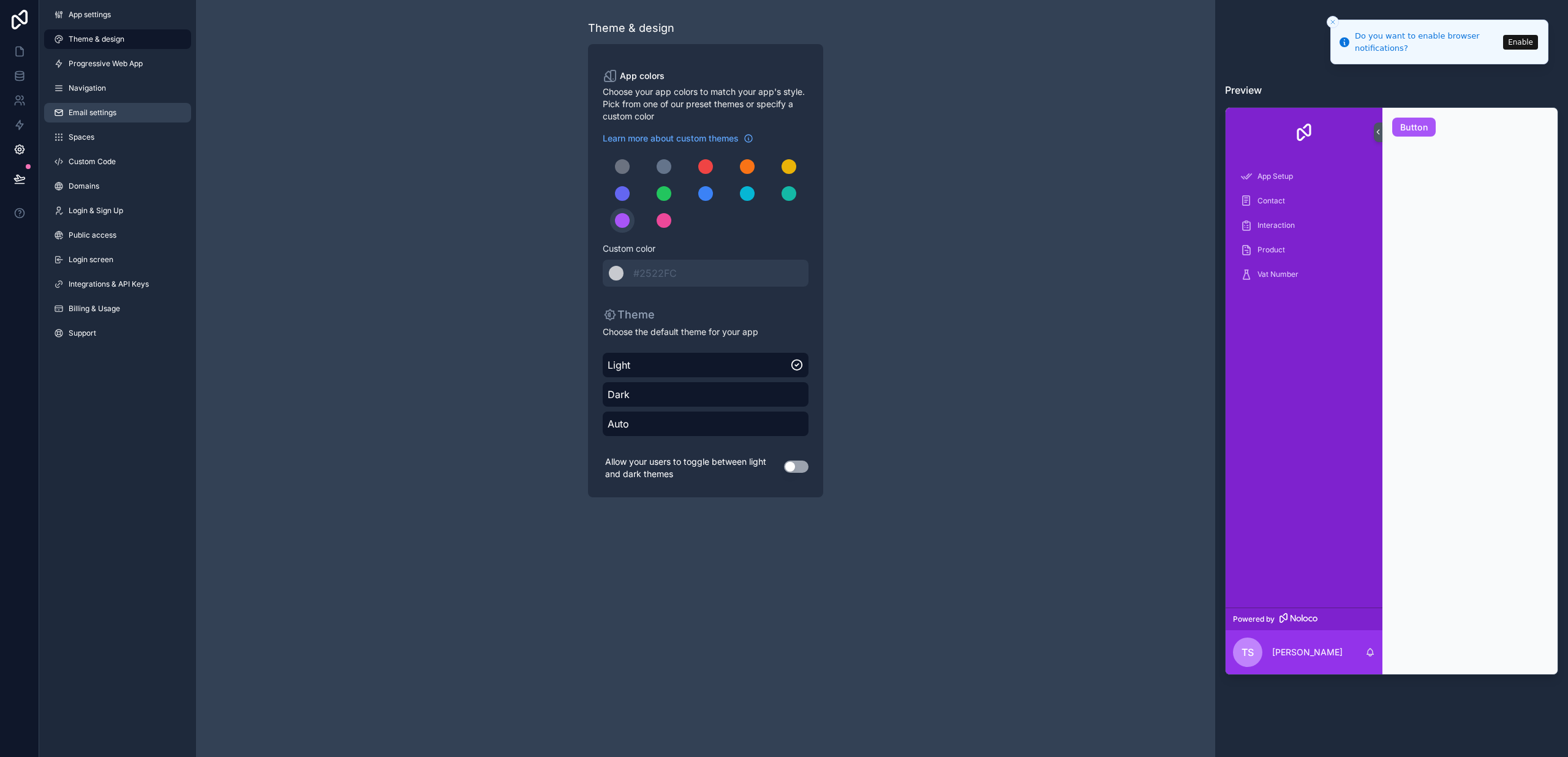
scroll to position [0, 0]
click at [108, 15] on span "App settings" at bounding box center [89, 14] width 42 height 9
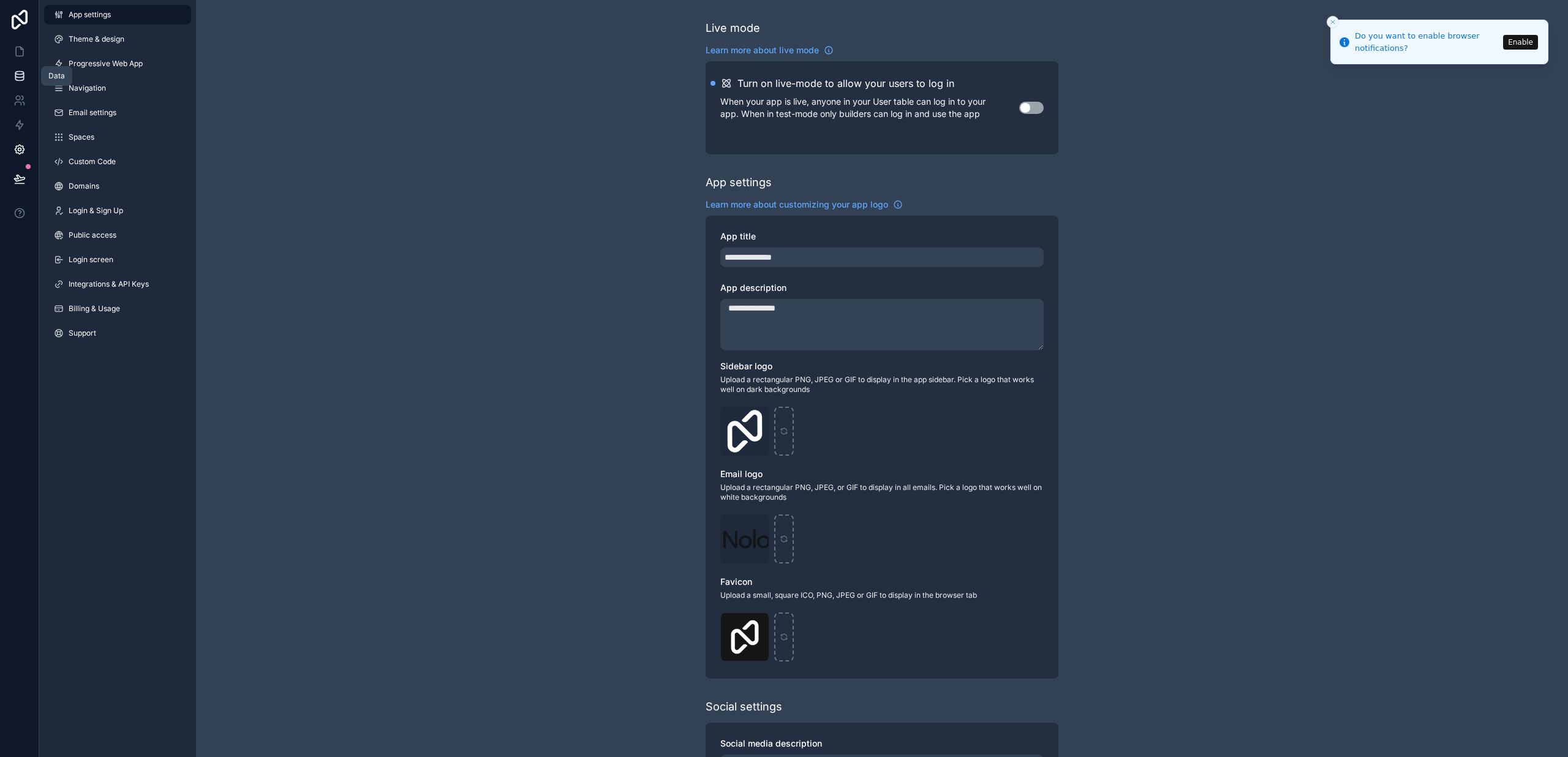
click at [26, 77] on link at bounding box center [19, 76] width 39 height 25
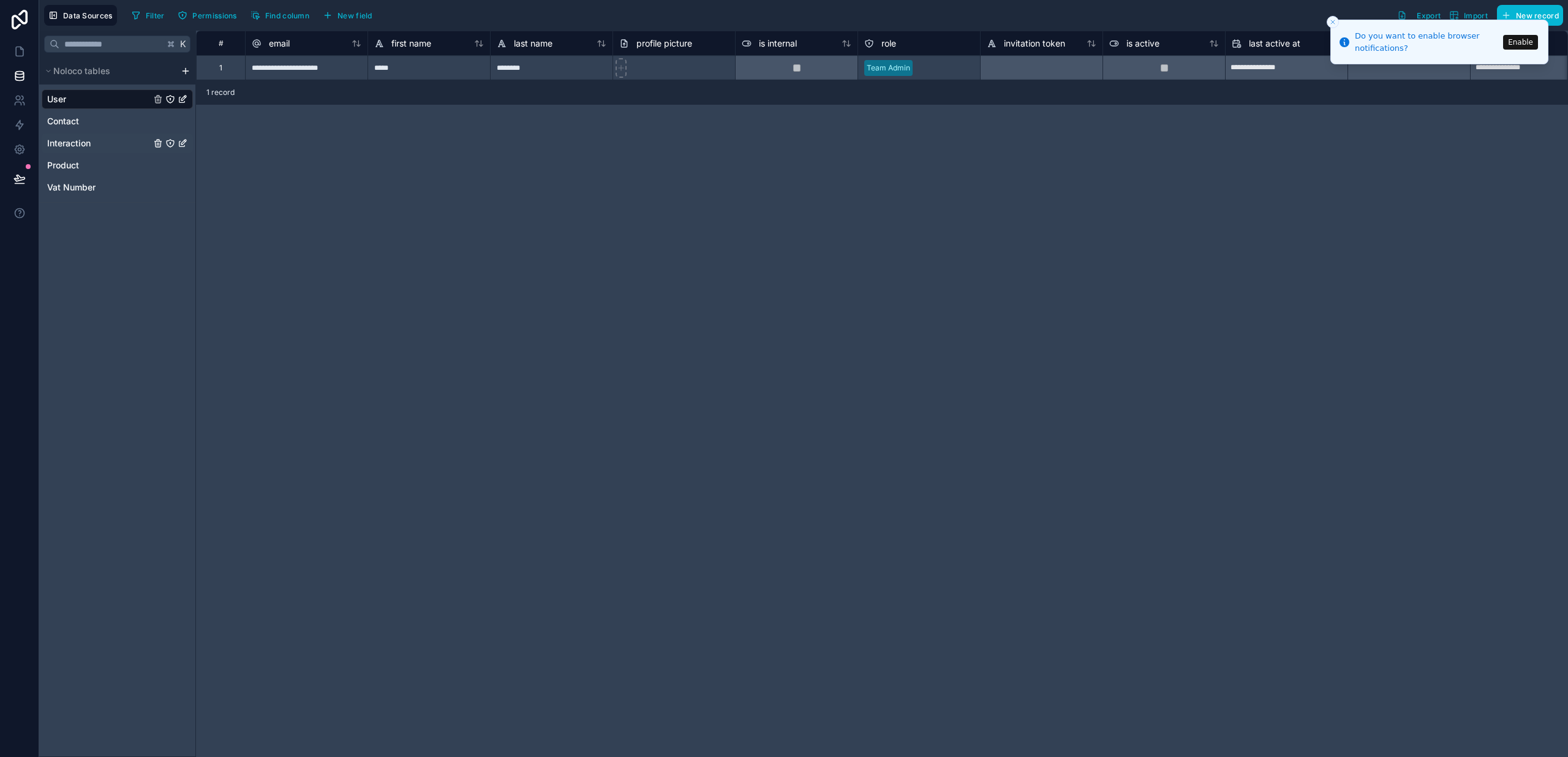
click at [81, 141] on span "Interaction" at bounding box center [69, 142] width 44 height 12
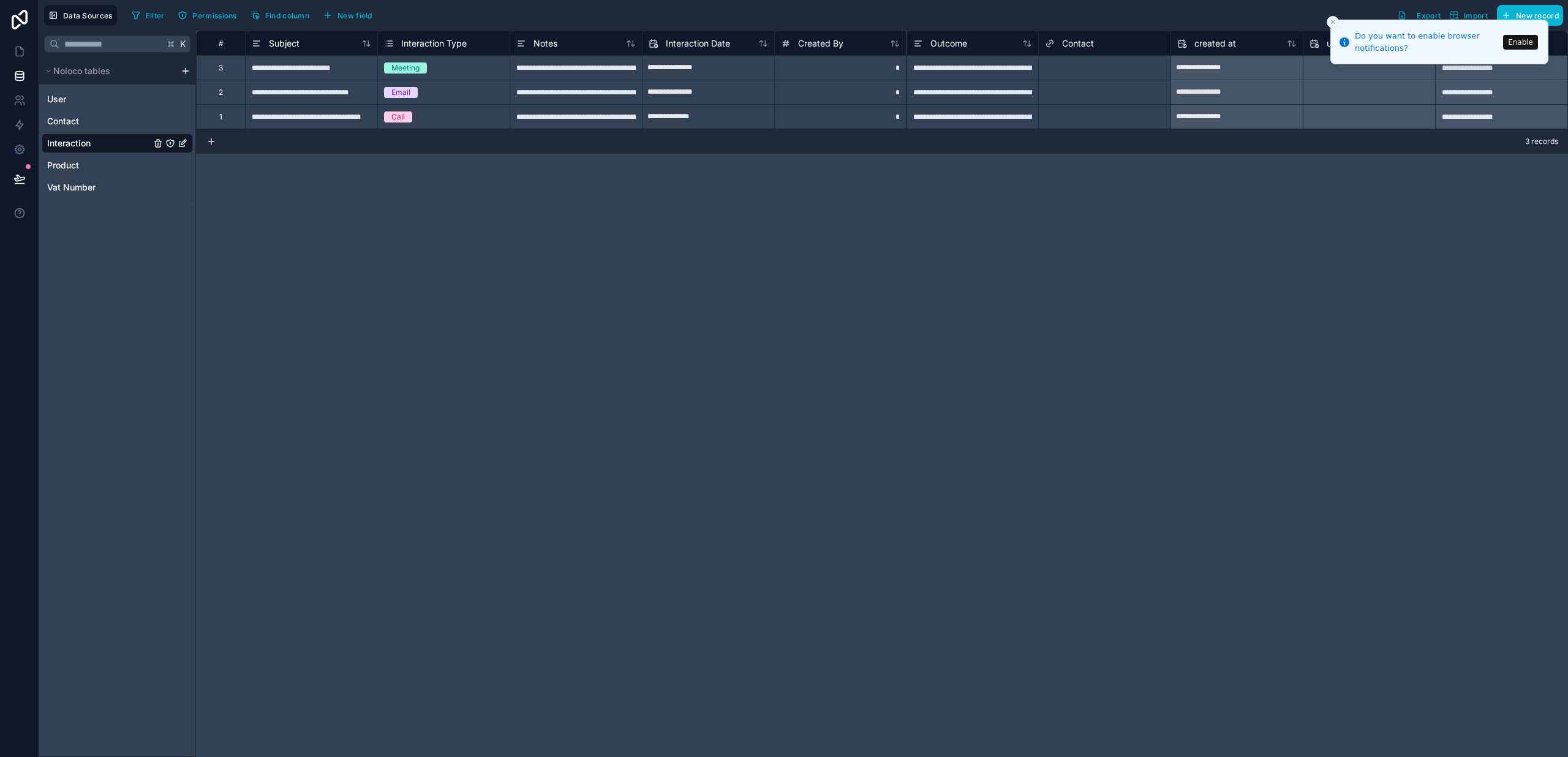
click at [277, 122] on div "**********" at bounding box center [311, 117] width 132 height 25
click at [14, 16] on icon at bounding box center [19, 19] width 16 height 20
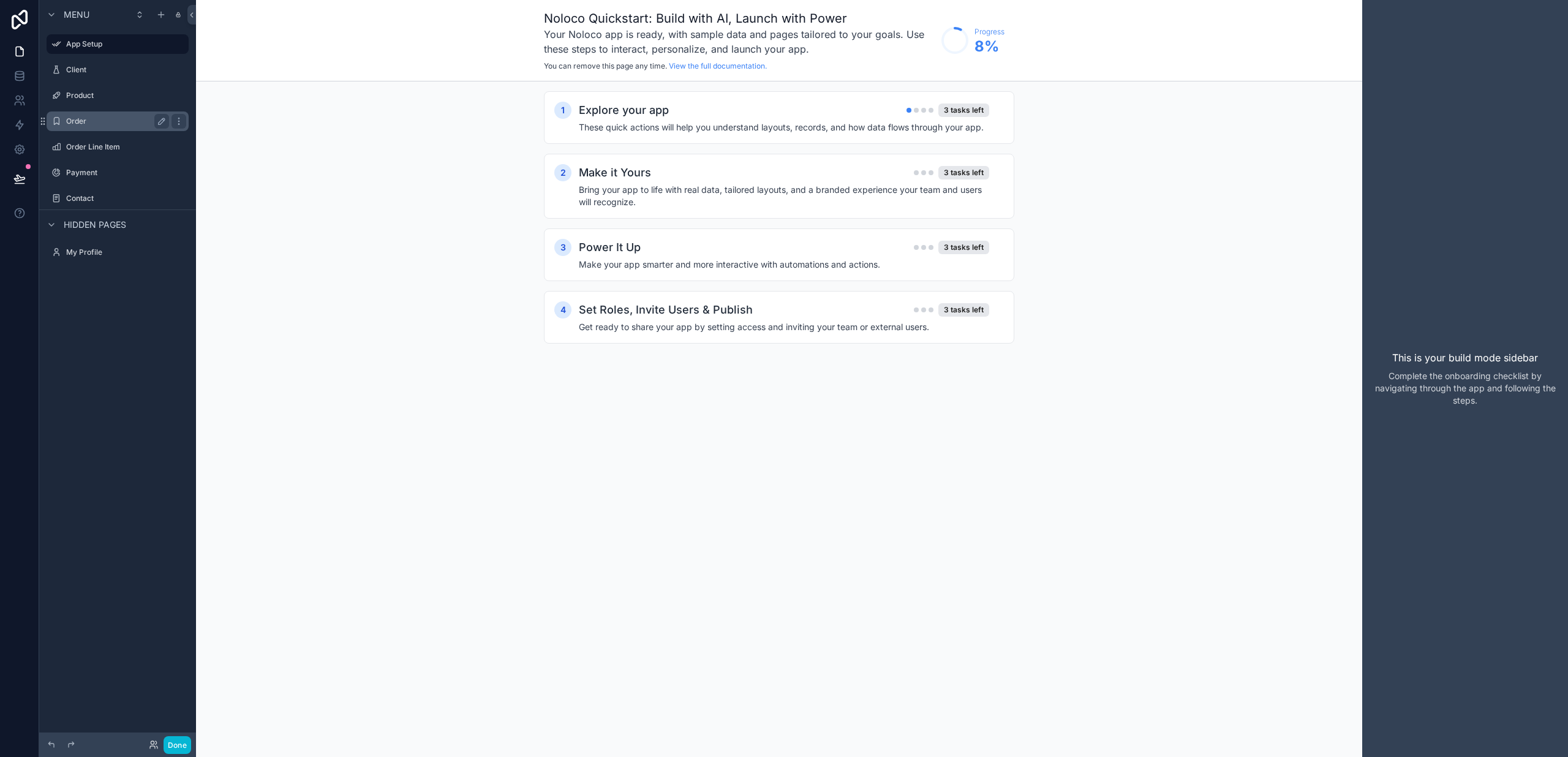
click at [107, 126] on div "Order" at bounding box center [118, 121] width 103 height 14
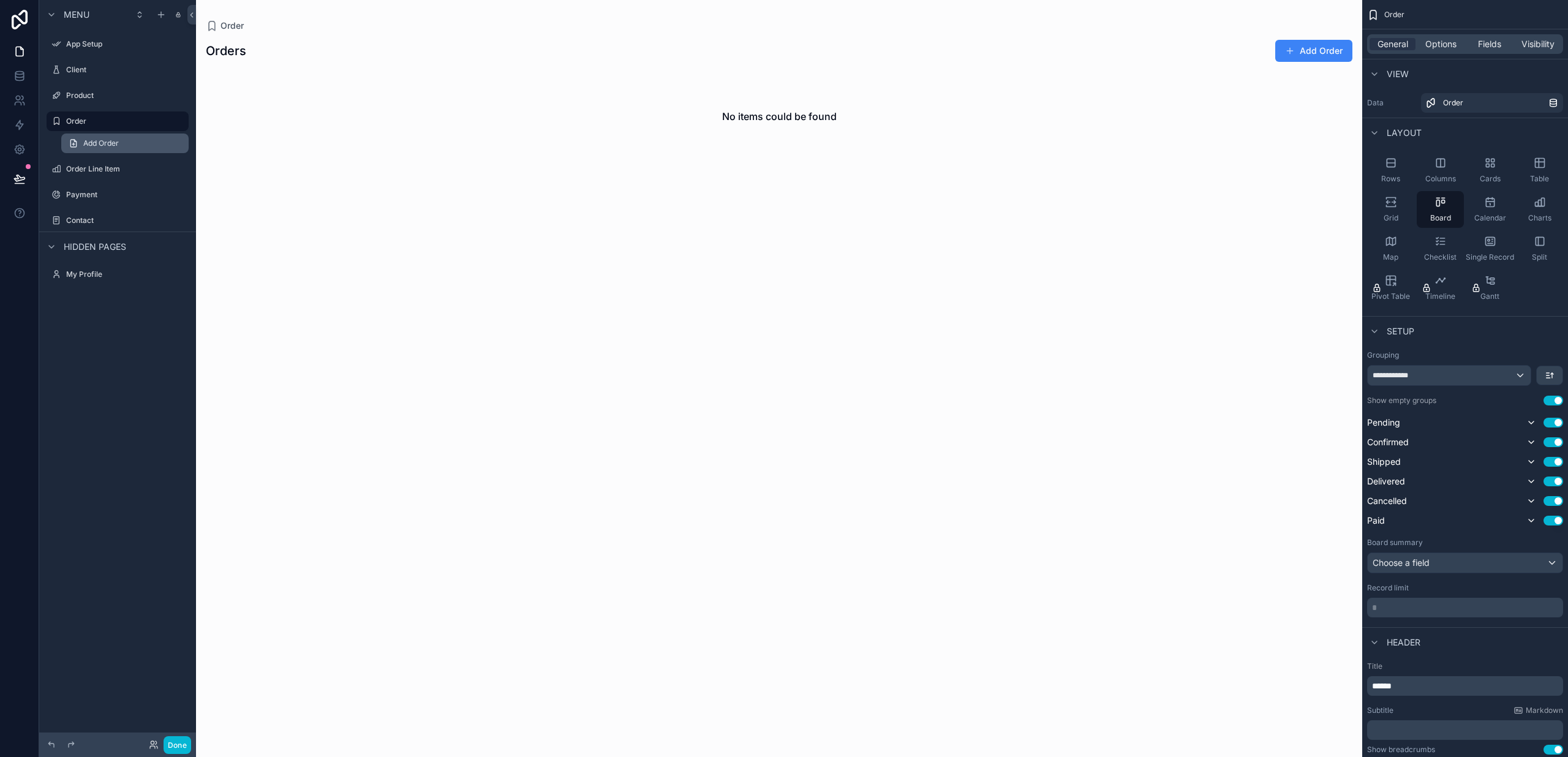
click at [103, 139] on span "Add Order" at bounding box center [101, 143] width 35 height 9
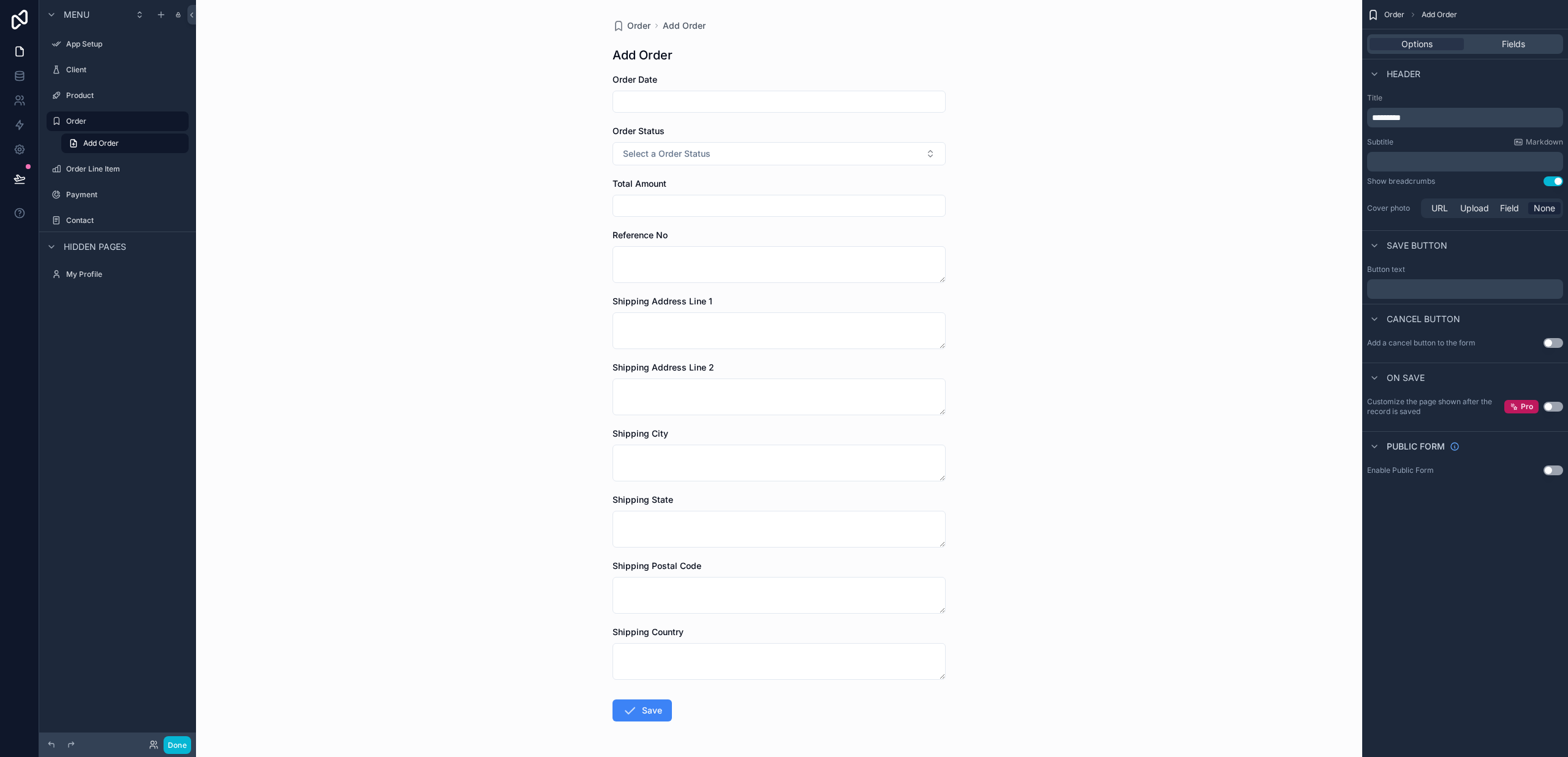
click at [639, 202] on input "scrollable content" at bounding box center [778, 206] width 332 height 17
click at [639, 205] on input "scrollable content" at bounding box center [778, 206] width 332 height 17
click at [1512, 47] on span "Fields" at bounding box center [1513, 44] width 23 height 12
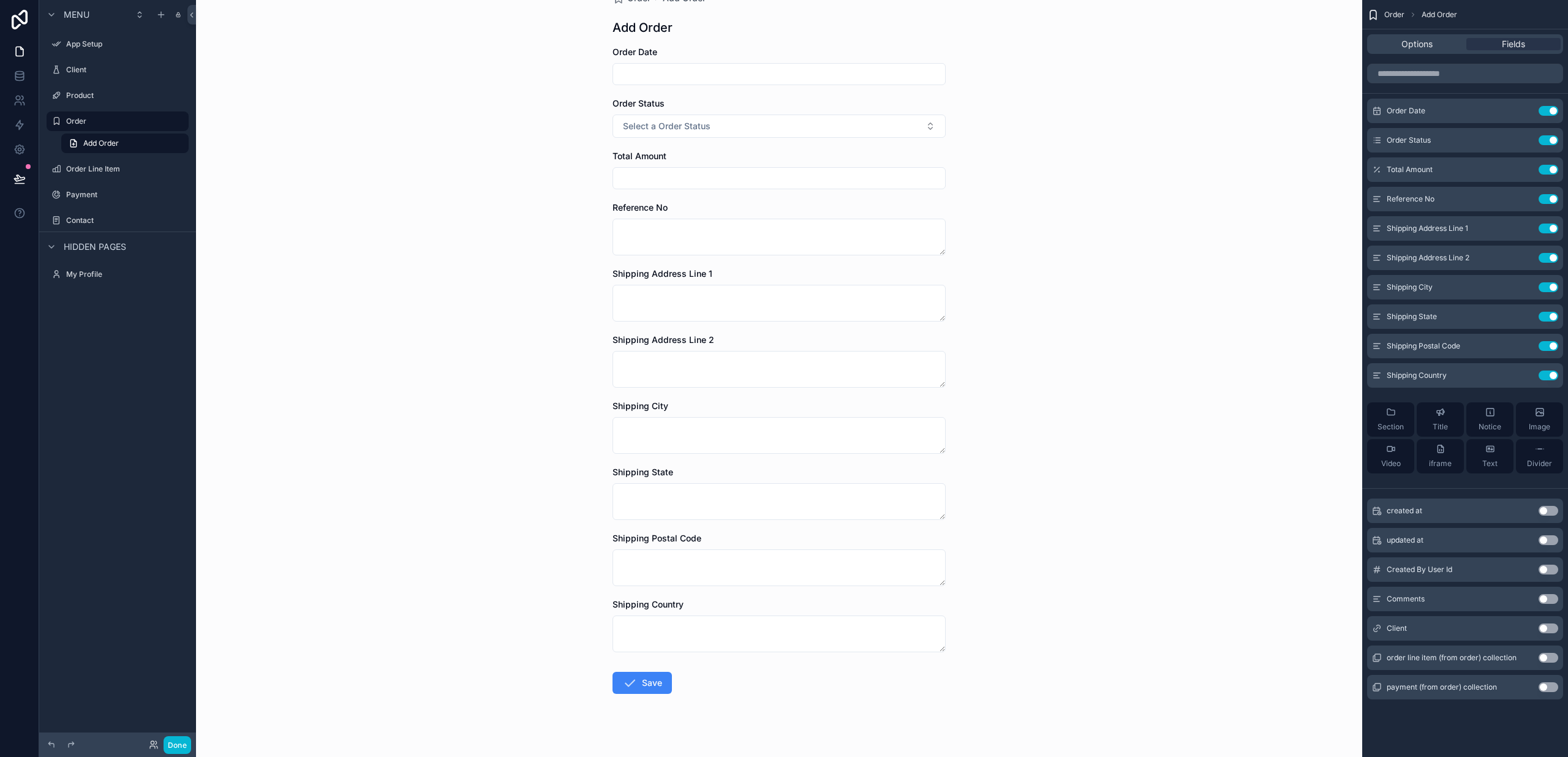
scroll to position [28, 0]
click at [1544, 570] on button "Use setting" at bounding box center [1548, 569] width 20 height 9
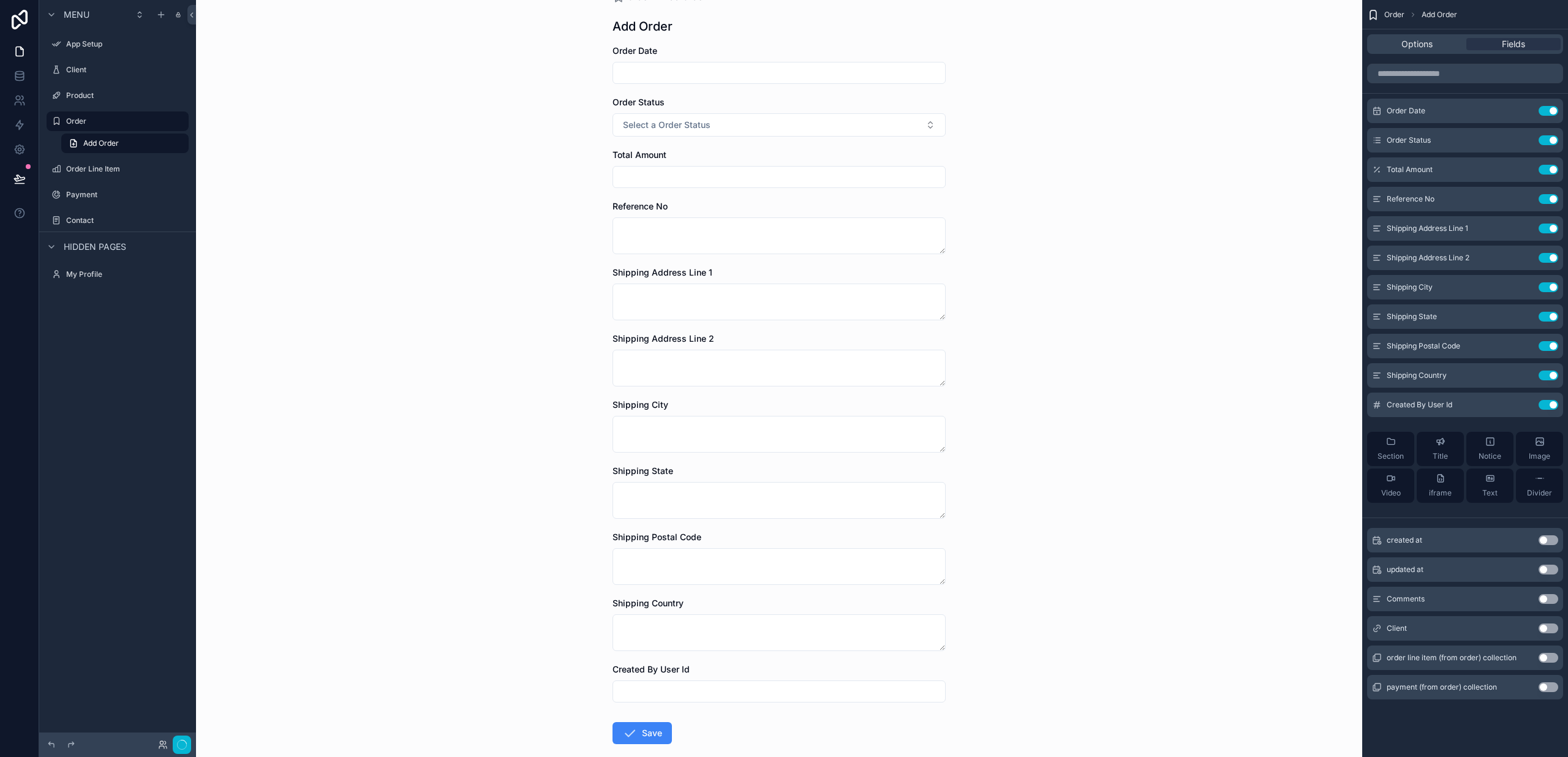
scroll to position [0, 0]
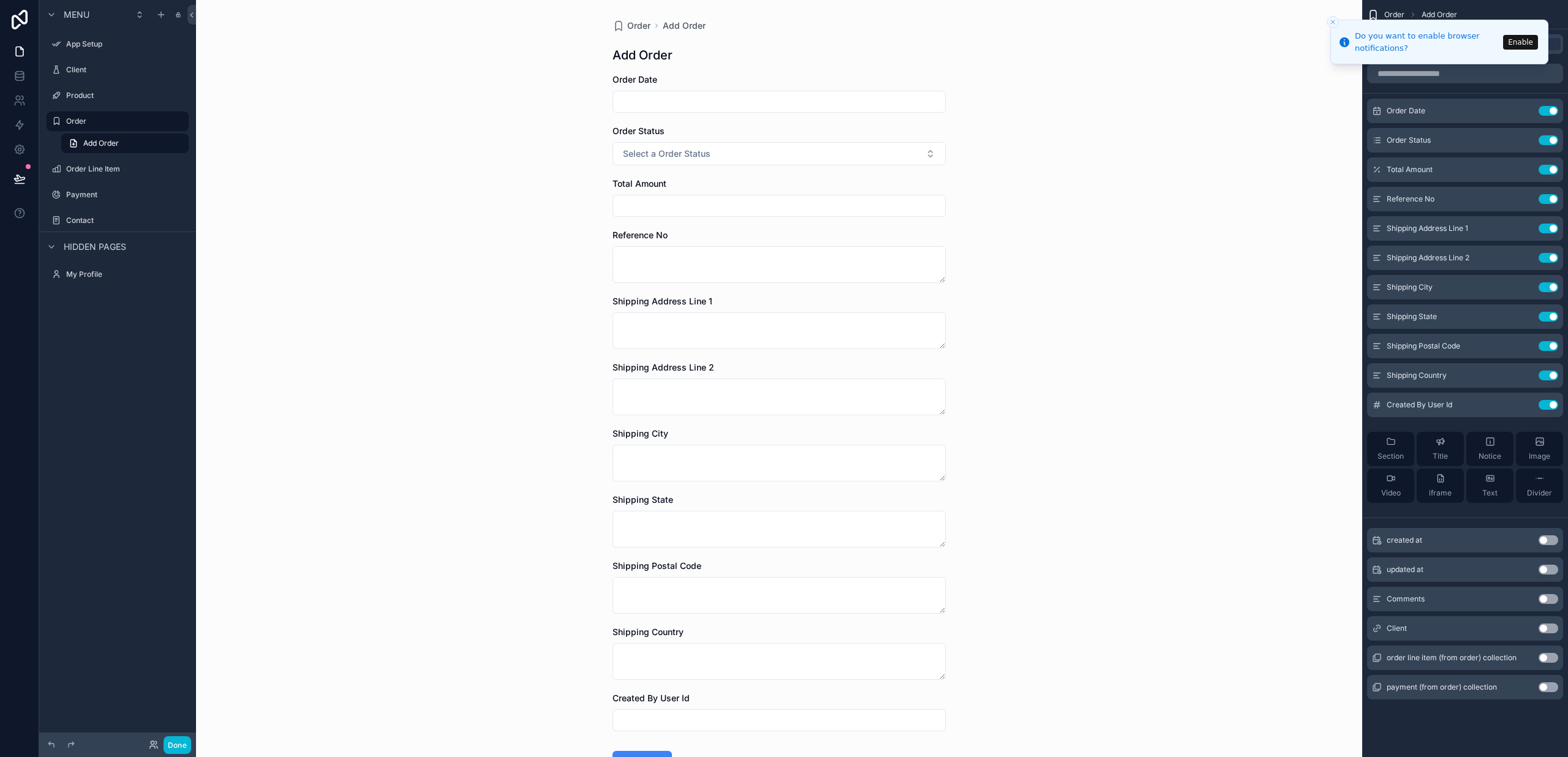
click at [1544, 596] on button "Use setting" at bounding box center [1548, 598] width 20 height 9
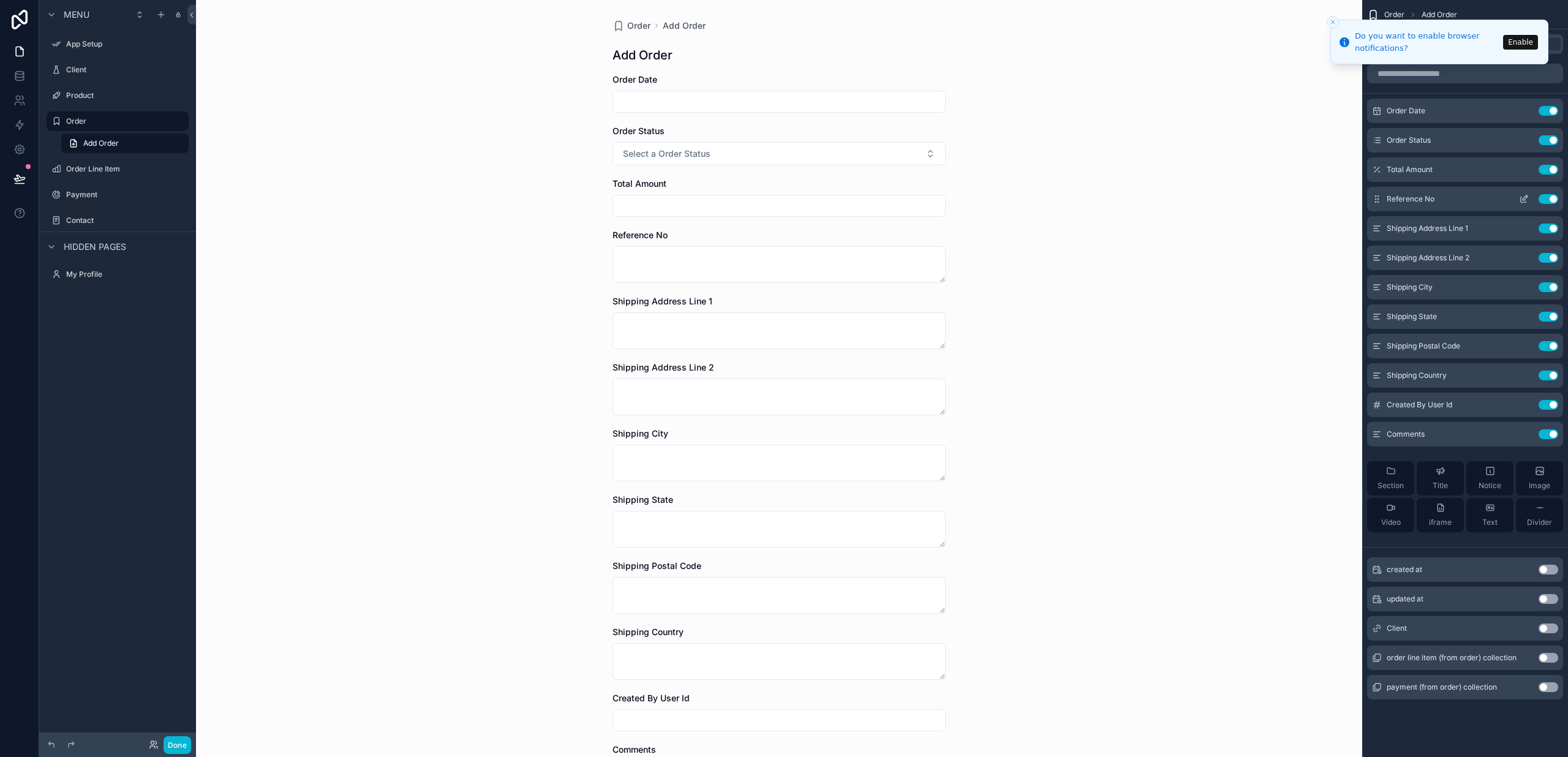
click at [1553, 198] on button "Use setting" at bounding box center [1548, 199] width 20 height 9
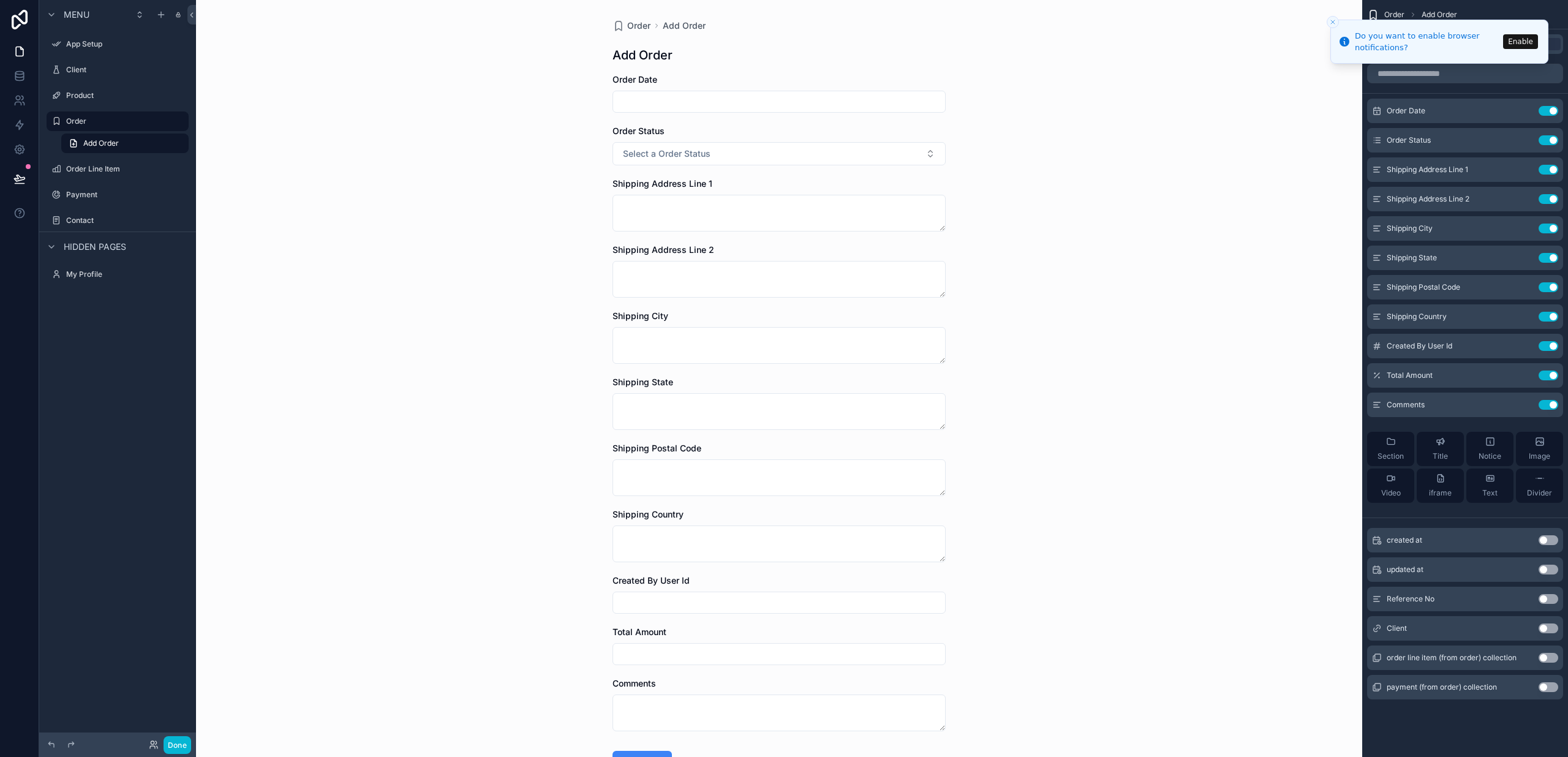
click at [1334, 23] on line "Close toast" at bounding box center [1332, 22] width 4 height 4
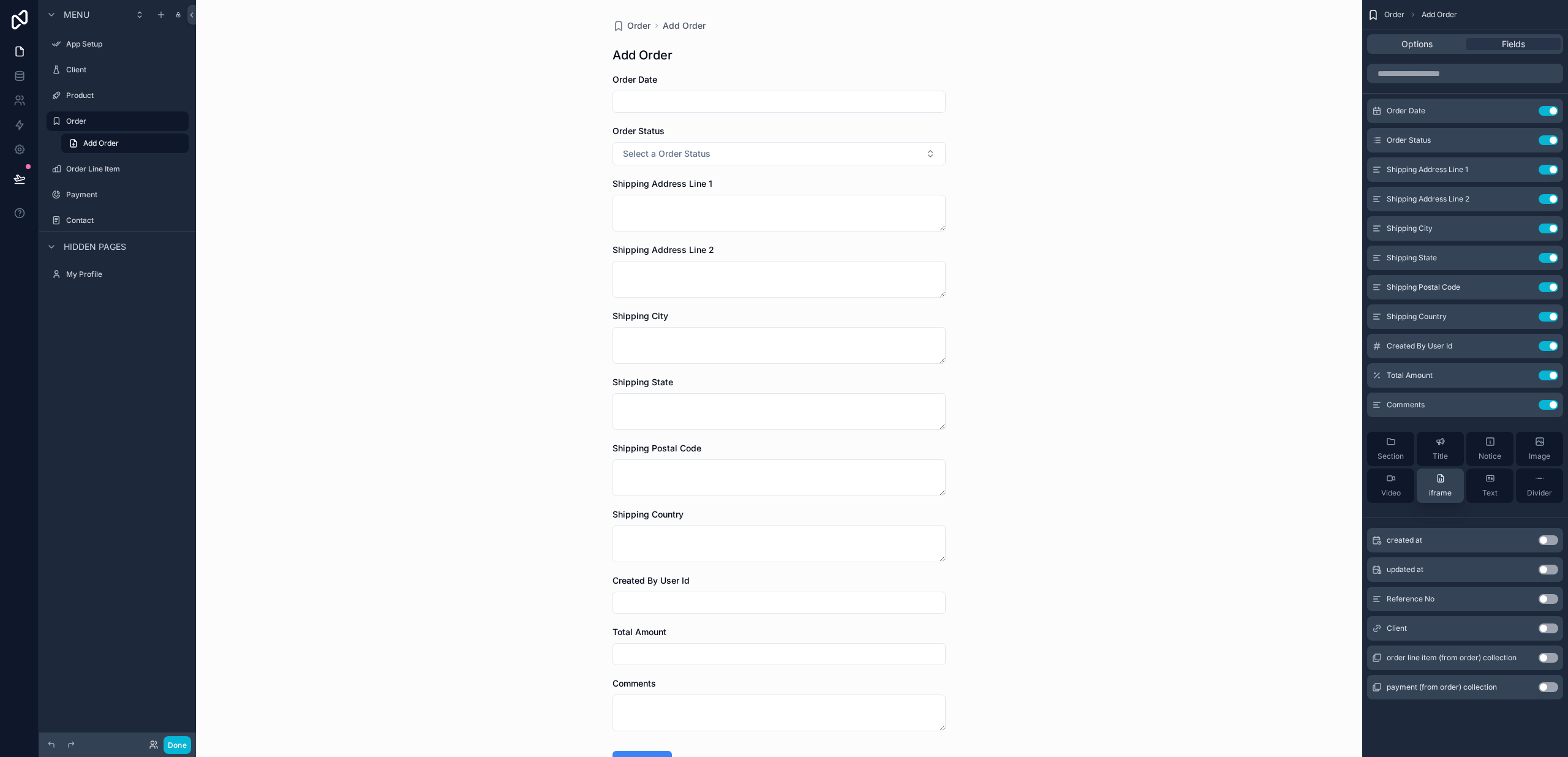
click at [1447, 477] on div "iframe" at bounding box center [1441, 485] width 23 height 25
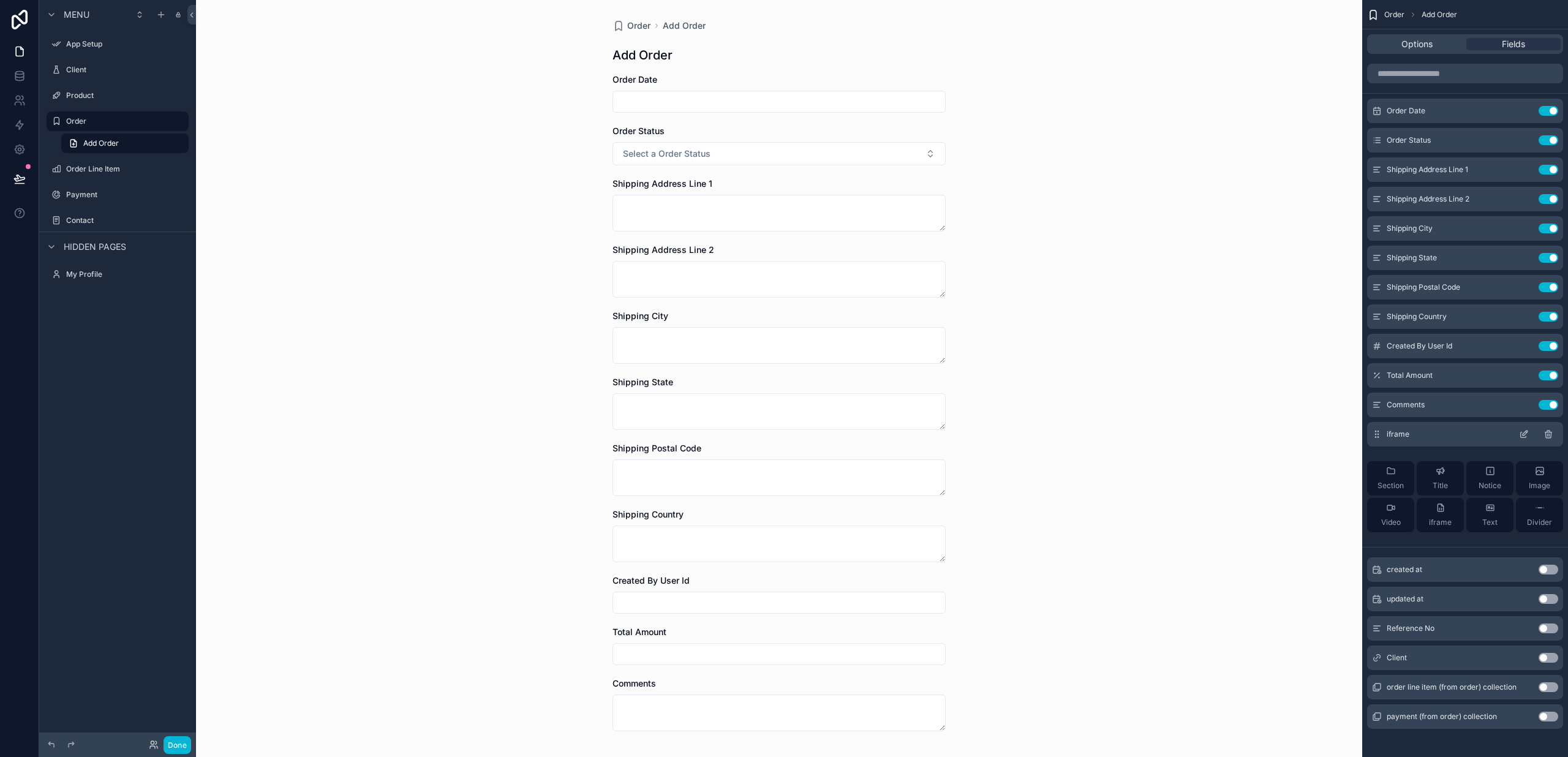
click at [1524, 435] on icon "scrollable content" at bounding box center [1524, 432] width 5 height 5
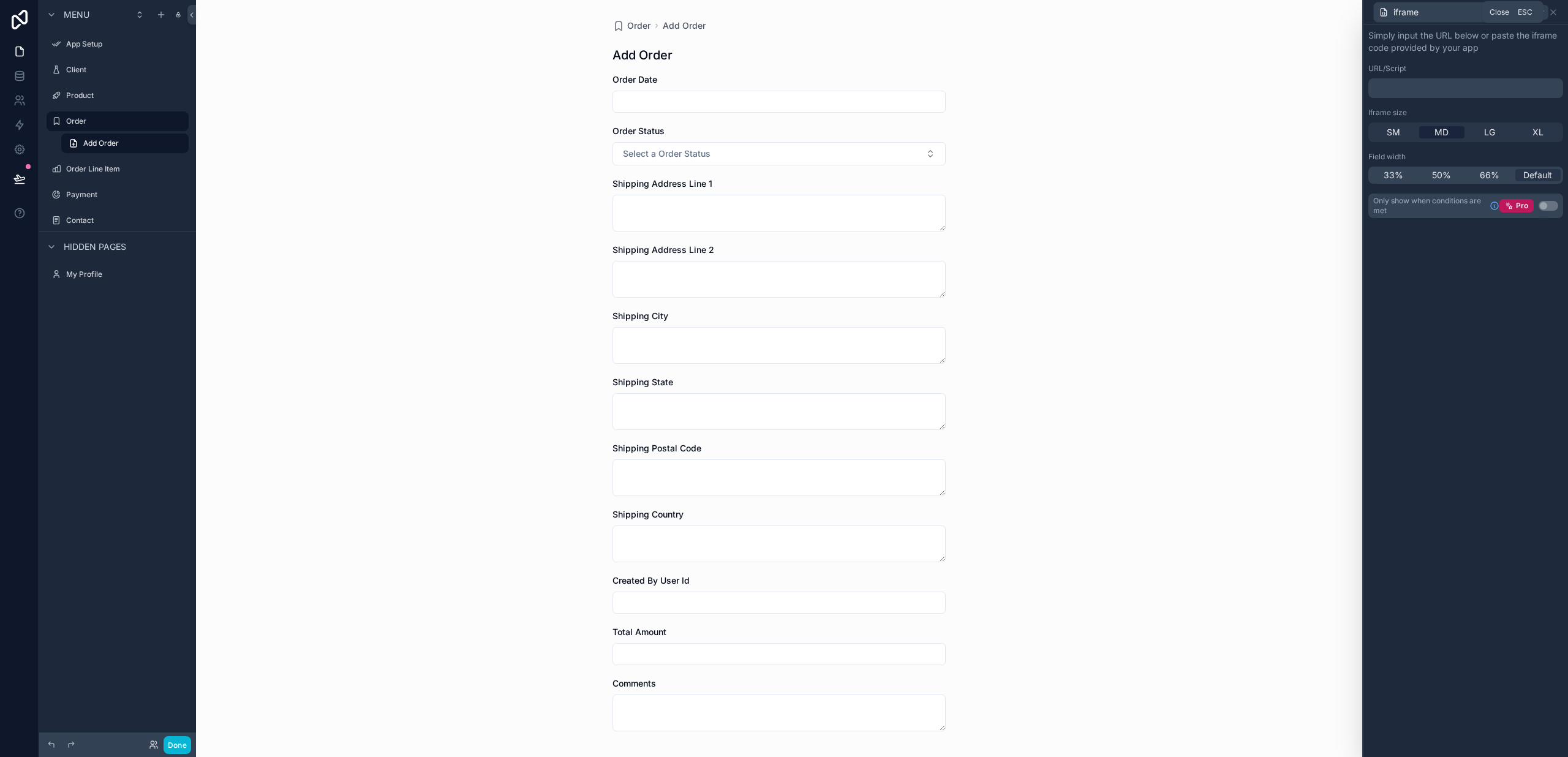
click at [1551, 14] on icon at bounding box center [1553, 11] width 5 height 5
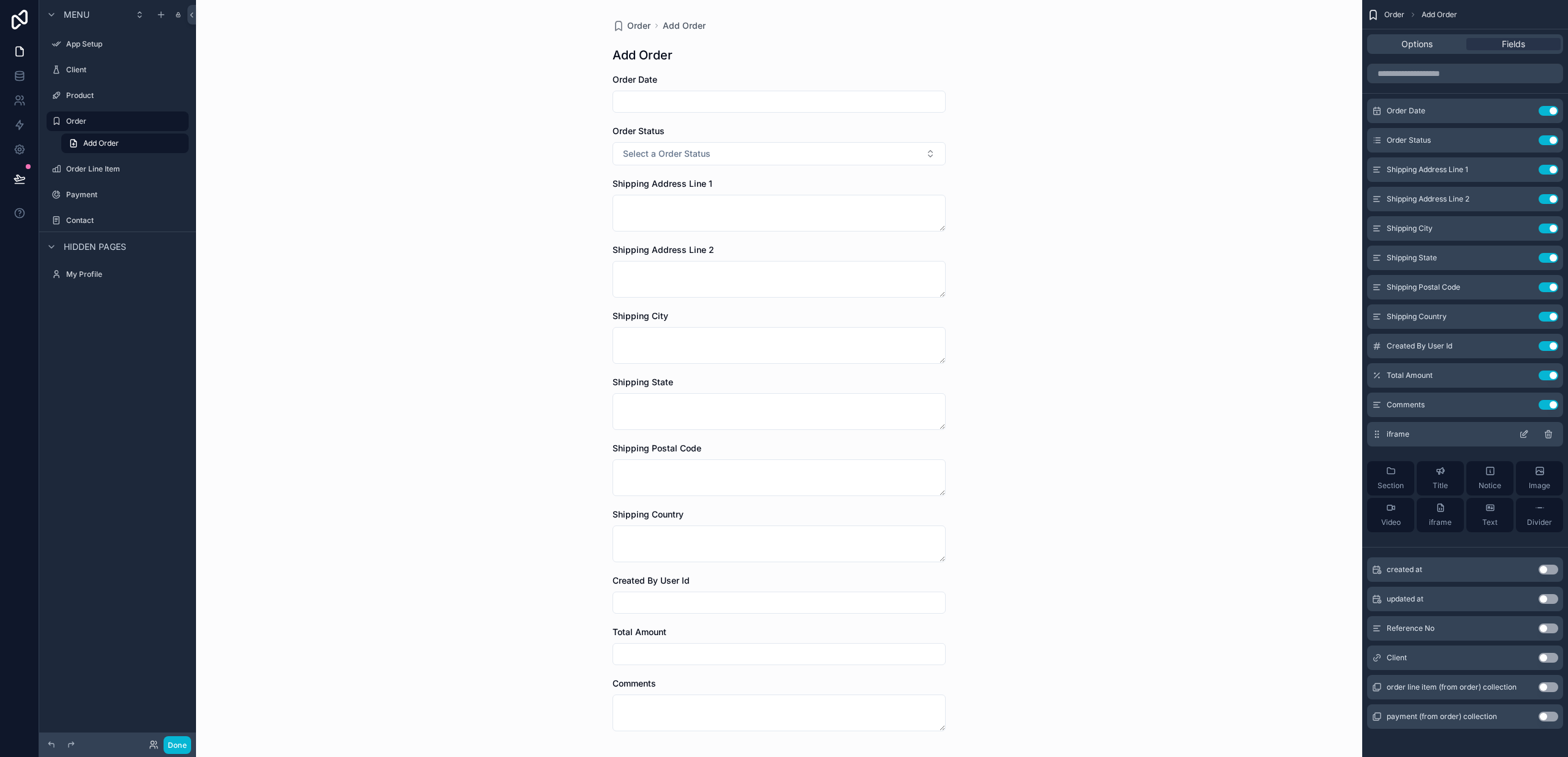
click at [1545, 435] on icon "scrollable content" at bounding box center [1548, 434] width 10 height 9
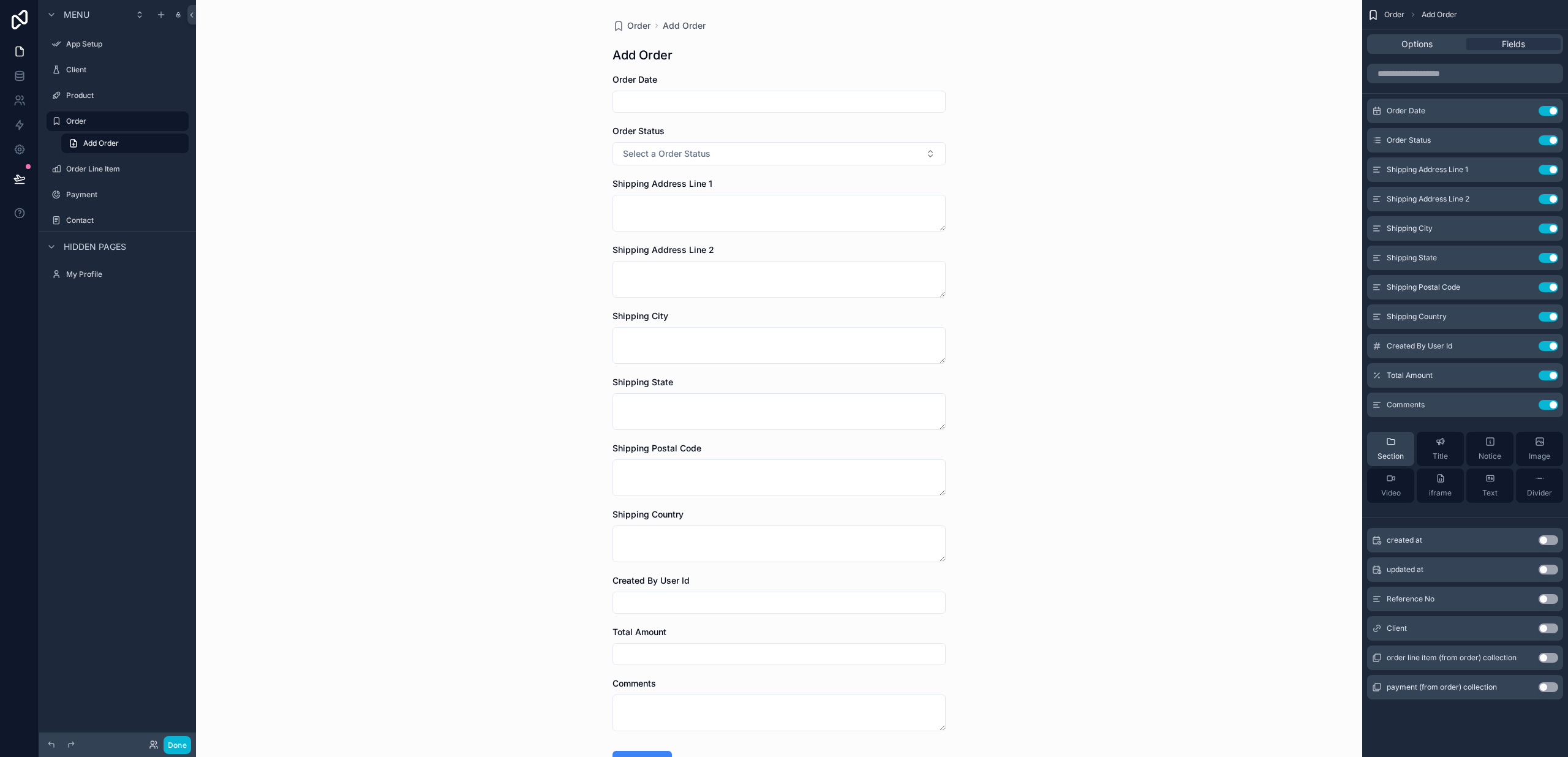
click at [1383, 448] on div "Section" at bounding box center [1390, 448] width 27 height 25
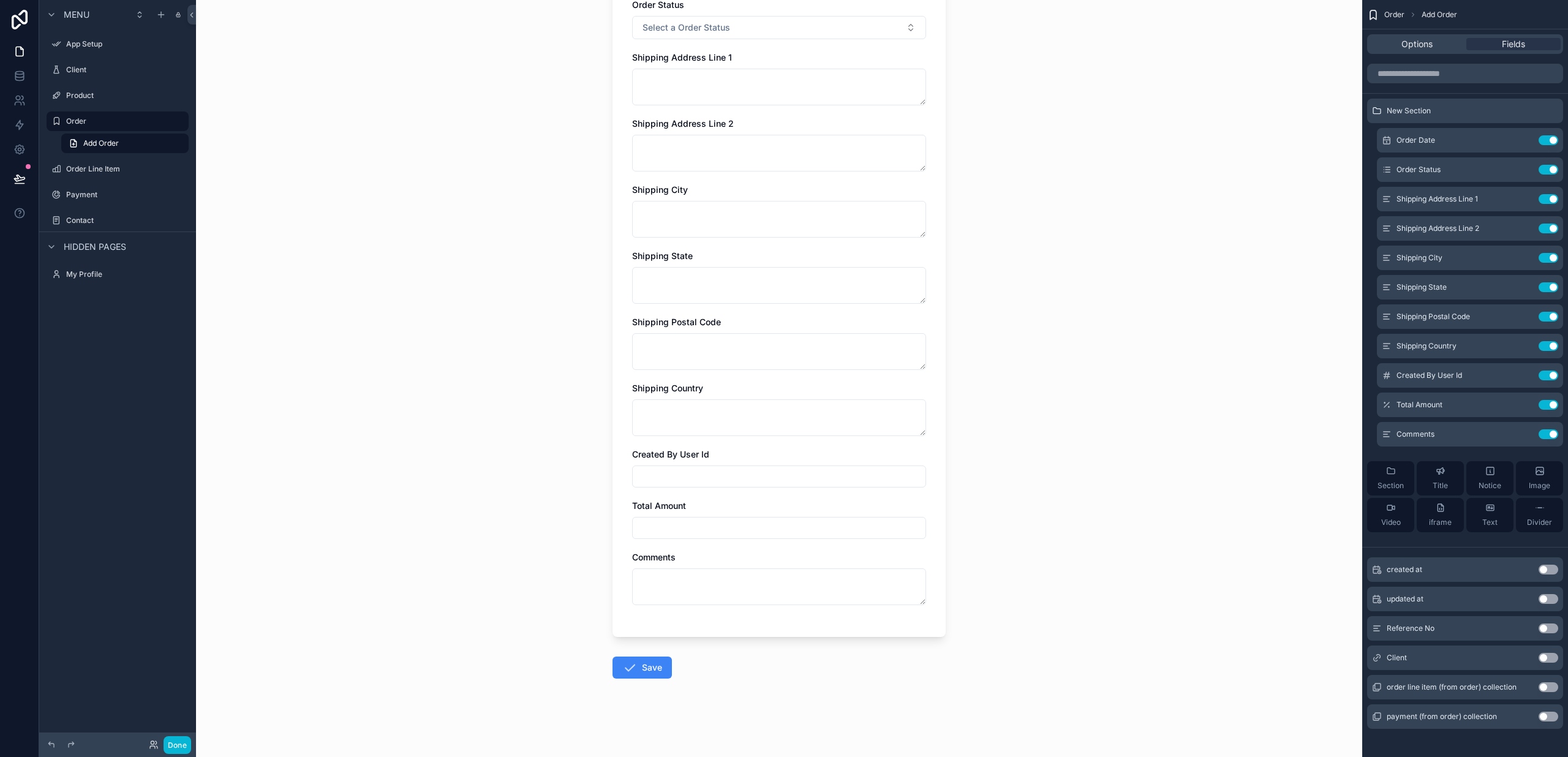
scroll to position [165, 0]
click at [737, 527] on input "scrollable content" at bounding box center [779, 527] width 293 height 17
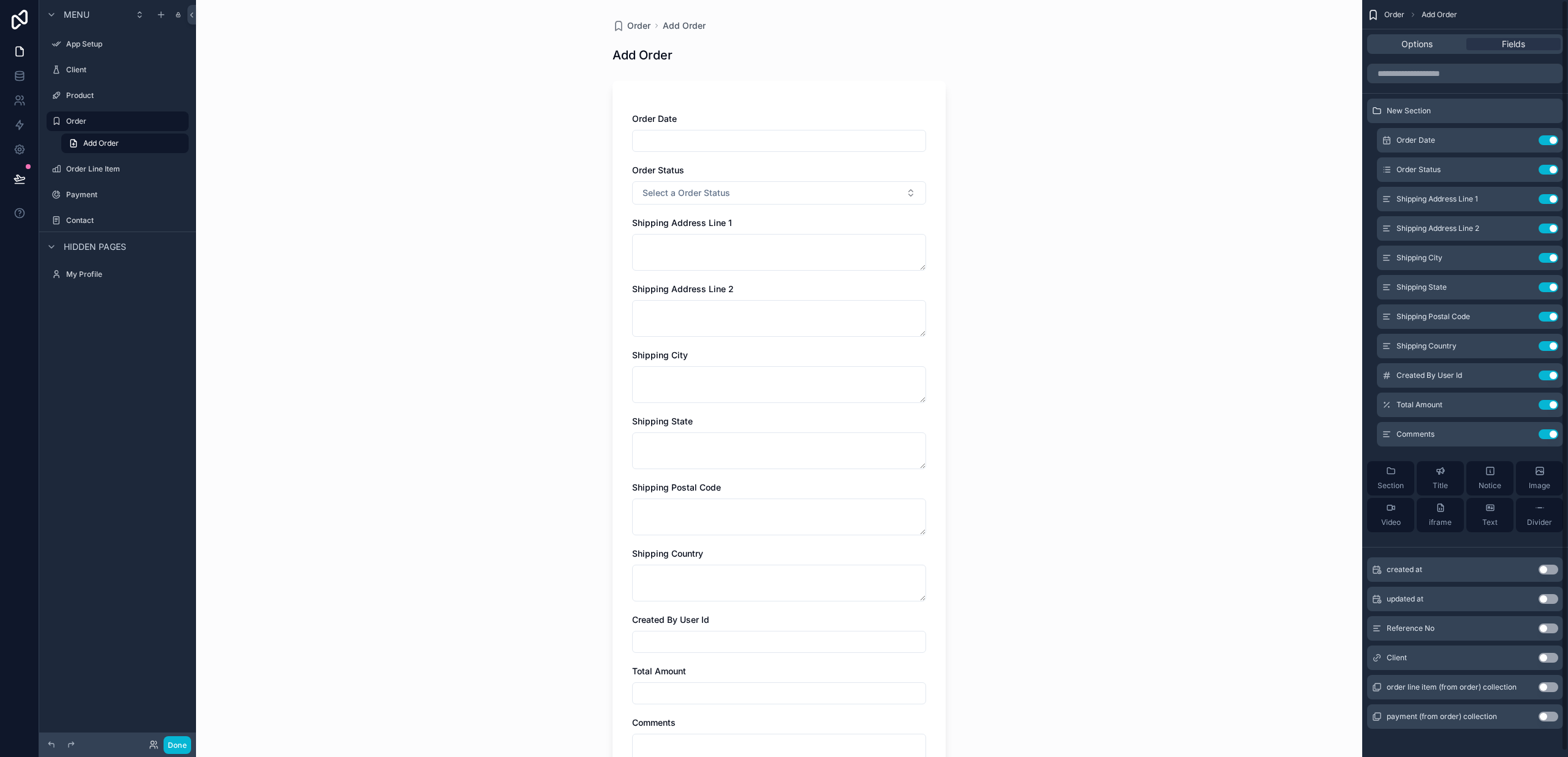
scroll to position [0, 0]
click at [1553, 169] on button "Use setting" at bounding box center [1548, 169] width 20 height 9
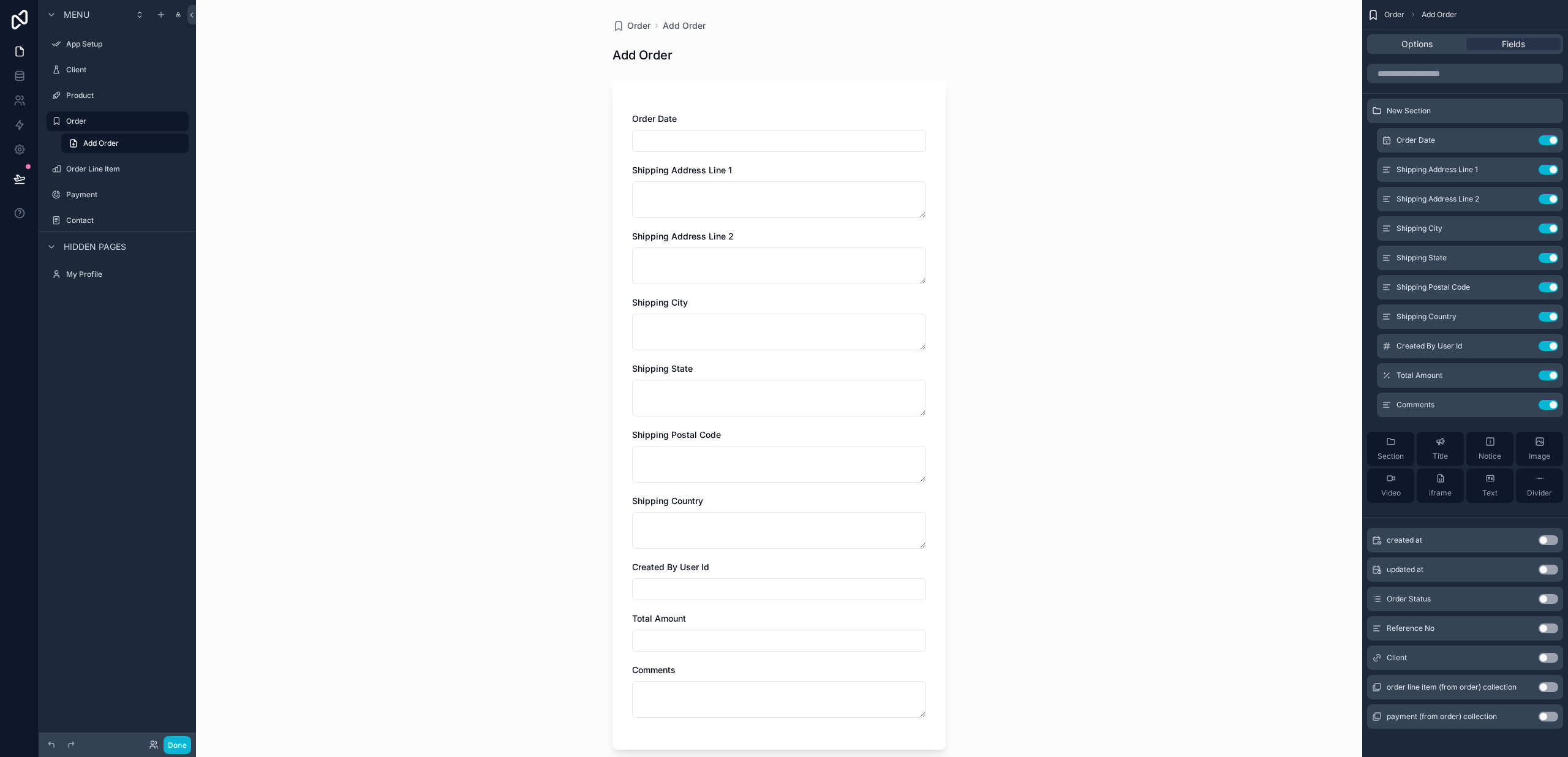
click at [1542, 658] on button "Use setting" at bounding box center [1548, 657] width 20 height 9
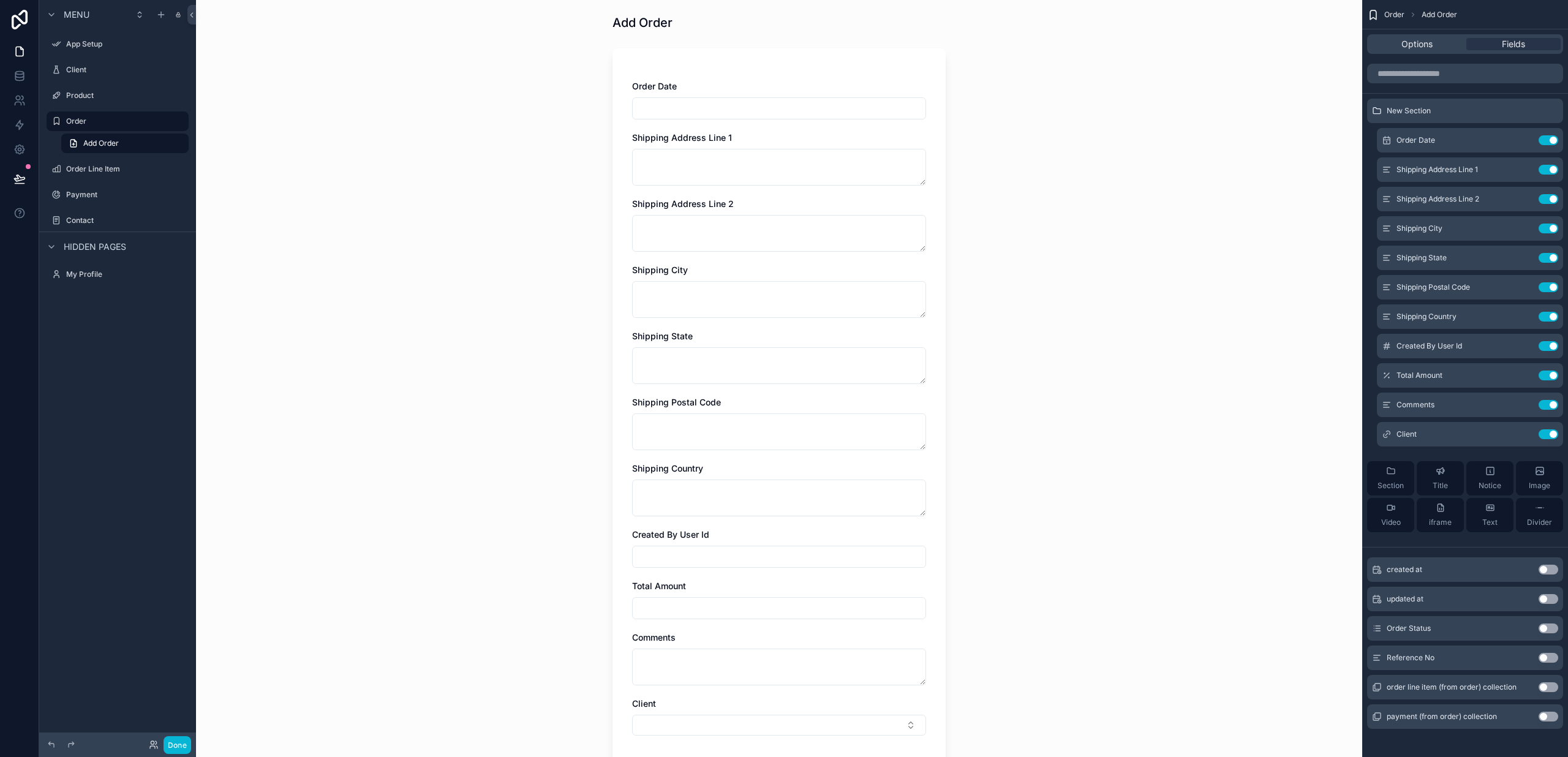
scroll to position [47, 0]
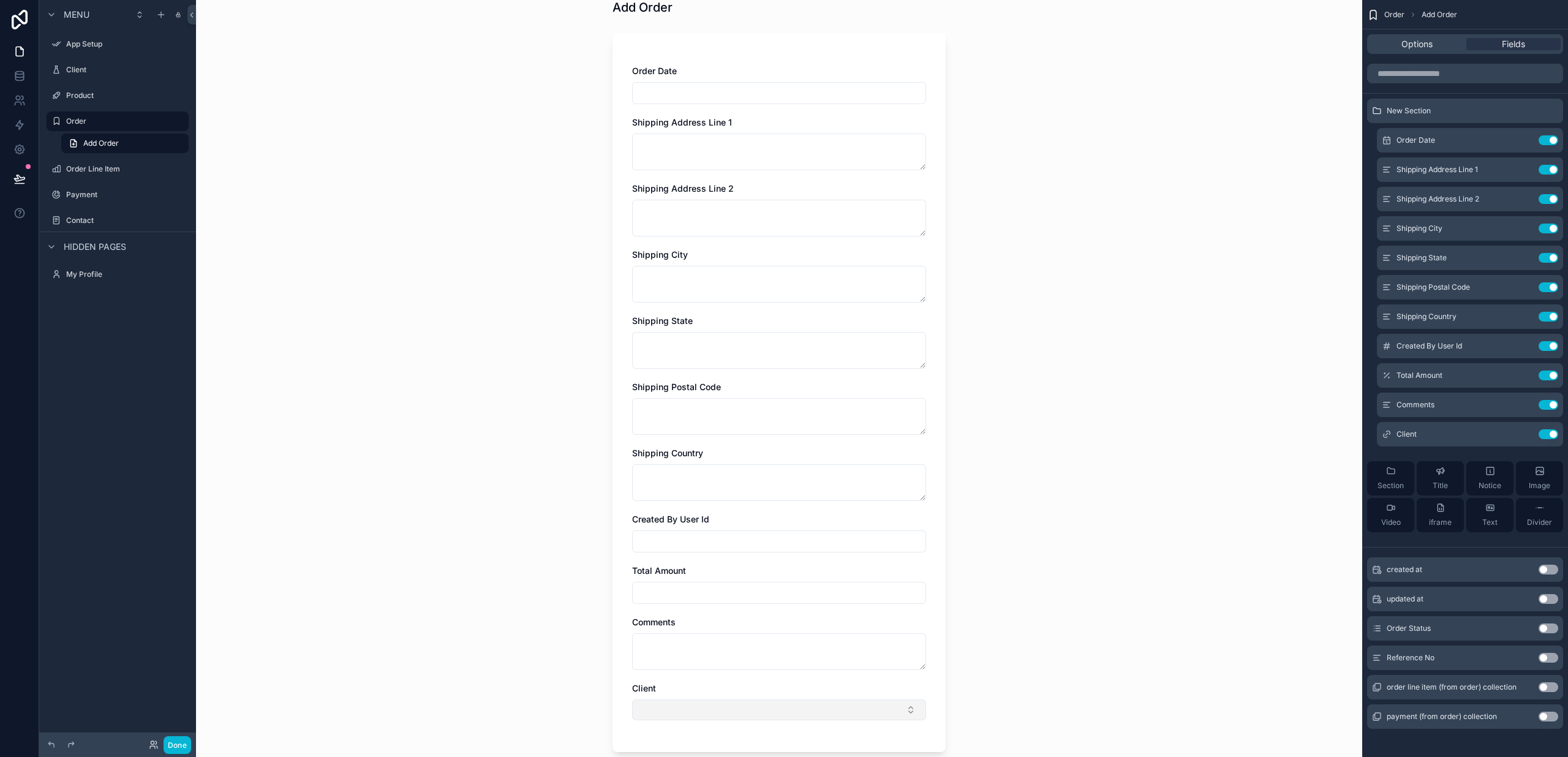
click at [735, 702] on button "Select Button" at bounding box center [778, 710] width 294 height 21
click at [1553, 432] on button "Use setting" at bounding box center [1548, 434] width 20 height 9
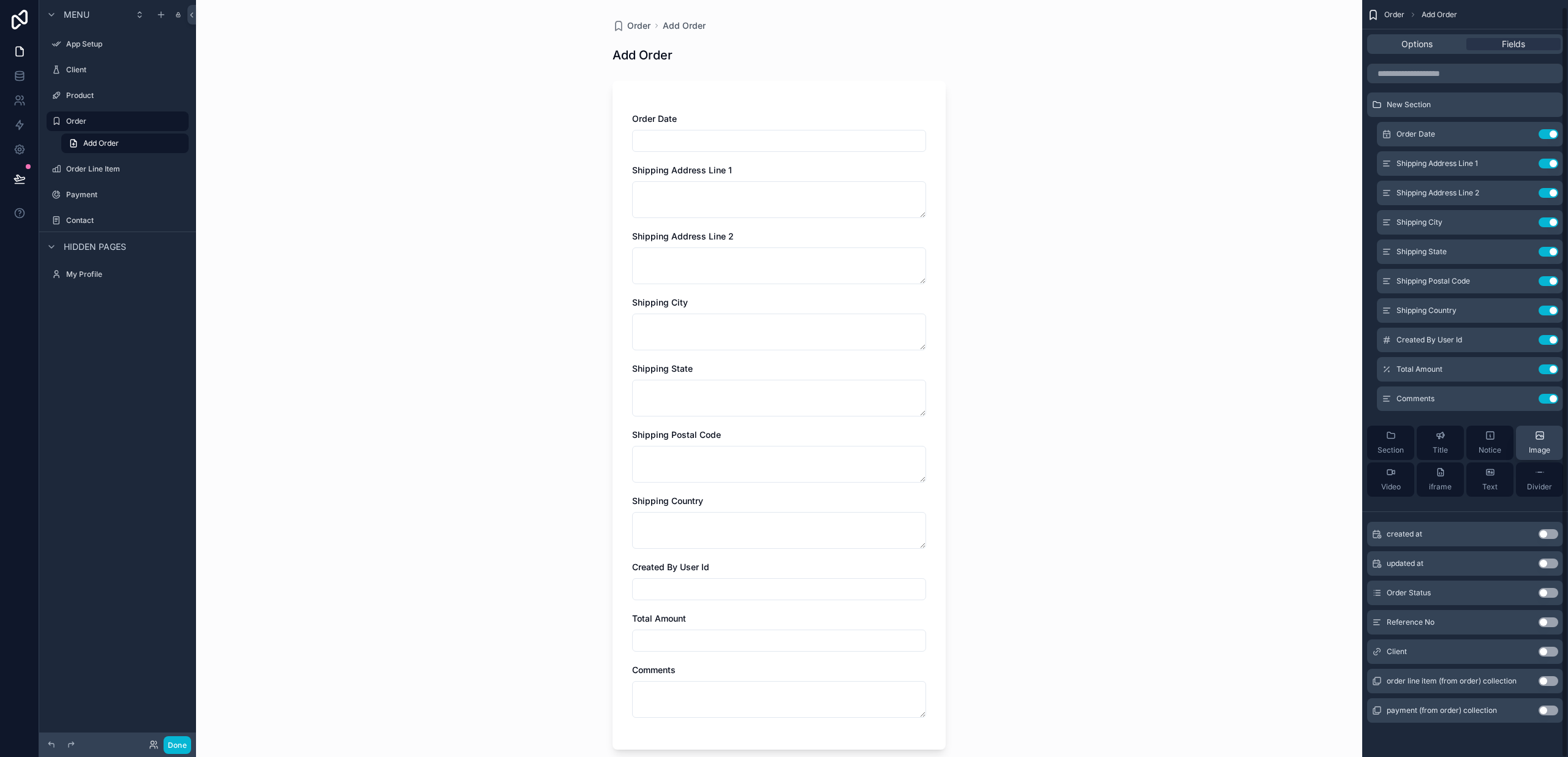
scroll to position [6, 0]
click at [1395, 446] on span "Section" at bounding box center [1390, 450] width 27 height 9
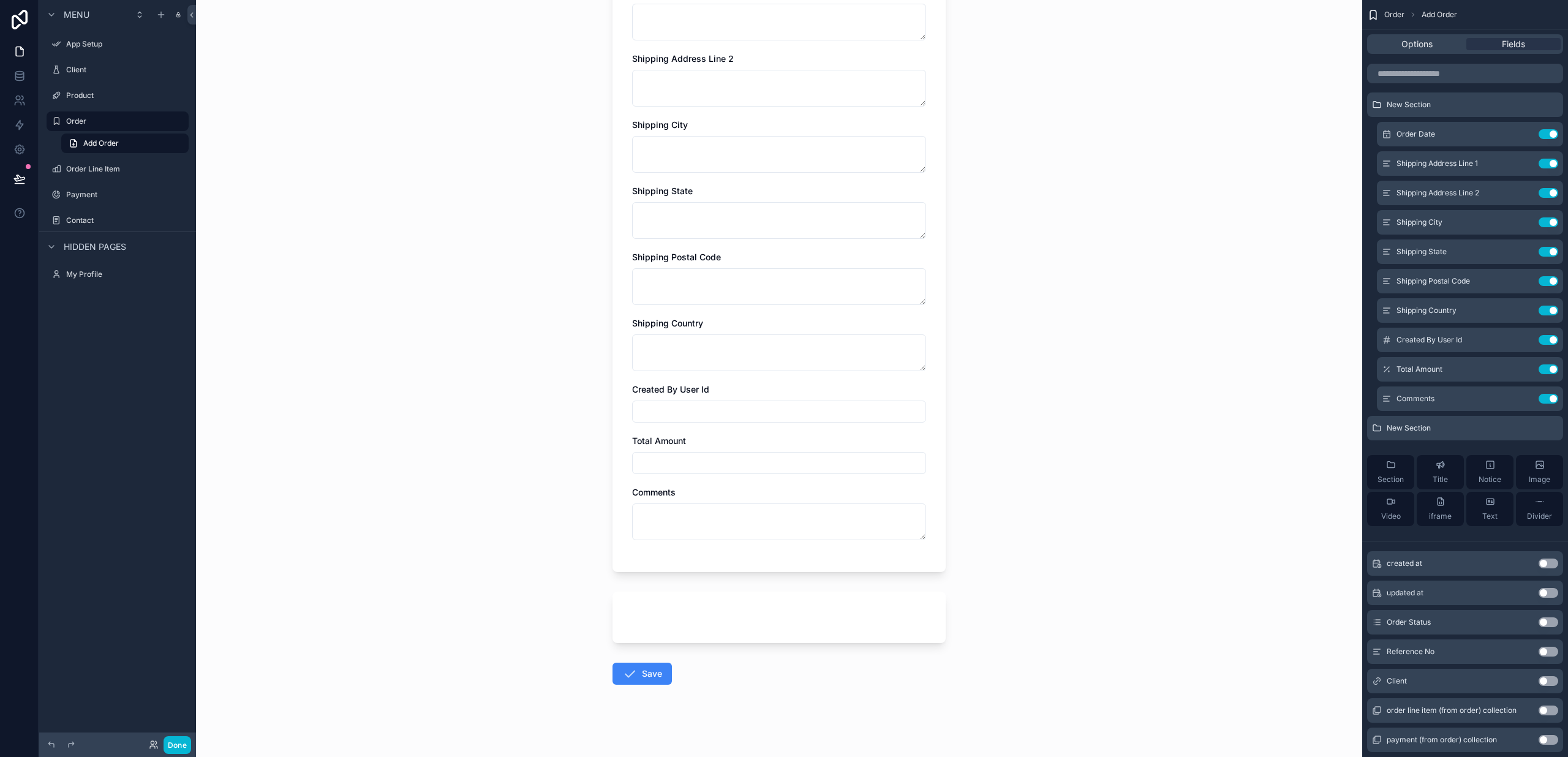
scroll to position [179, 0]
click at [1500, 503] on button "Text" at bounding box center [1490, 508] width 48 height 34
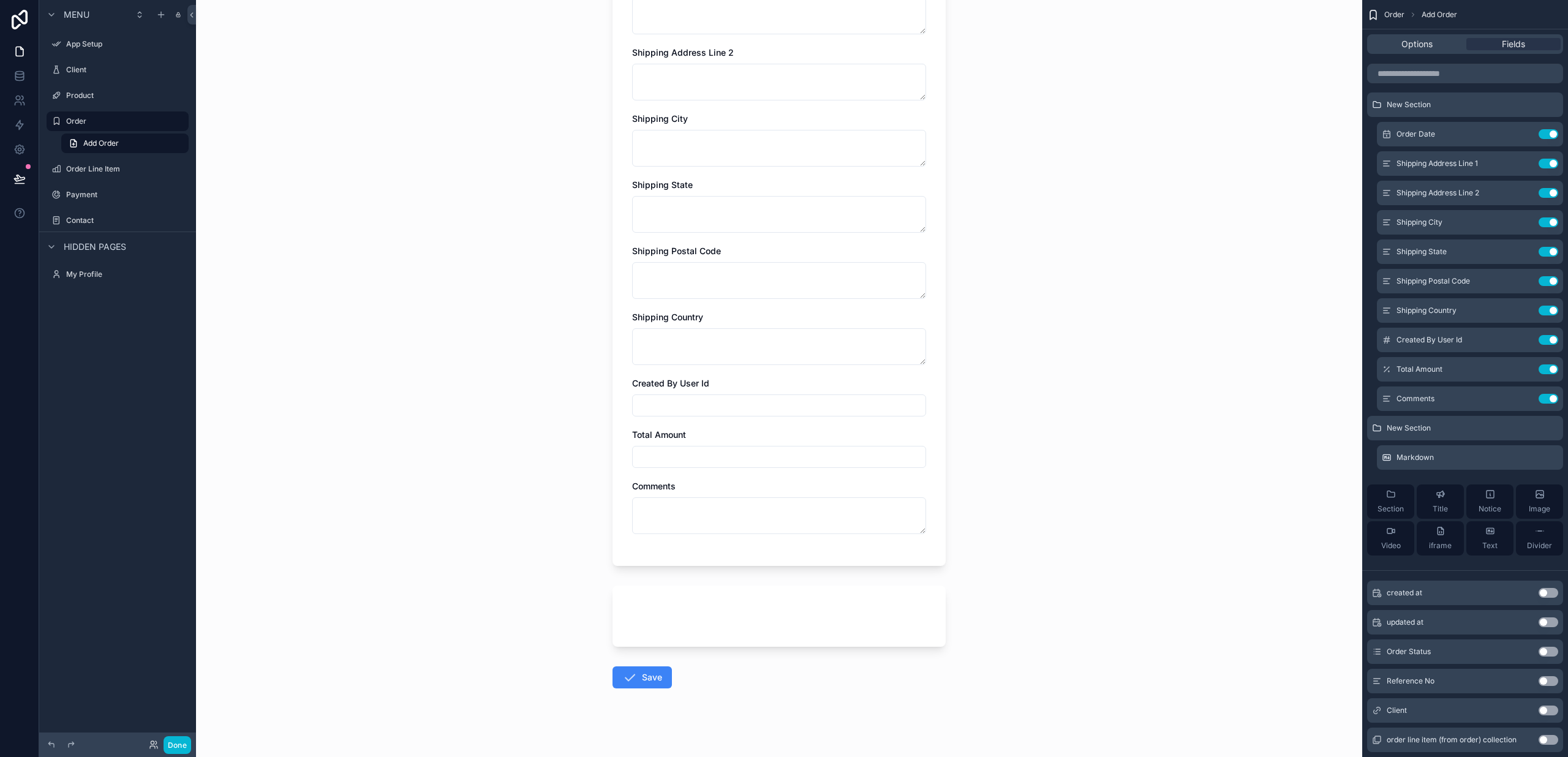
scroll to position [185, 0]
click at [680, 611] on div "scrollable content" at bounding box center [778, 615] width 334 height 61
click at [700, 608] on div "scrollable content" at bounding box center [778, 615] width 334 height 61
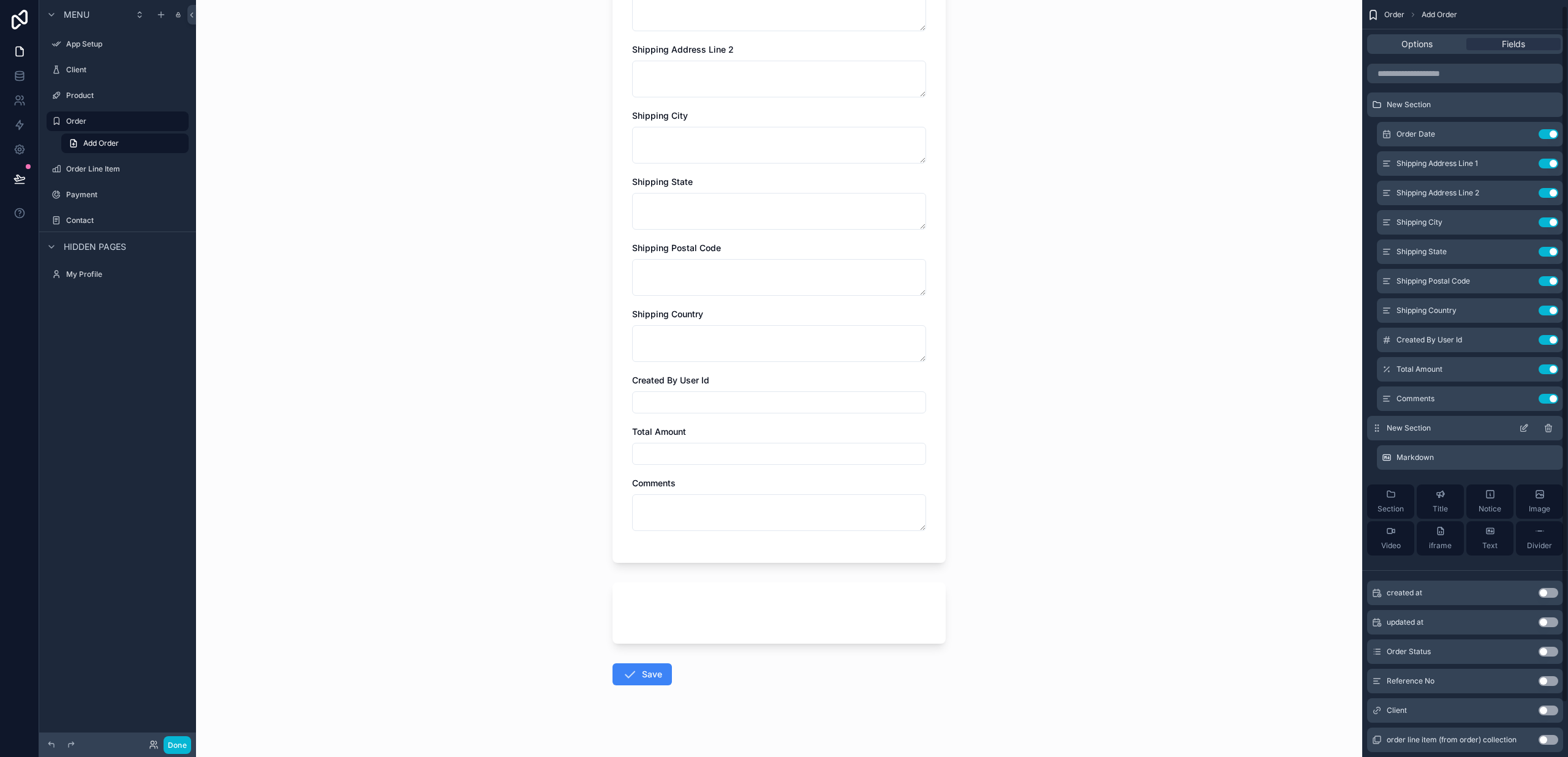
scroll to position [8, 0]
click at [1523, 426] on icon "scrollable content" at bounding box center [1523, 426] width 10 height 9
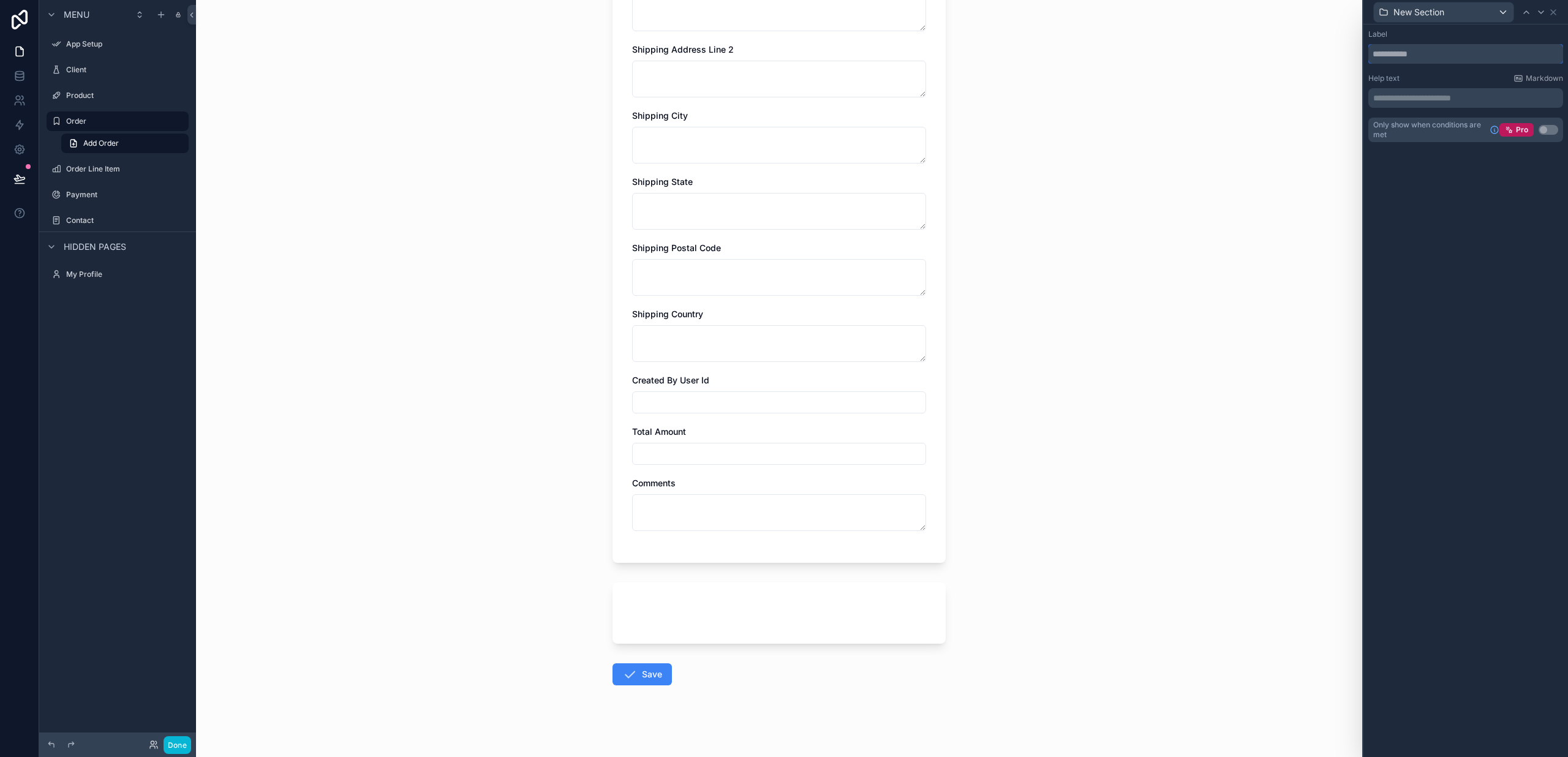
click at [1394, 58] on input "text" at bounding box center [1465, 53] width 195 height 20
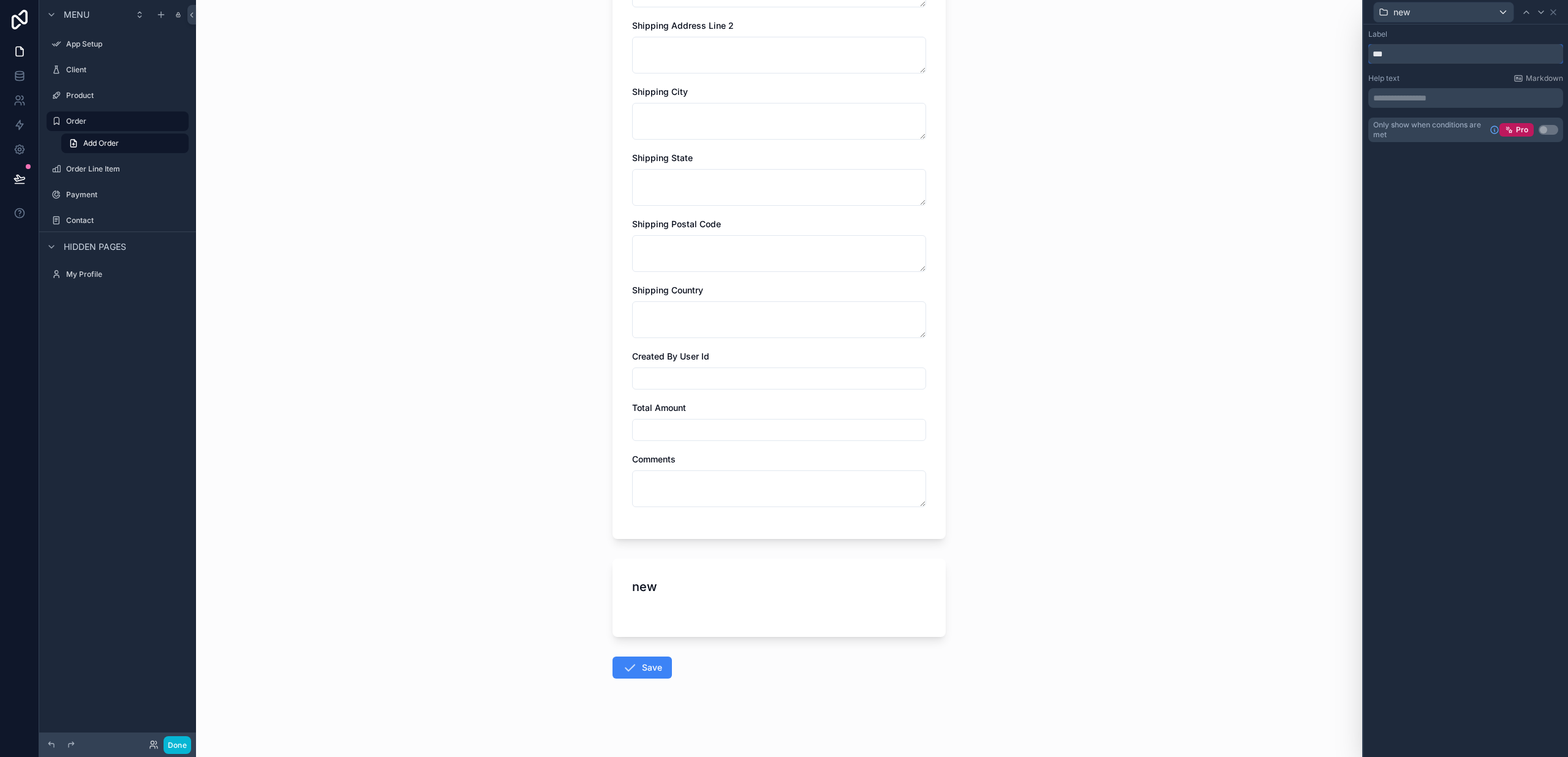
scroll to position [211, 0]
type input "***"
click at [681, 605] on div "new" at bounding box center [778, 597] width 334 height 78
click at [659, 602] on div "new" at bounding box center [778, 597] width 334 height 78
click at [646, 590] on h1 "new" at bounding box center [644, 586] width 25 height 17
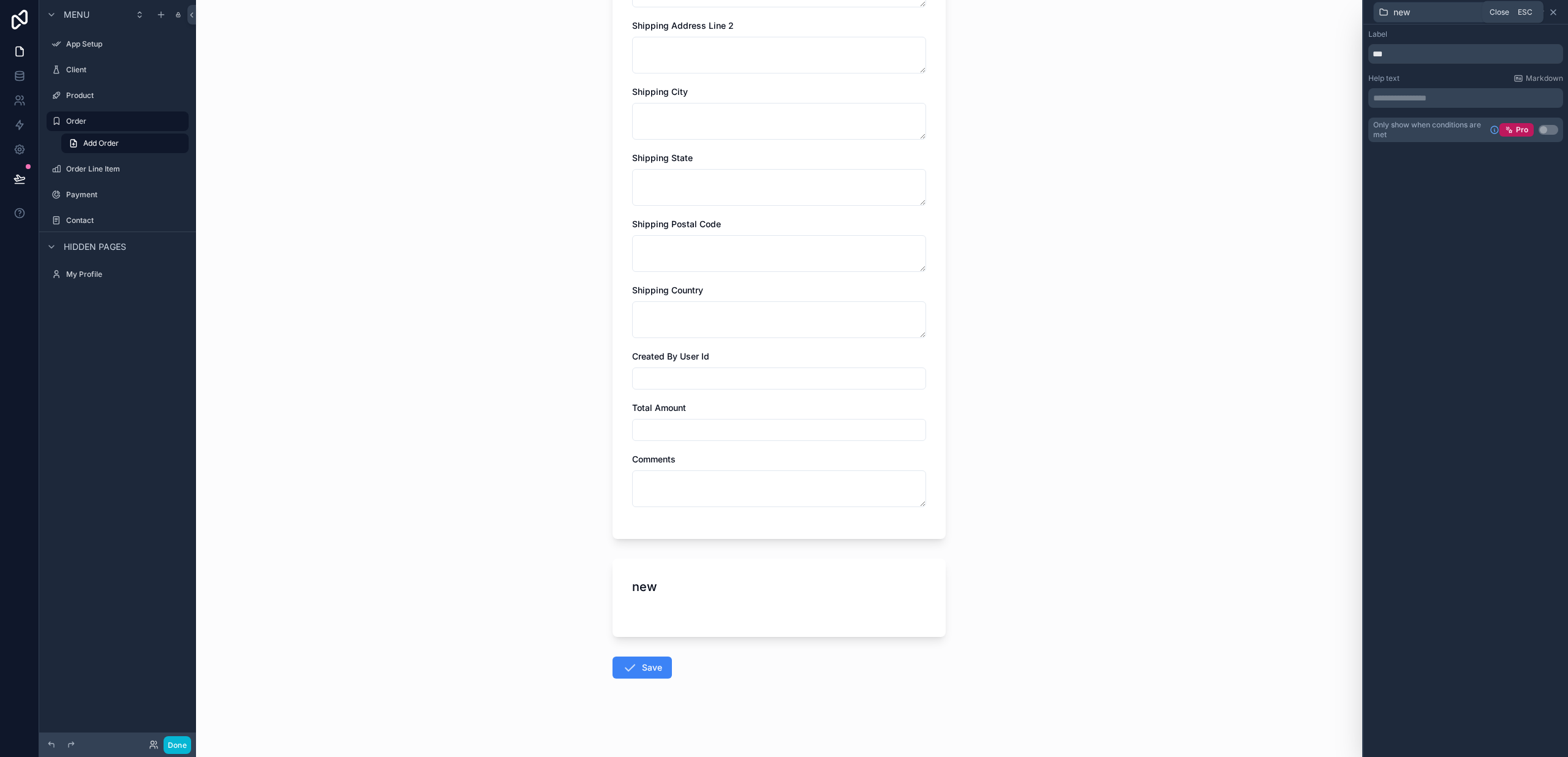
click at [1555, 13] on icon at bounding box center [1553, 12] width 10 height 9
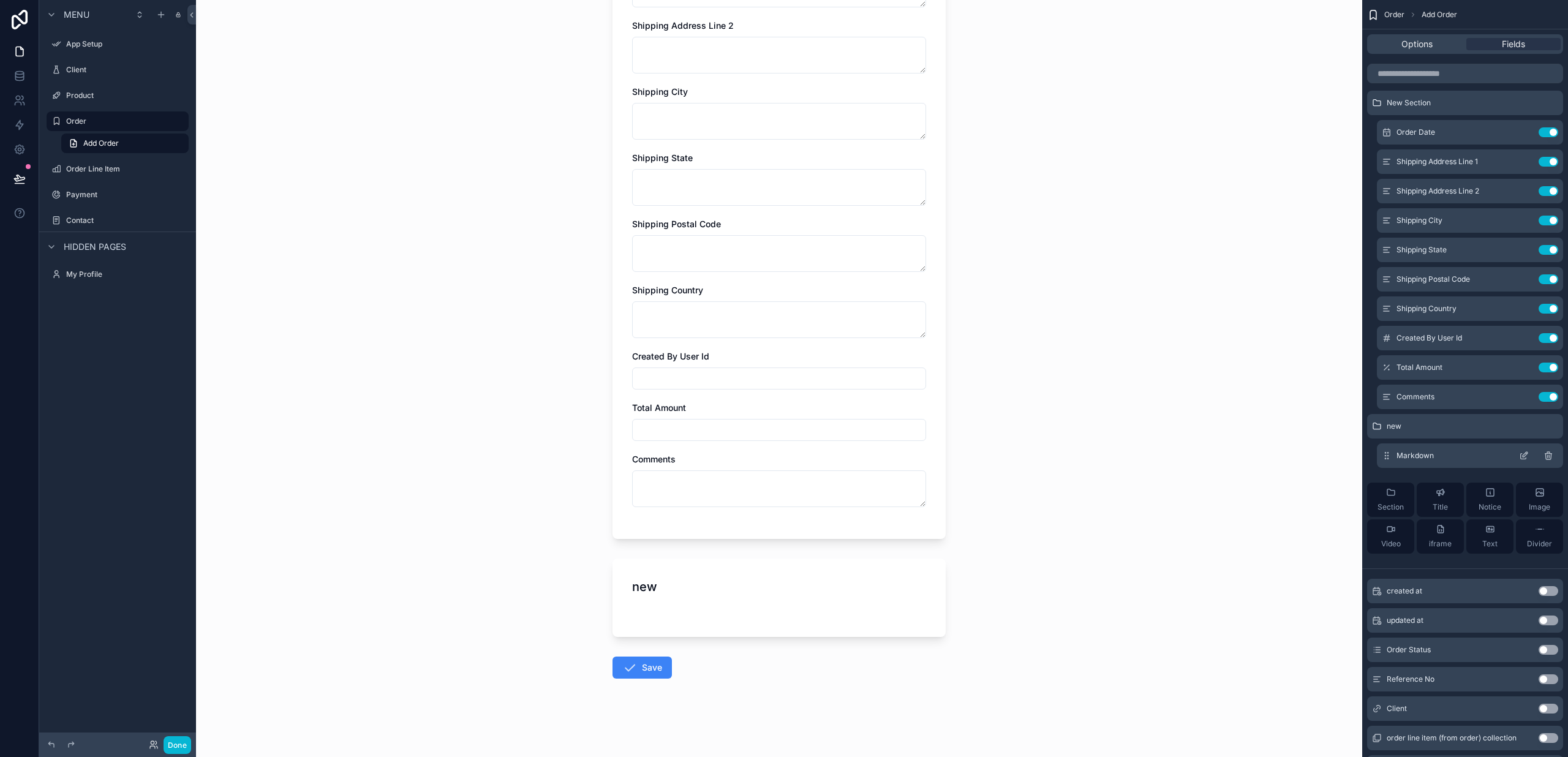
click at [1520, 455] on icon "scrollable content" at bounding box center [1523, 457] width 6 height 6
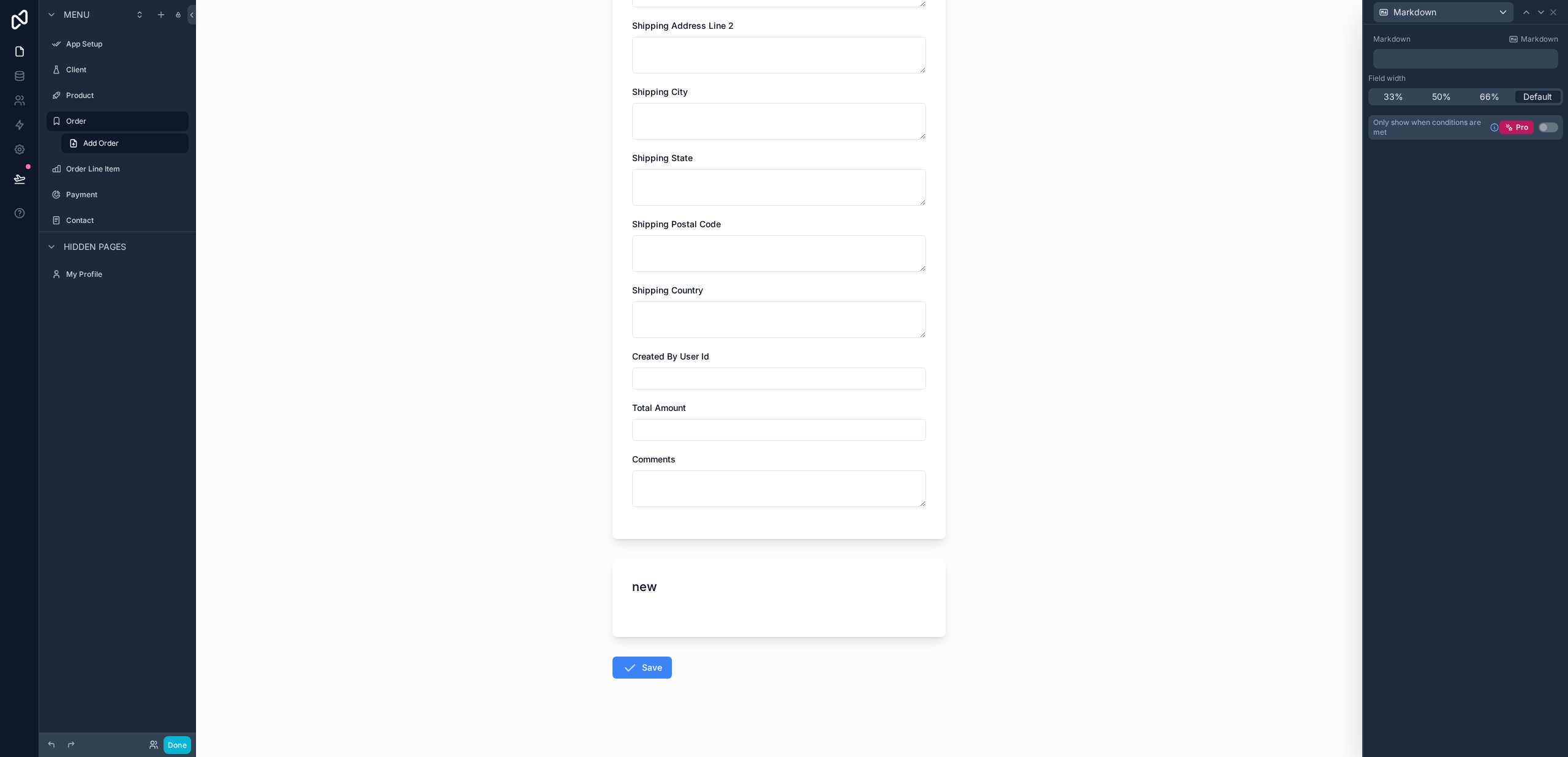
click at [1538, 94] on span "Default" at bounding box center [1538, 96] width 29 height 12
click at [1401, 96] on span "33%" at bounding box center [1393, 96] width 20 height 12
click at [1420, 63] on p "﻿" at bounding box center [1466, 58] width 178 height 12
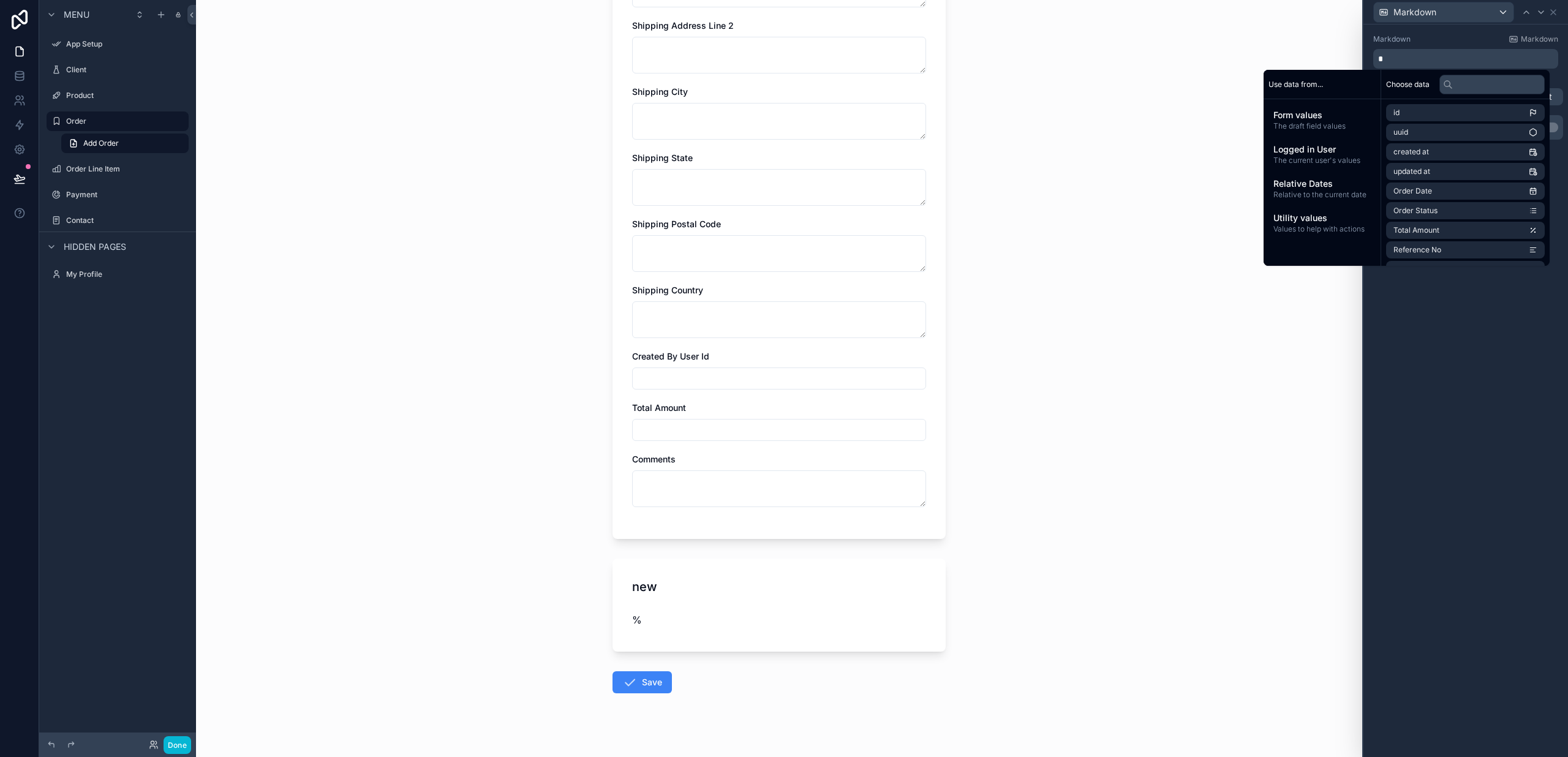
scroll to position [0, 0]
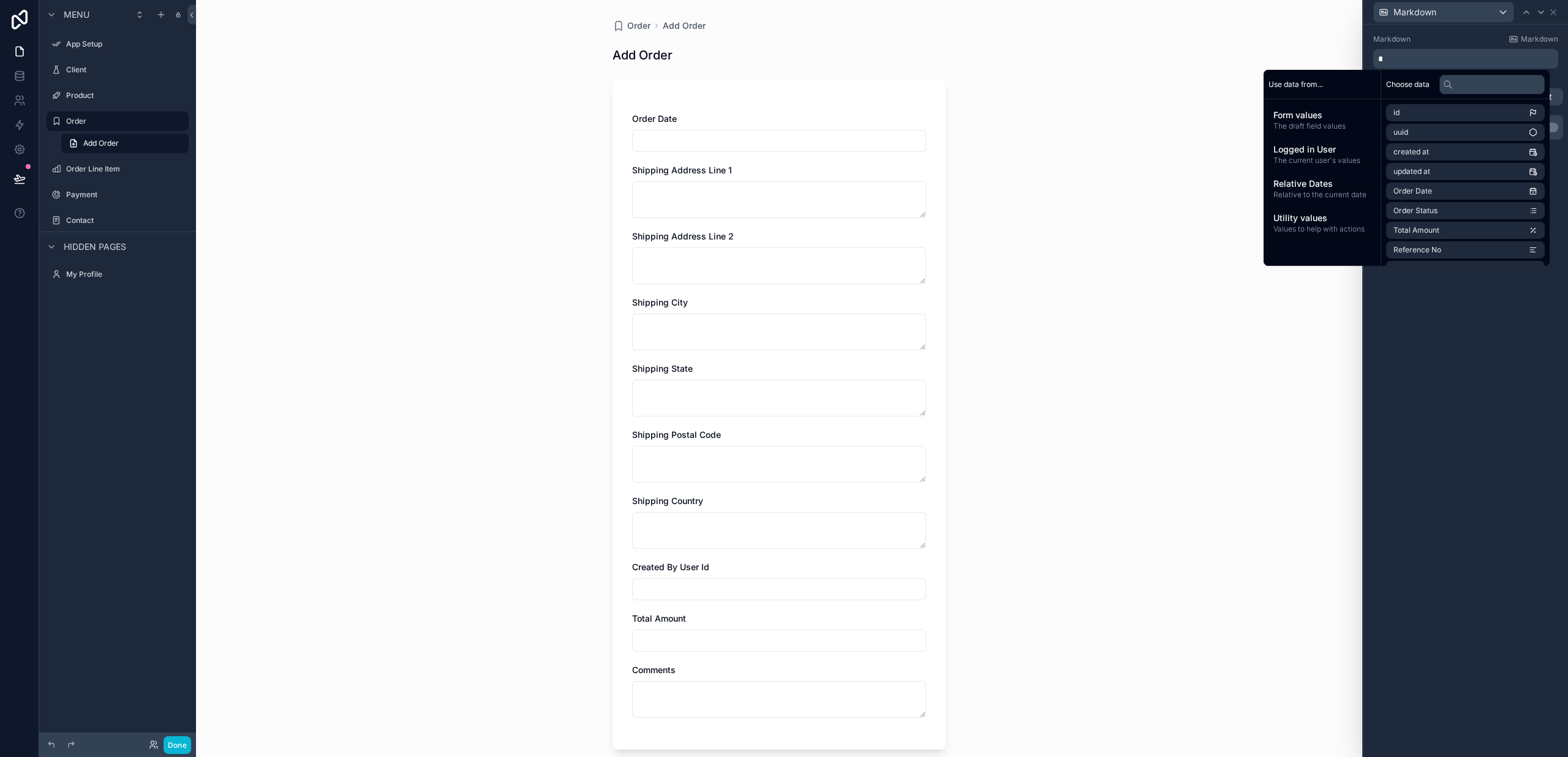
click at [1103, 323] on div "Order Add Order Add Order Order Date Shipping Address Line 1 Shipping Address L…" at bounding box center [778, 378] width 1166 height 757
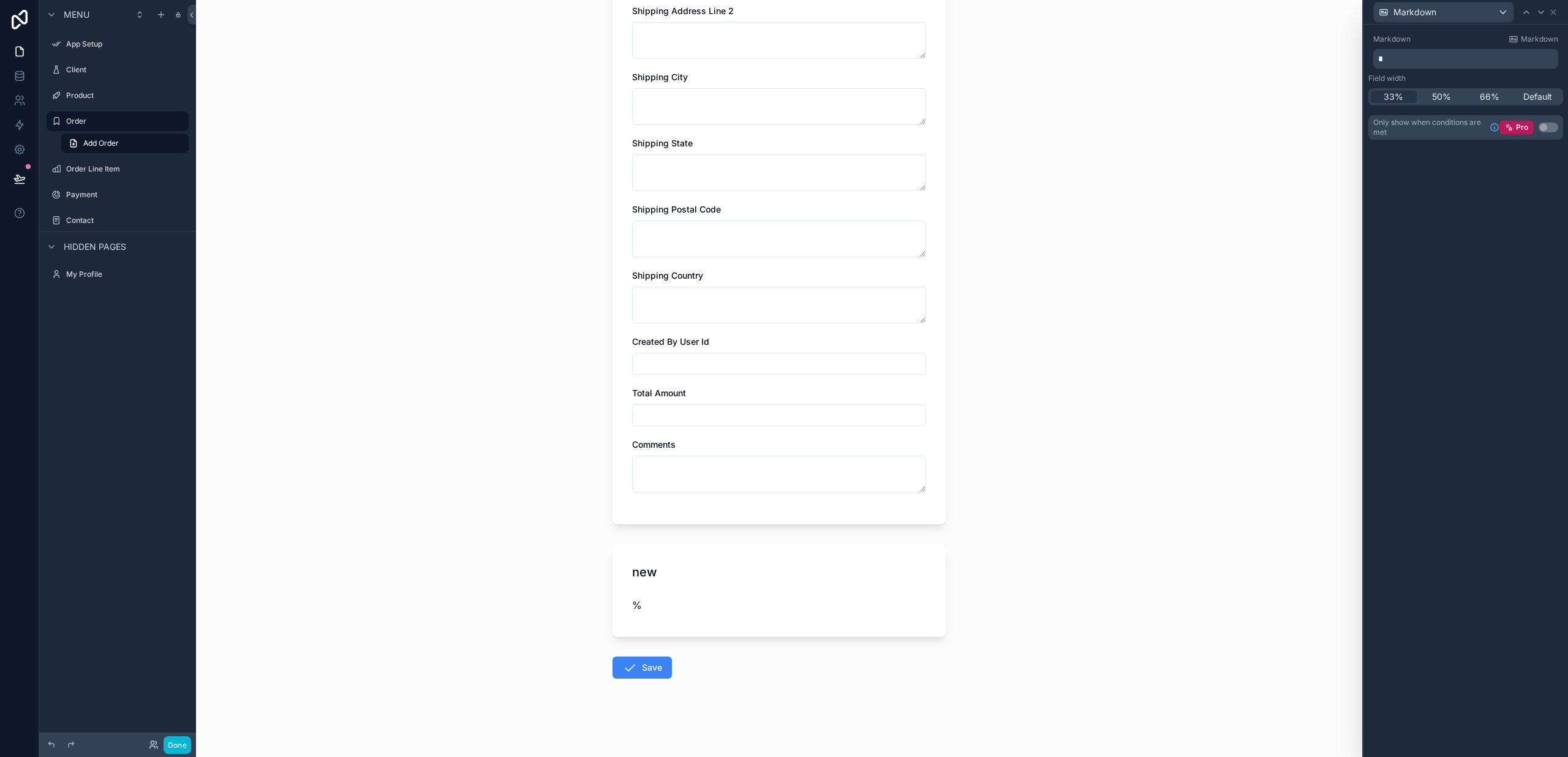
scroll to position [225, 0]
drag, startPoint x: 726, startPoint y: 597, endPoint x: 705, endPoint y: 599, distance: 21.1
click at [726, 597] on div "%" at bounding box center [679, 604] width 95 height 14
drag, startPoint x: 672, startPoint y: 601, endPoint x: 642, endPoint y: 607, distance: 30.6
click at [670, 601] on div "%" at bounding box center [679, 604] width 95 height 14
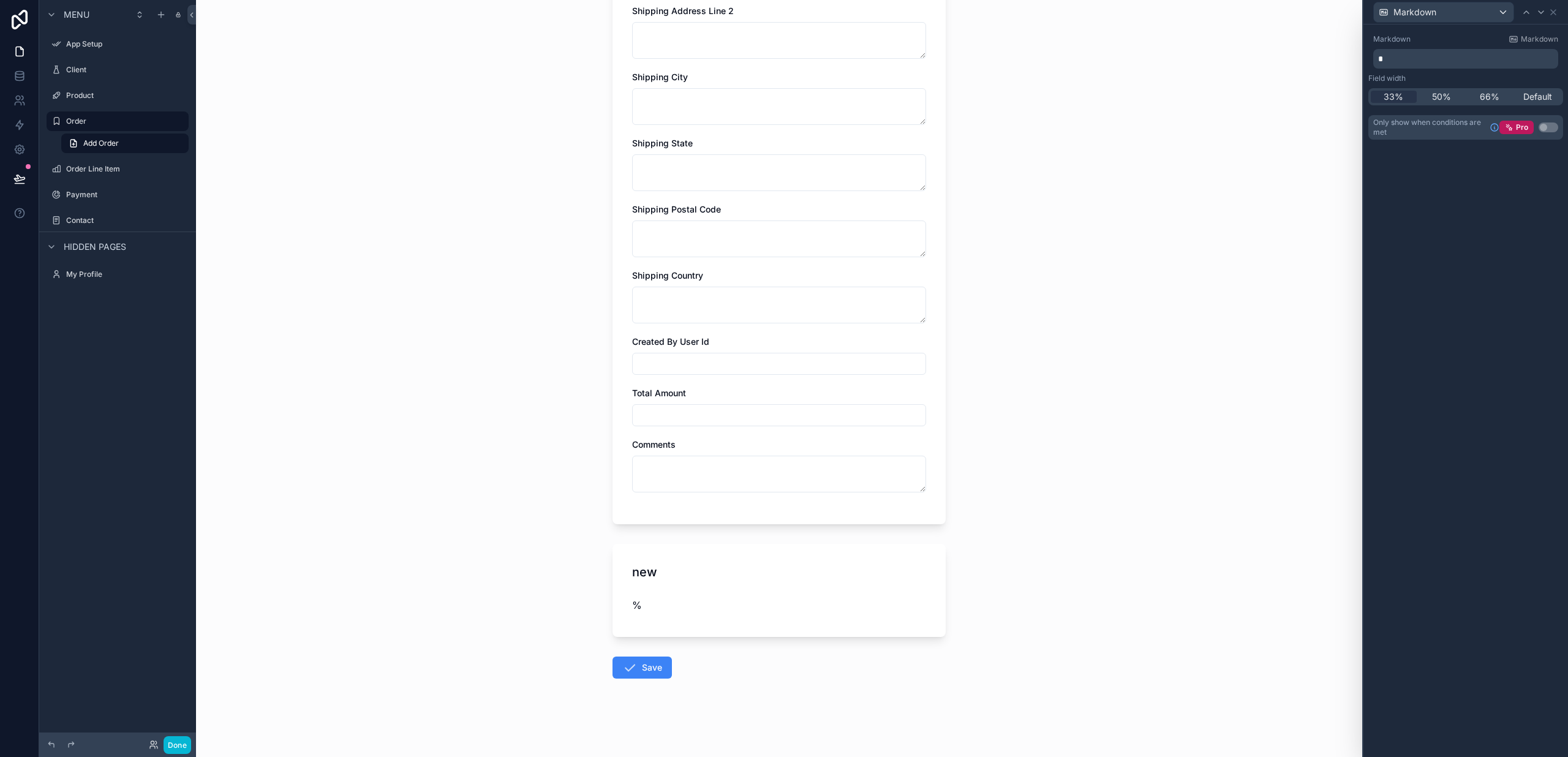
click at [642, 608] on div "%" at bounding box center [679, 604] width 95 height 14
click at [640, 606] on span "%" at bounding box center [637, 604] width 10 height 12
click at [1552, 13] on icon at bounding box center [1553, 12] width 10 height 9
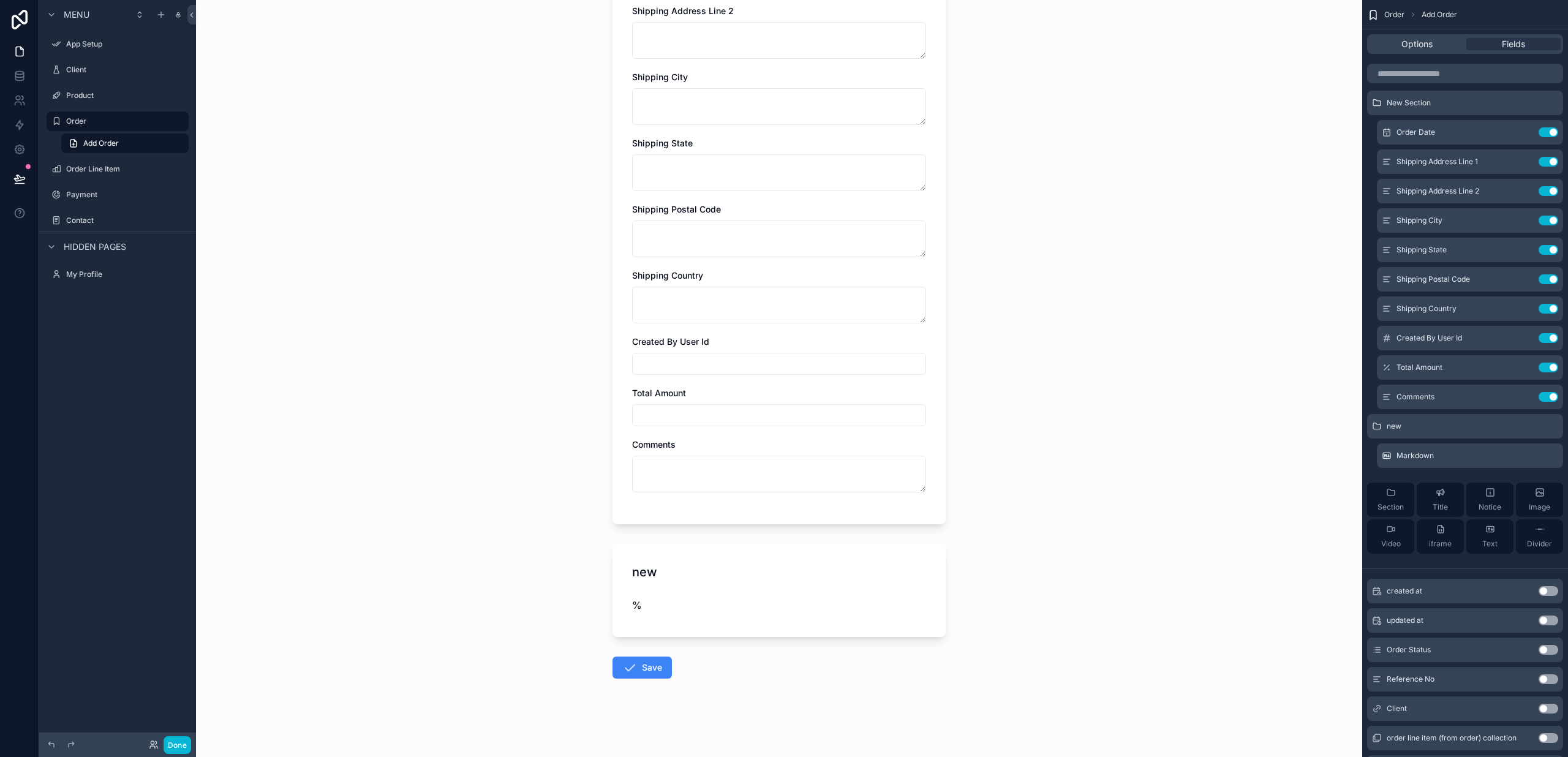
click at [642, 607] on div "%" at bounding box center [679, 604] width 95 height 14
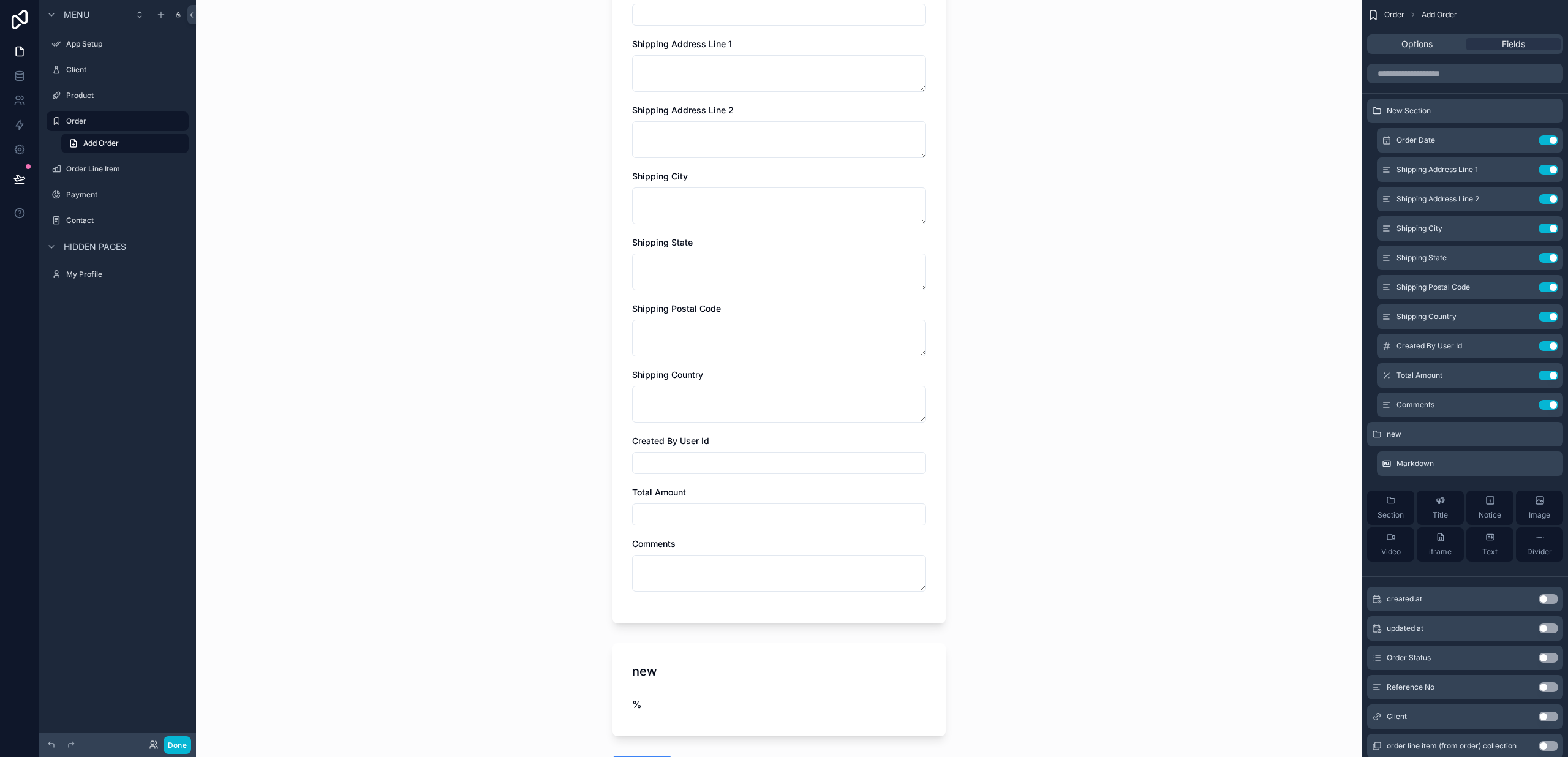
scroll to position [132, 0]
click at [1491, 541] on div "Text" at bounding box center [1490, 544] width 15 height 25
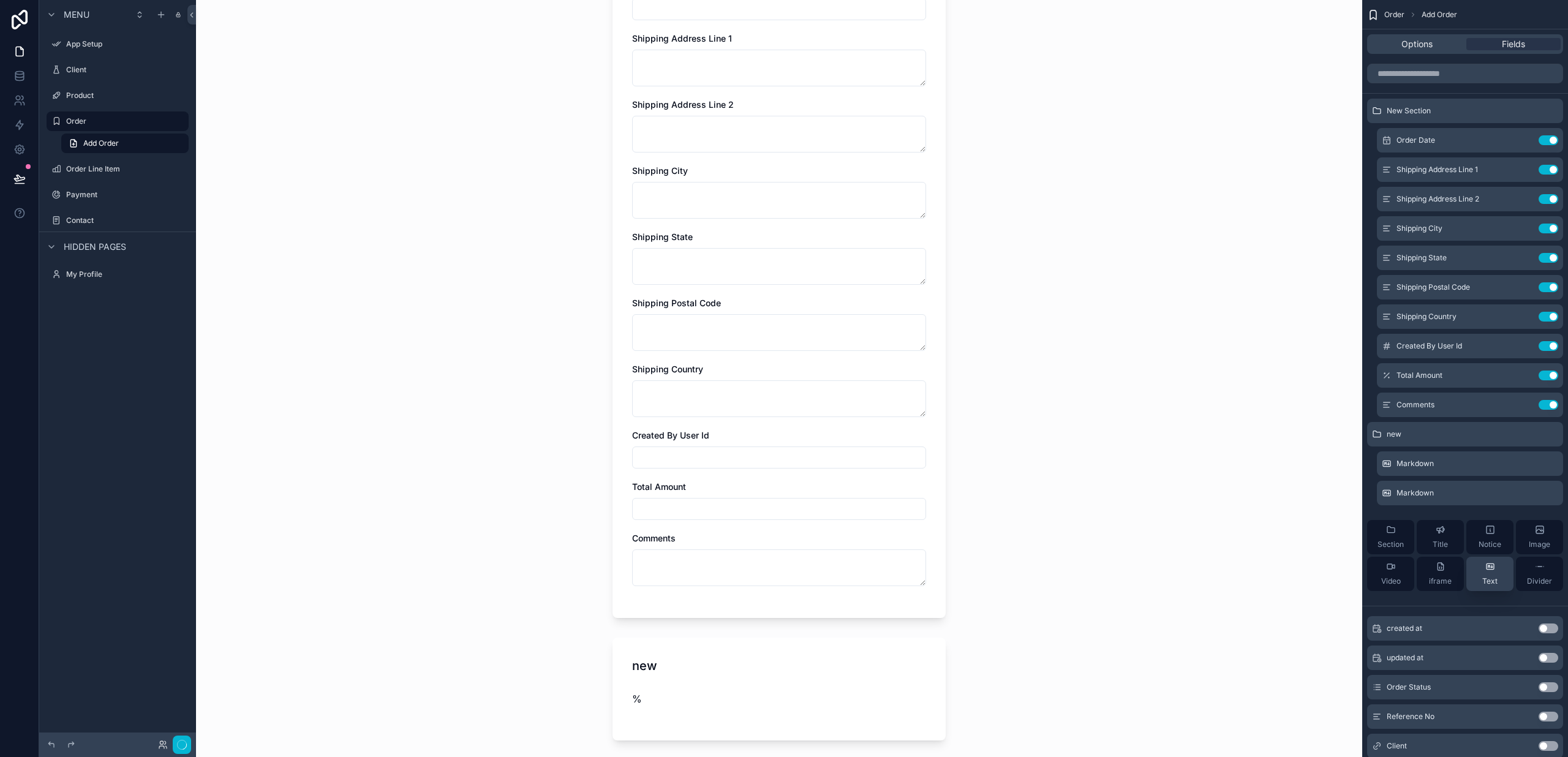
scroll to position [0, 0]
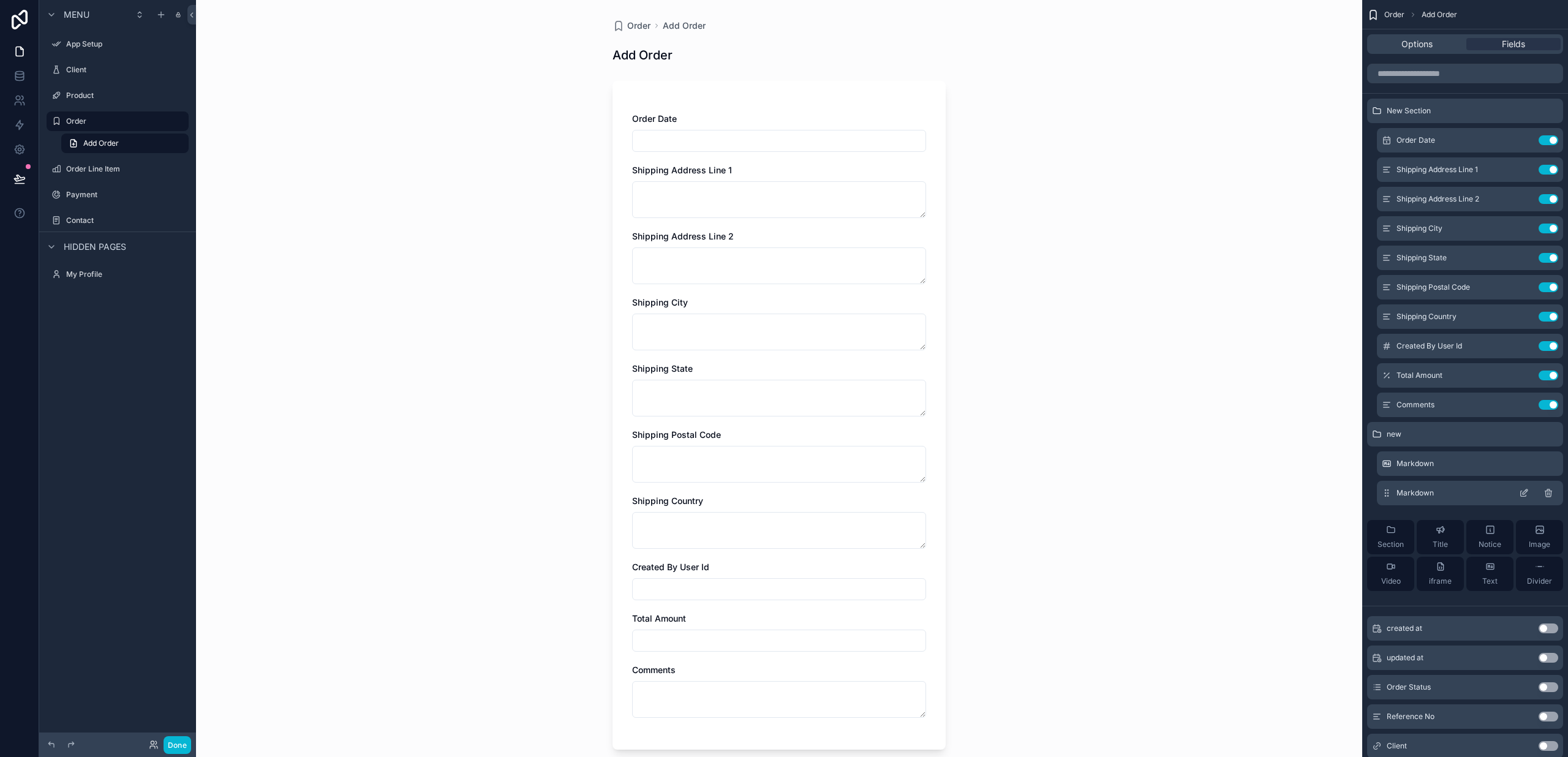
drag, startPoint x: 1491, startPoint y: 565, endPoint x: 1442, endPoint y: 495, distance: 85.4
click at [1442, 495] on div "New Section Order Date Use setting Shipping Address Line 1 Use setting Shipping…" at bounding box center [1464, 350] width 206 height 502
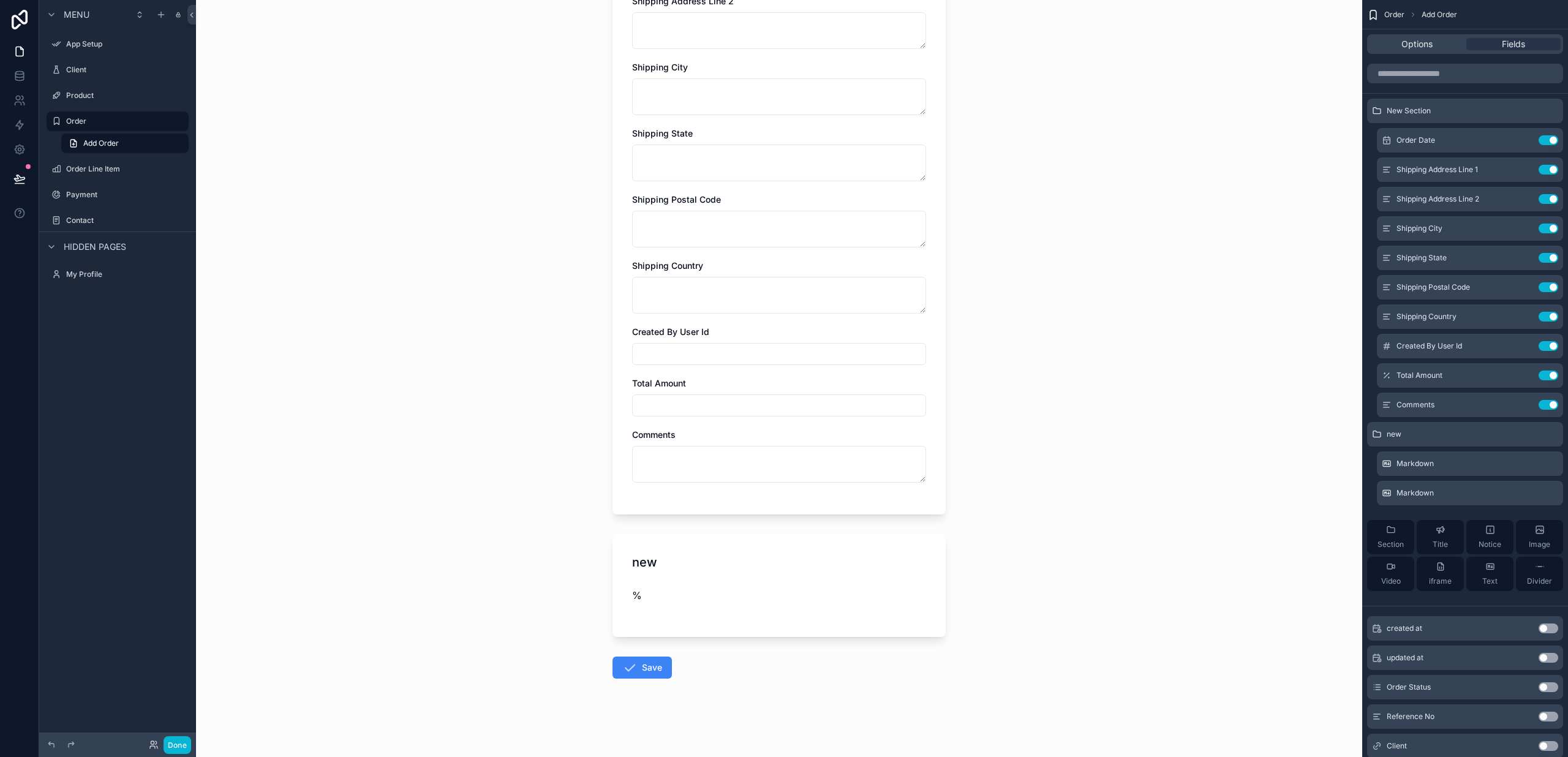
scroll to position [235, 0]
click at [655, 601] on div "%" at bounding box center [679, 595] width 95 height 14
drag, startPoint x: 626, startPoint y: 593, endPoint x: 639, endPoint y: 594, distance: 13.0
click at [628, 593] on div "new %" at bounding box center [778, 585] width 334 height 103
click at [639, 594] on span "%" at bounding box center [637, 595] width 10 height 12
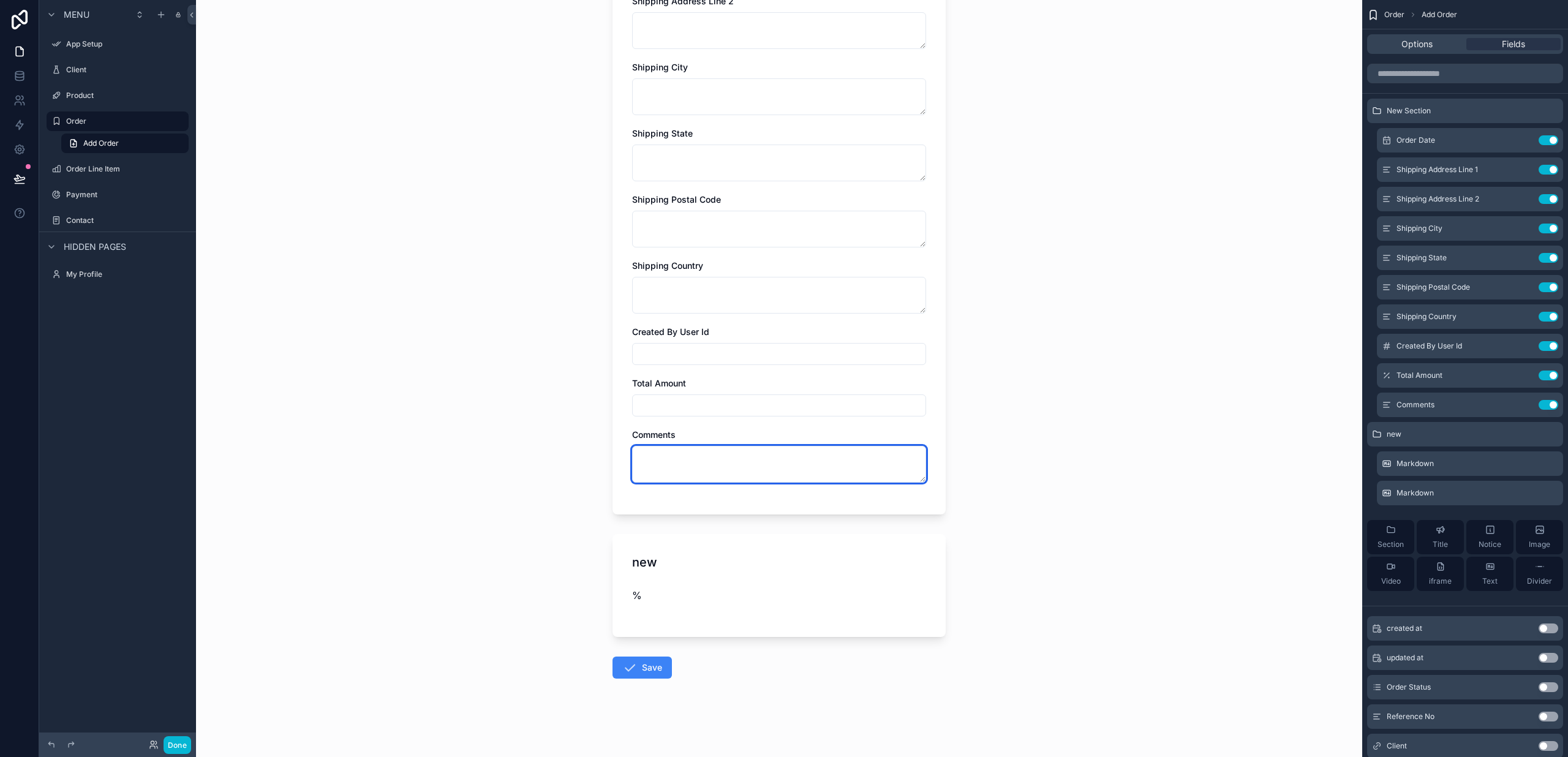
click at [688, 454] on textarea "scrollable content" at bounding box center [778, 464] width 294 height 37
click at [660, 574] on div "new %" at bounding box center [778, 585] width 334 height 103
click at [1549, 433] on icon "scrollable content" at bounding box center [1548, 434] width 10 height 9
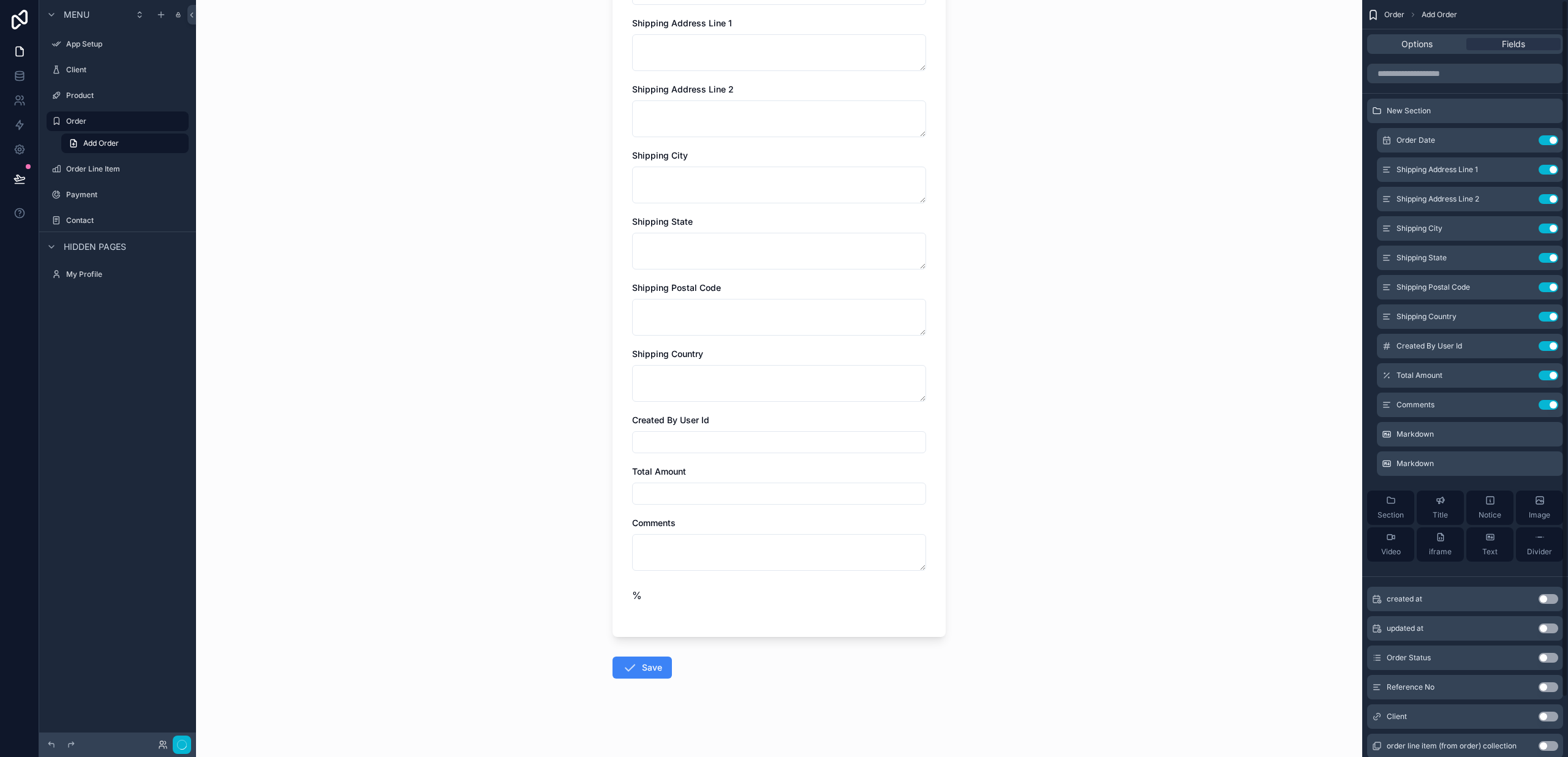
scroll to position [0, 0]
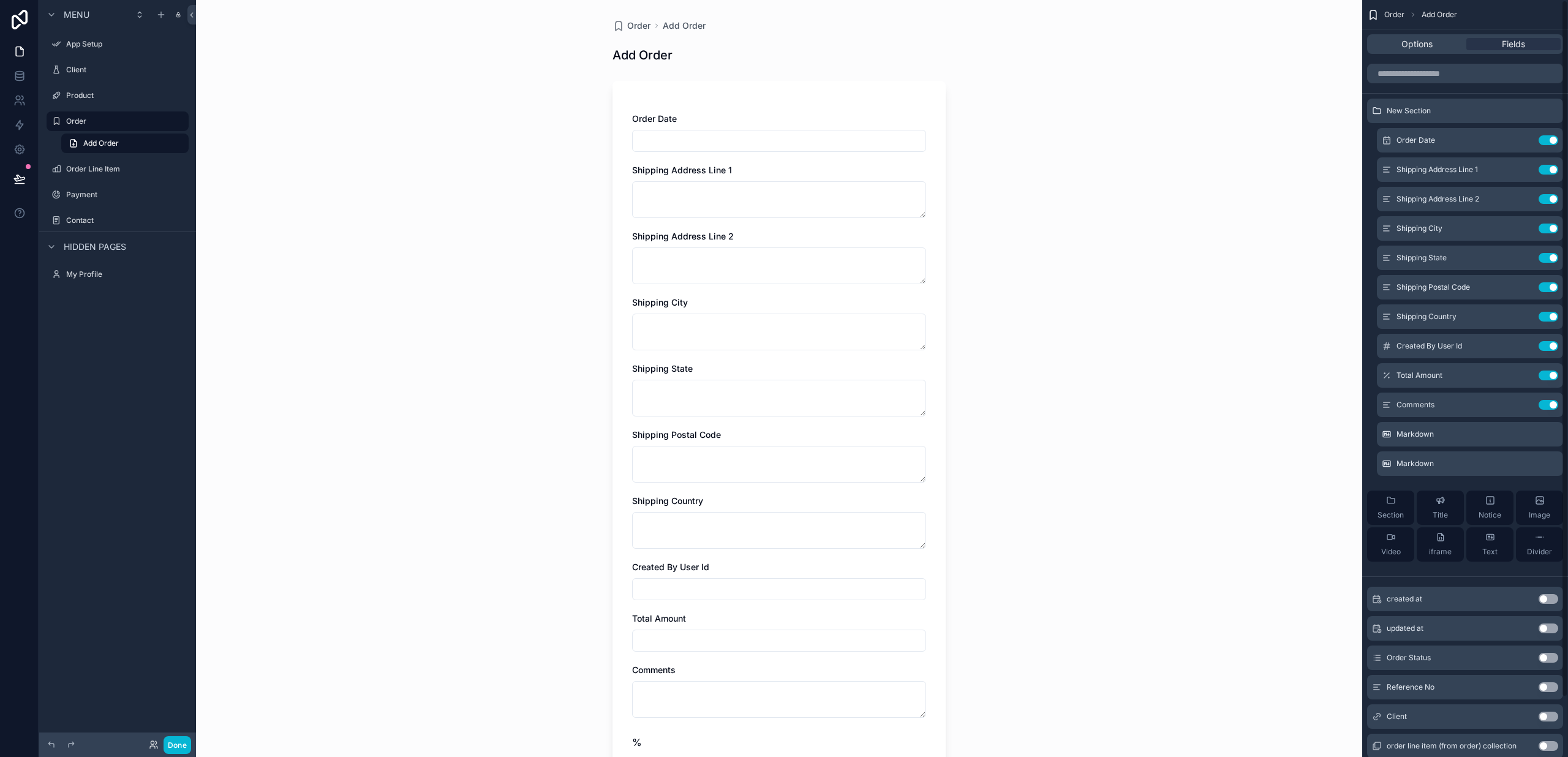
click at [0, 0] on icon "scrollable content" at bounding box center [0, 0] width 0 height 0
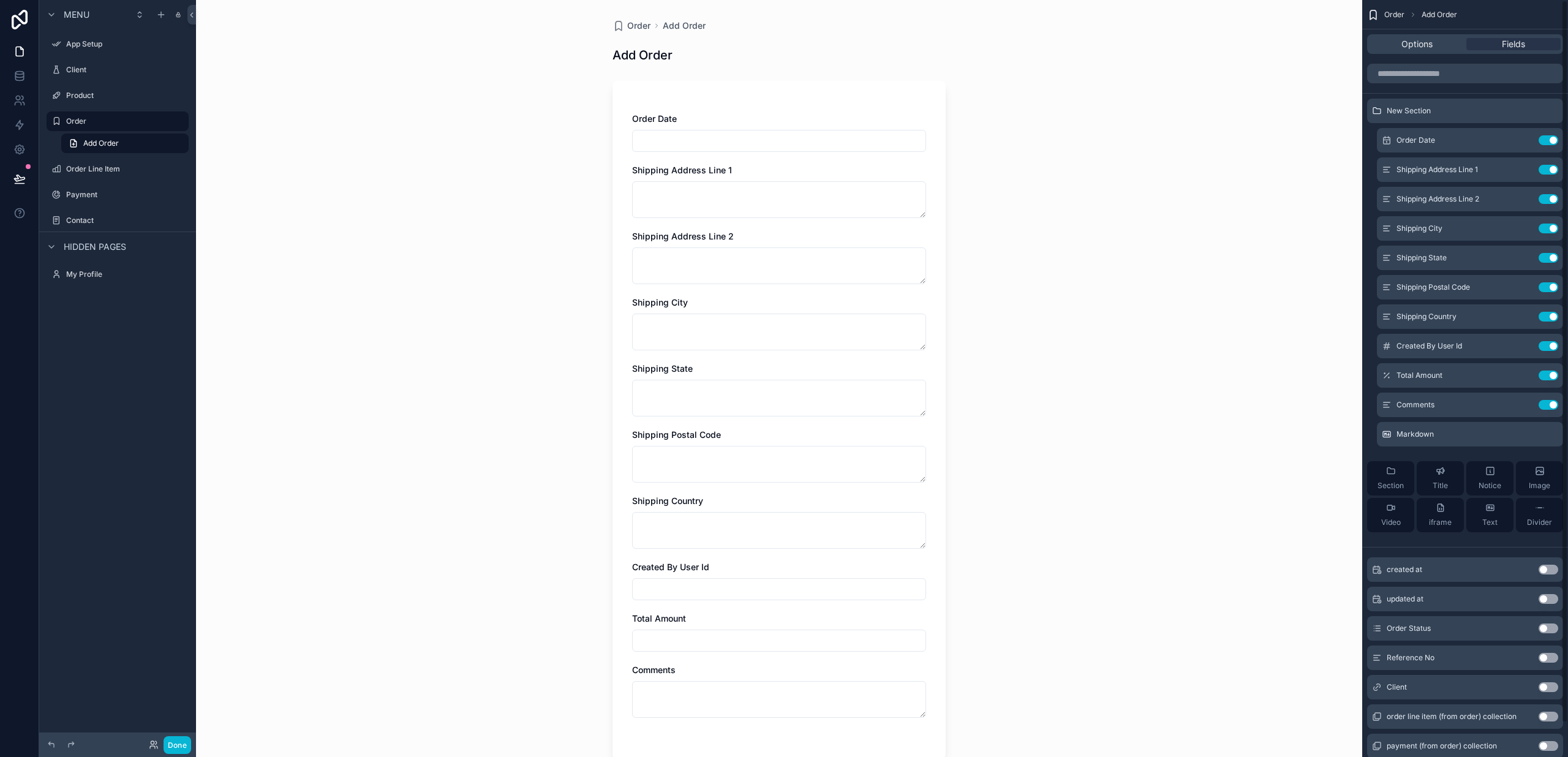
click at [0, 0] on icon "scrollable content" at bounding box center [0, 0] width 0 height 0
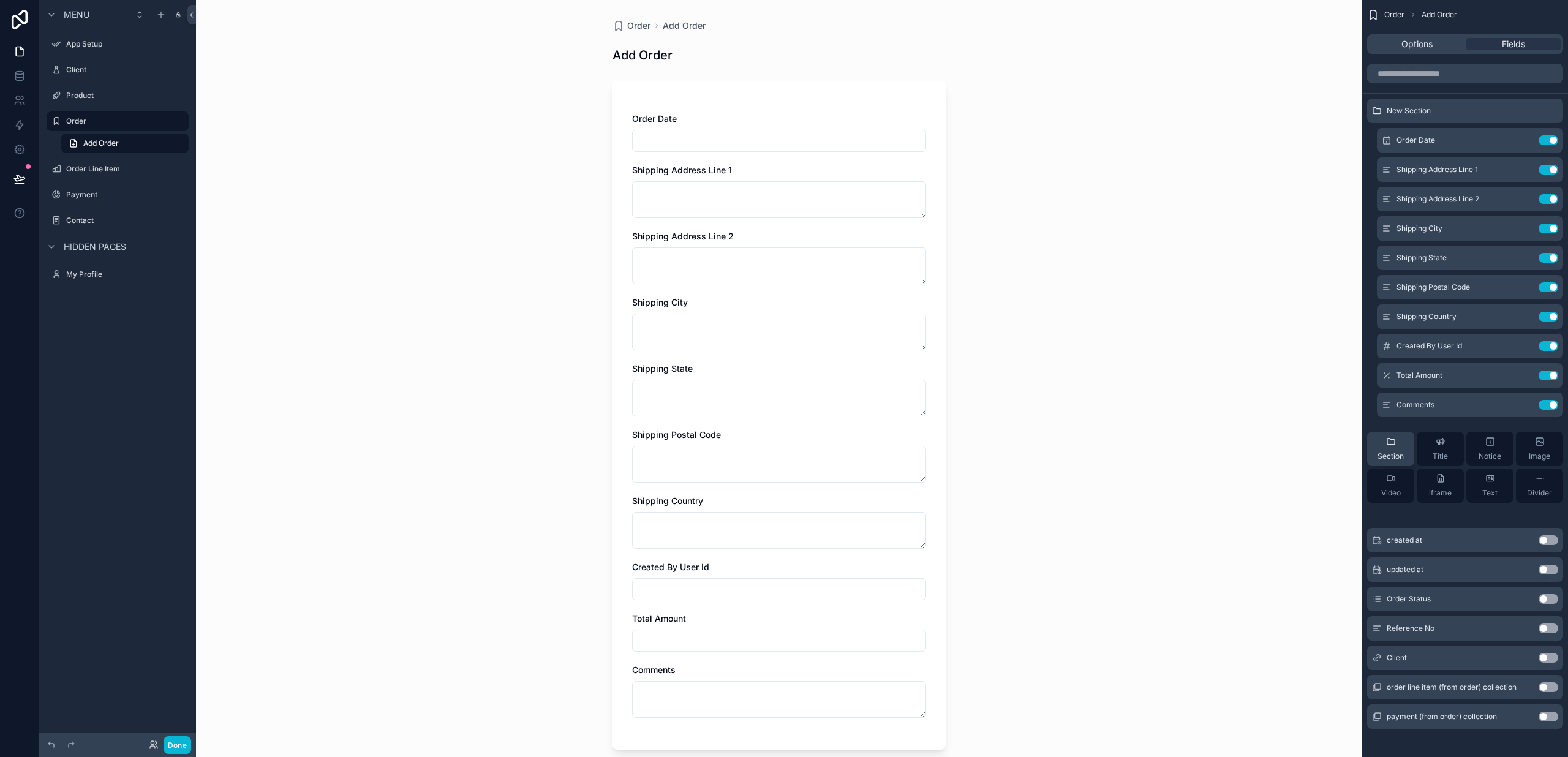
click at [1392, 450] on div "Section" at bounding box center [1390, 448] width 27 height 25
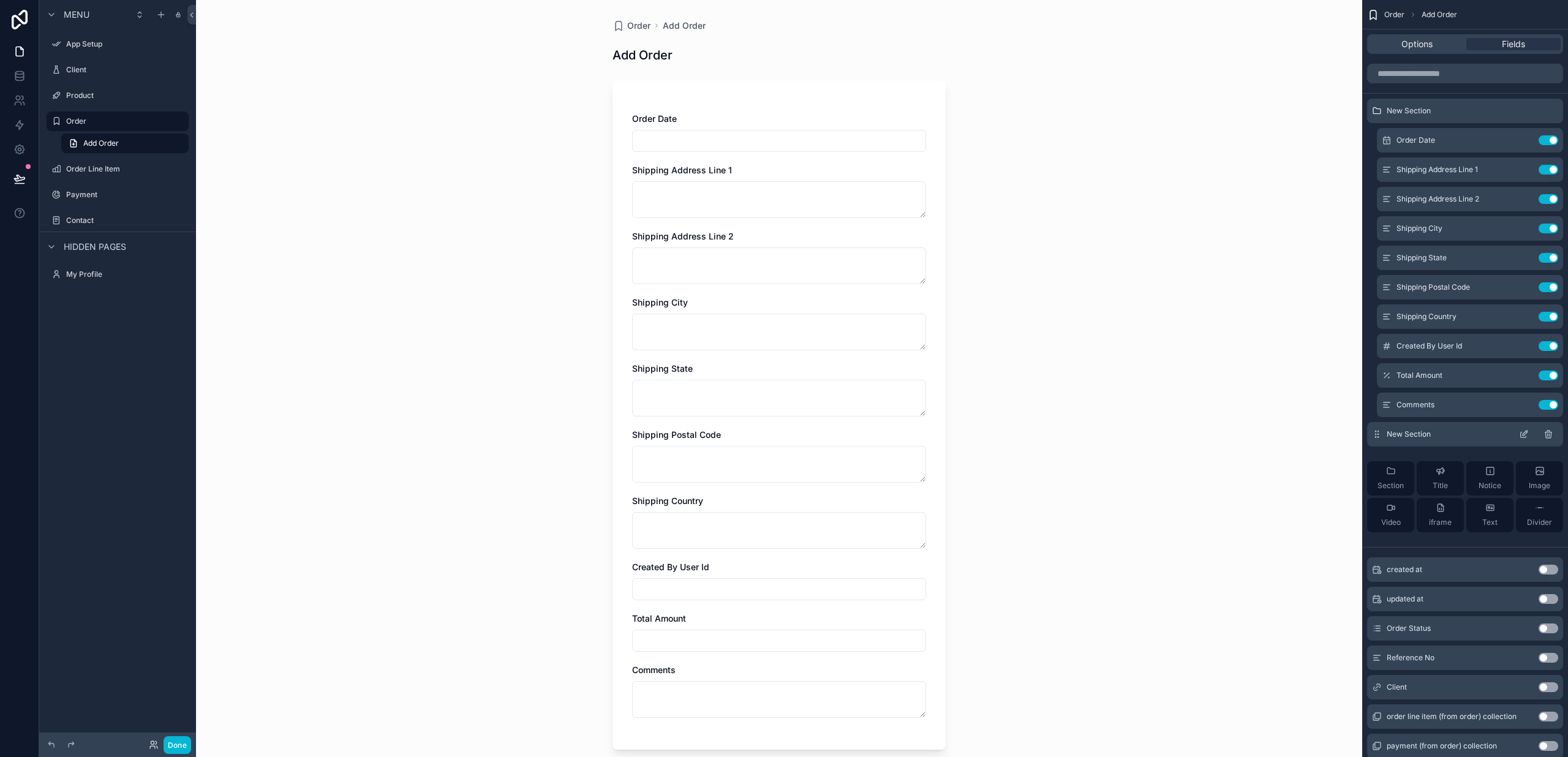
click at [1520, 432] on icon "scrollable content" at bounding box center [1523, 434] width 10 height 9
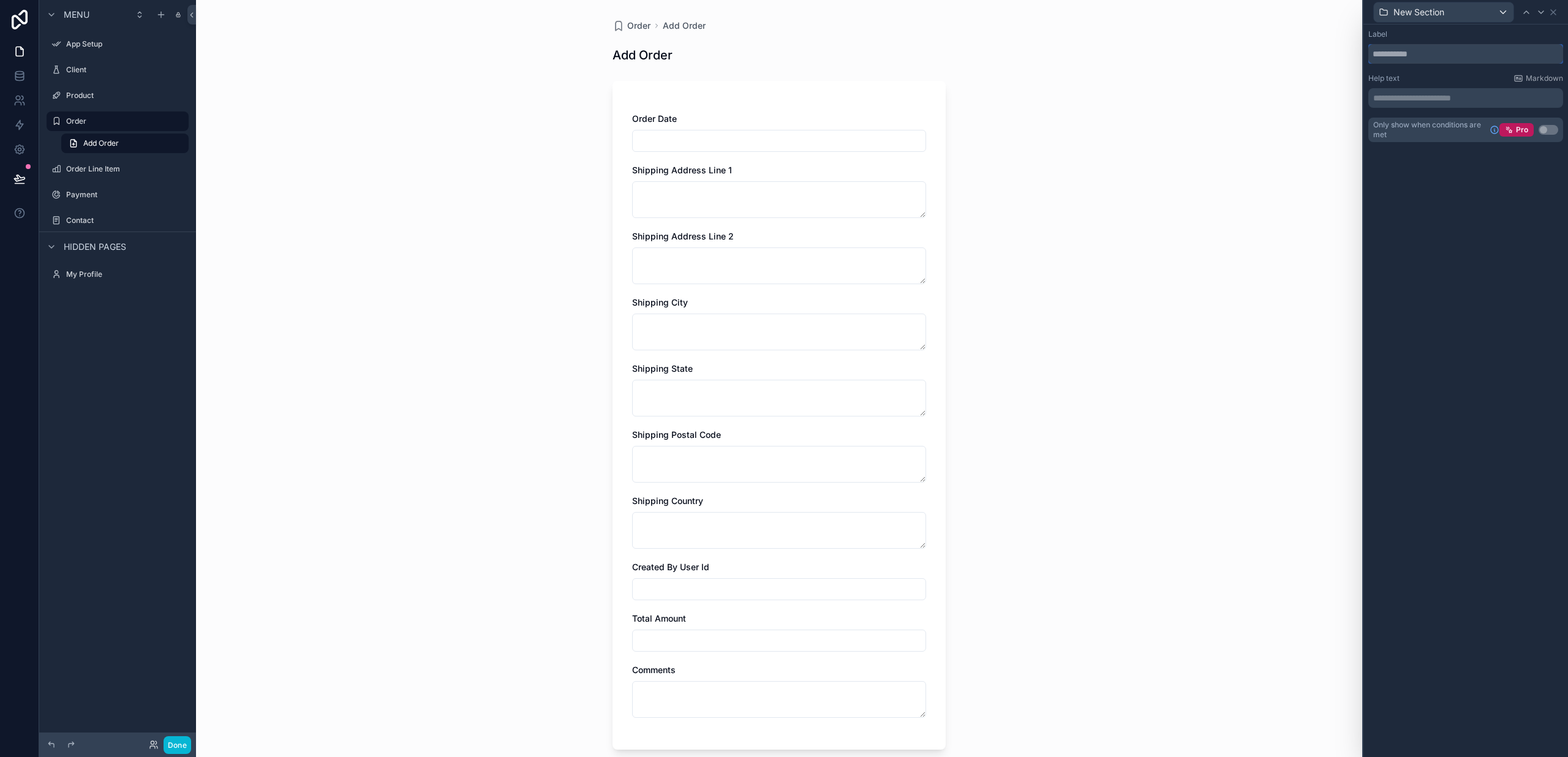
click at [1422, 59] on input "text" at bounding box center [1465, 53] width 195 height 20
type input "********"
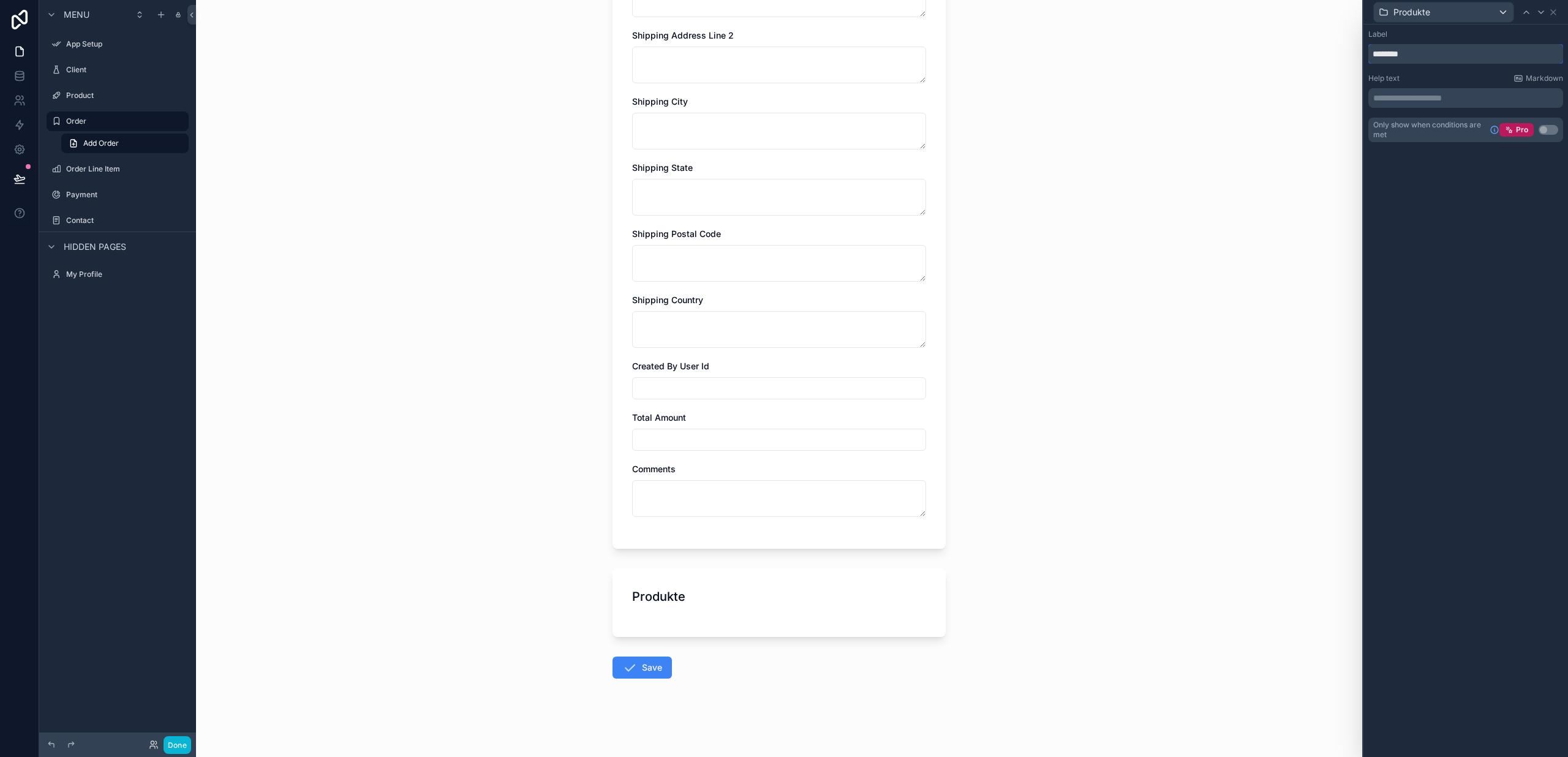
scroll to position [200, 0]
click at [1408, 99] on p "**********" at bounding box center [1466, 98] width 187 height 12
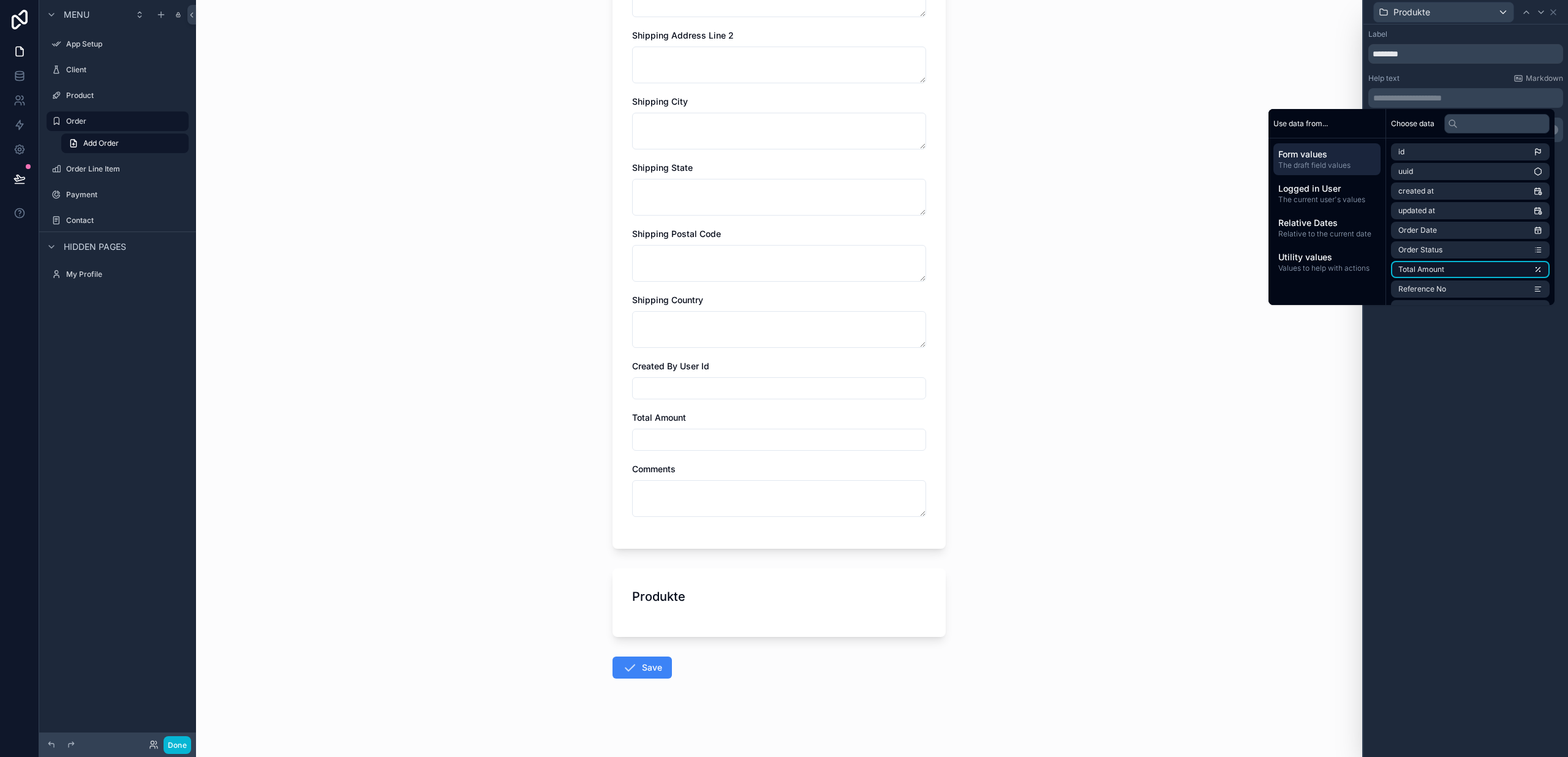
click at [1425, 270] on span "Total Amount" at bounding box center [1421, 269] width 46 height 9
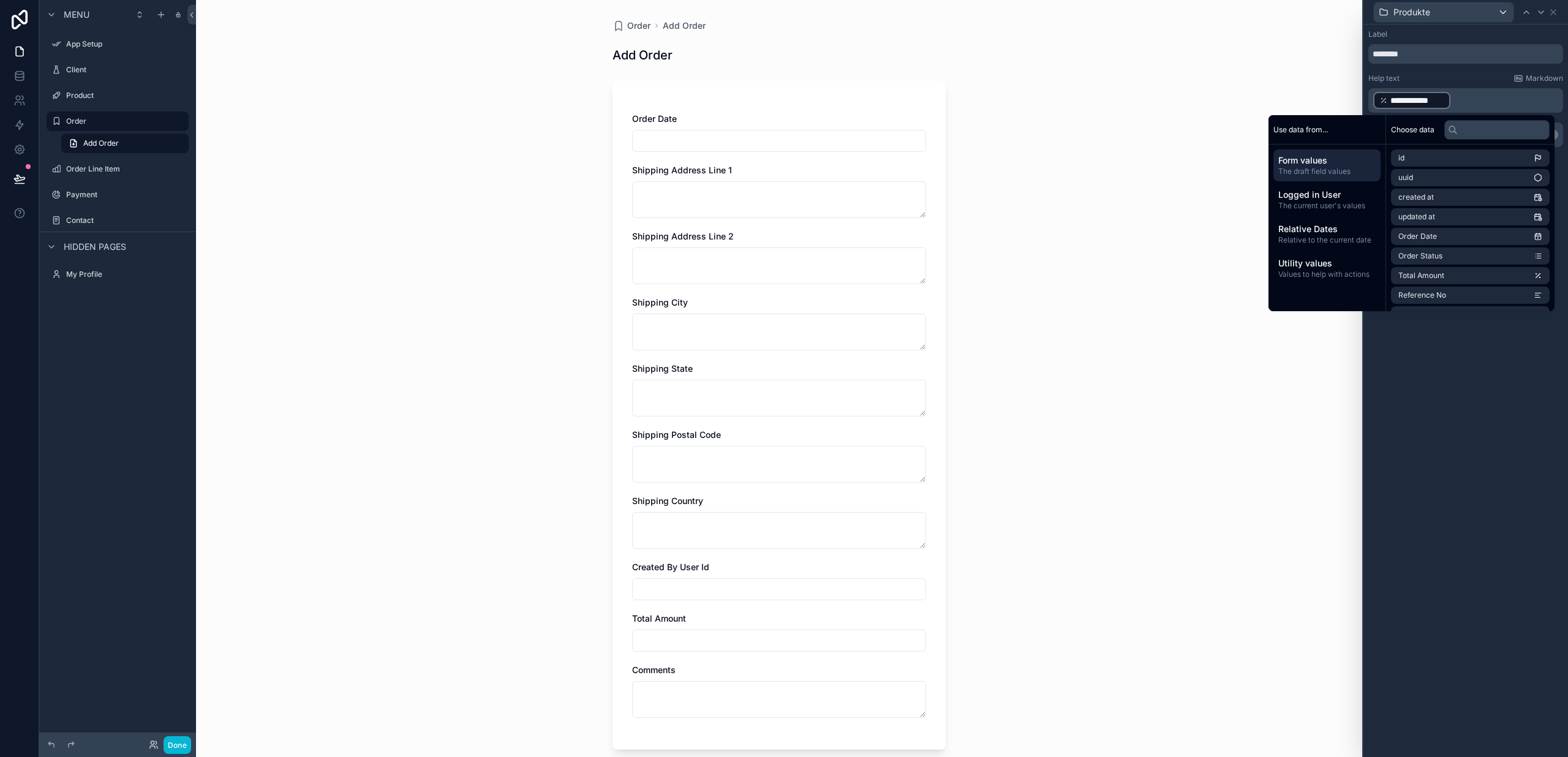
click at [1312, 157] on span "Form values" at bounding box center [1327, 160] width 97 height 12
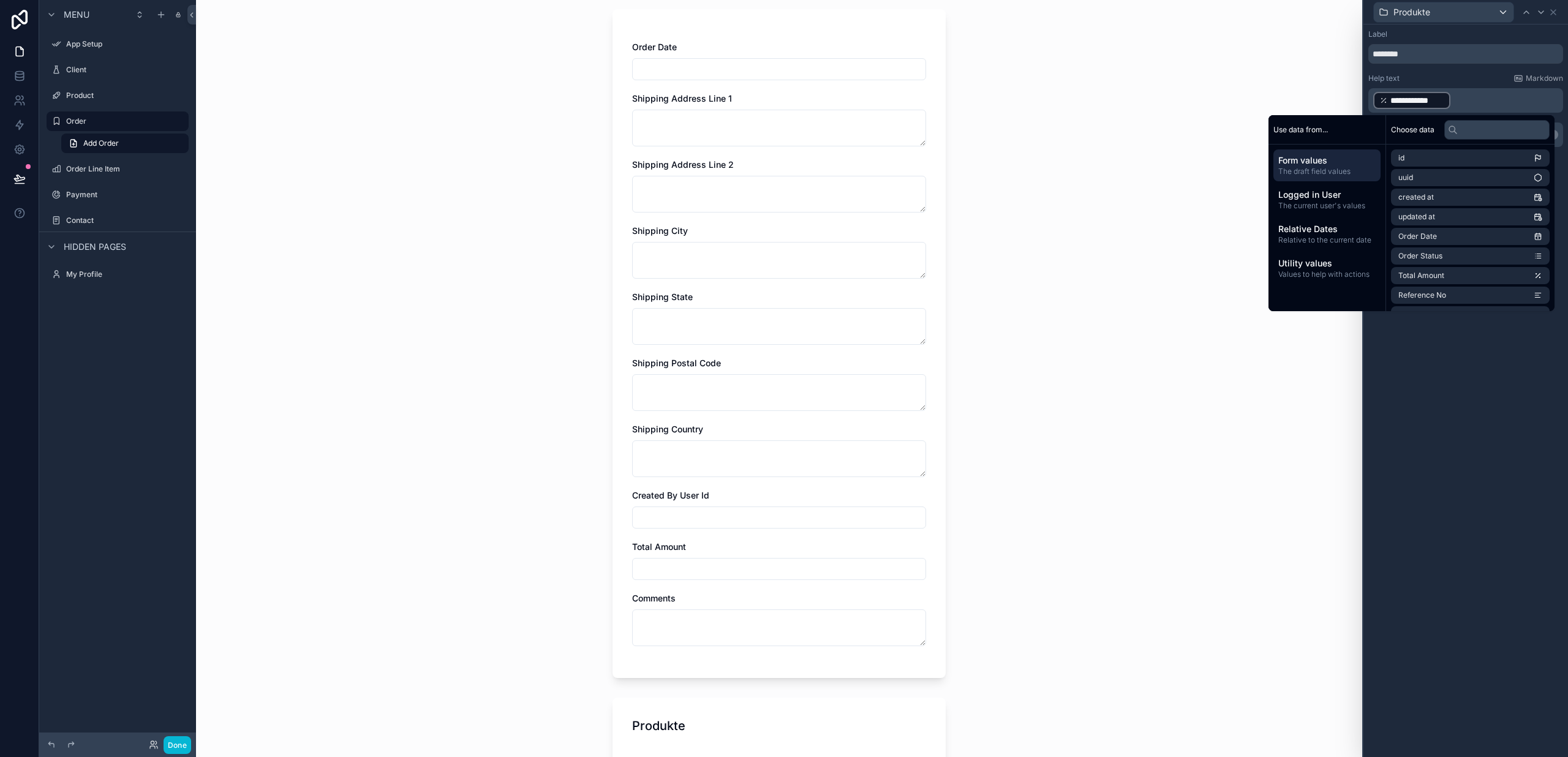
scroll to position [71, 0]
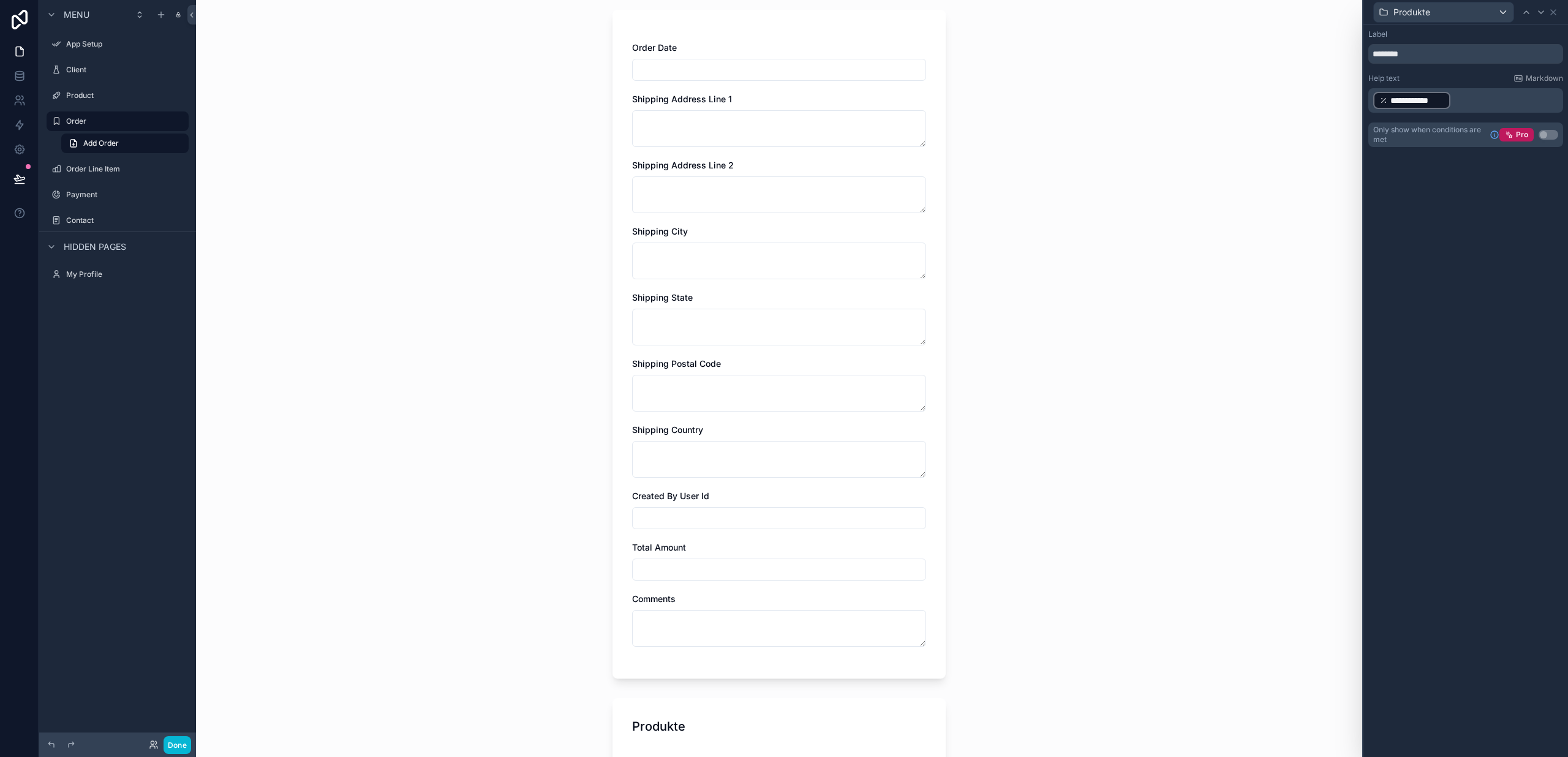
click at [1129, 157] on div "Order Add Order Add Order Order Date Shipping Address Line 1 Shipping Address L…" at bounding box center [778, 307] width 1166 height 757
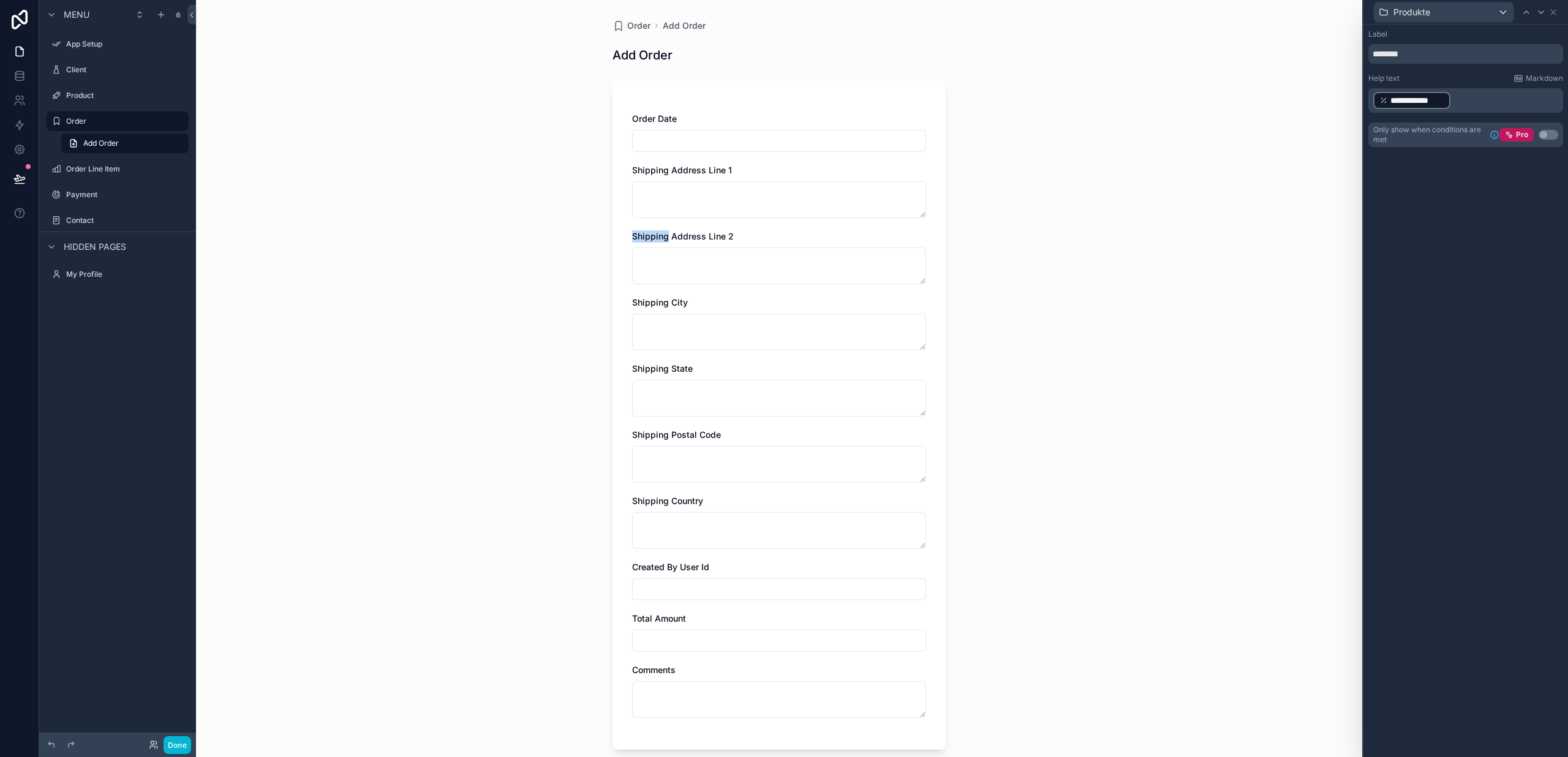
scroll to position [0, 0]
click at [20, 17] on icon at bounding box center [20, 19] width 25 height 20
